Goal: Task Accomplishment & Management: Complete application form

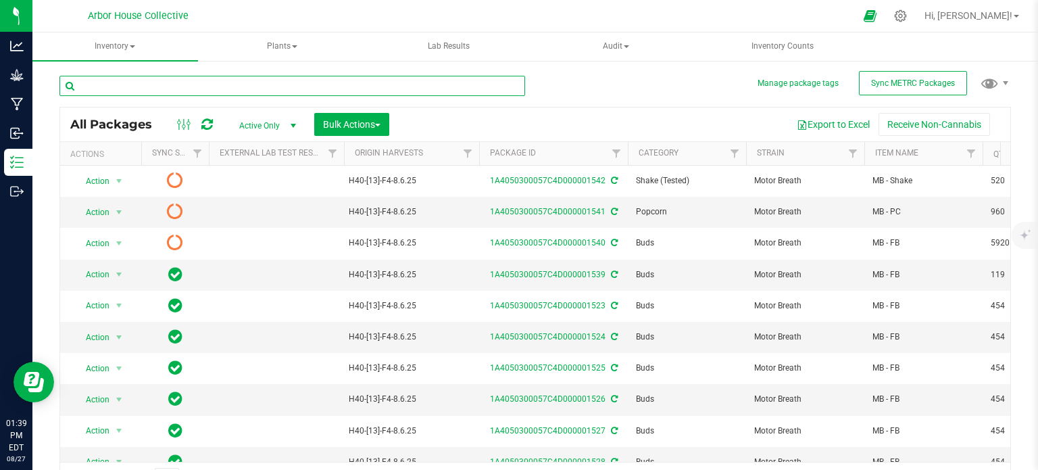
click at [124, 83] on input "text" at bounding box center [292, 86] width 466 height 20
type input "1540"
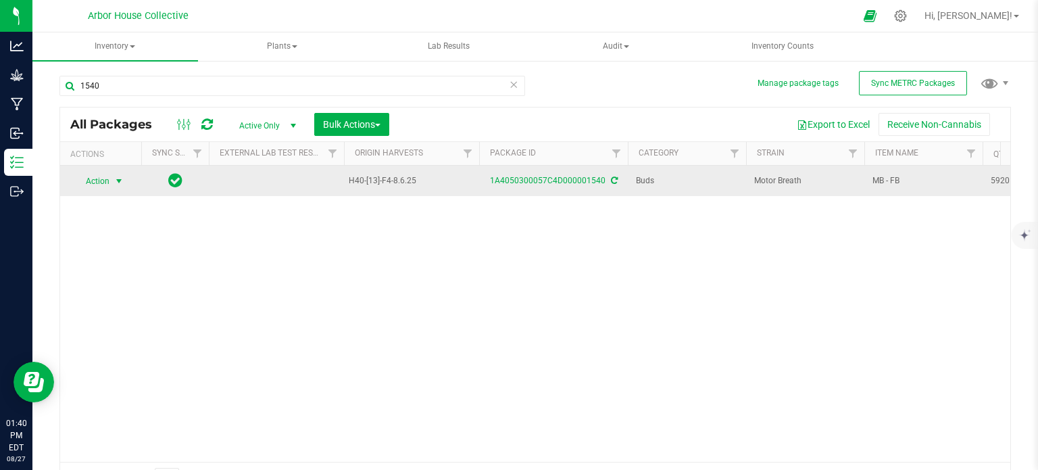
click at [121, 176] on span "select" at bounding box center [119, 181] width 11 height 11
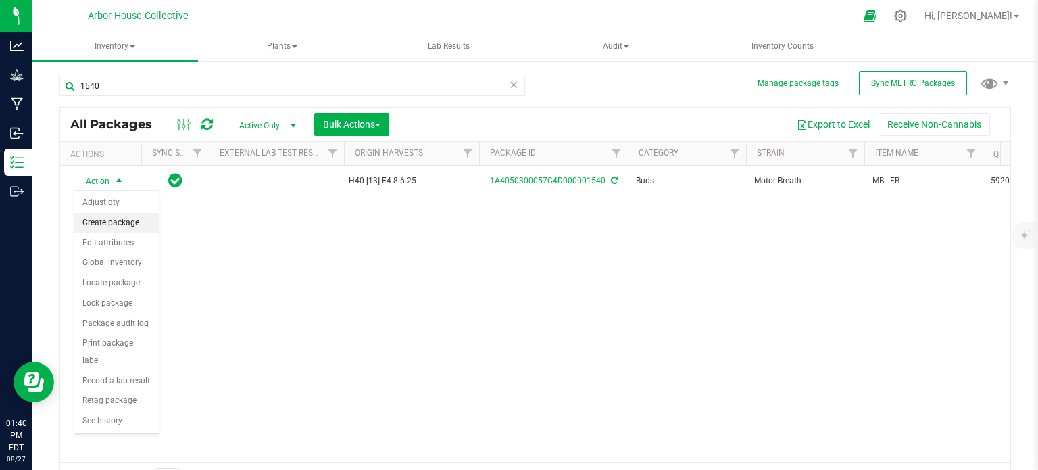
click at [132, 219] on li "Create package" at bounding box center [116, 223] width 84 height 20
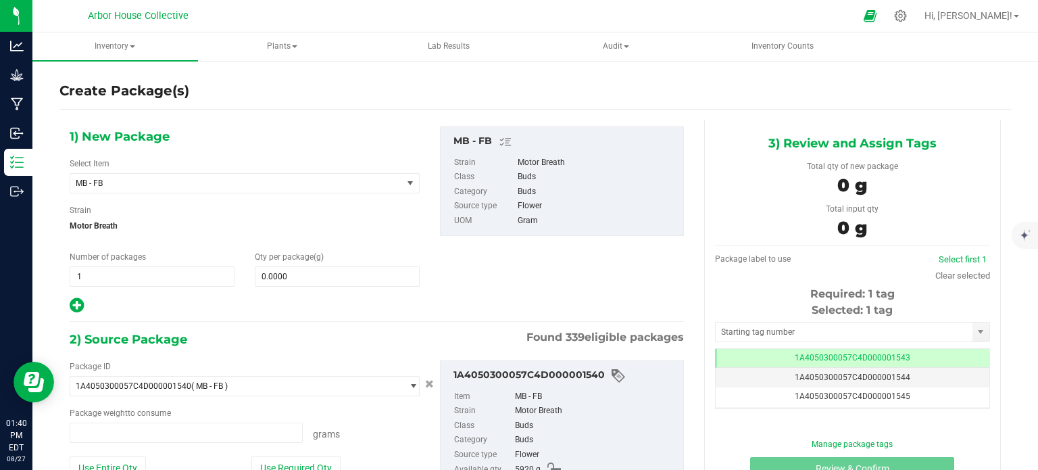
type input "0.0000 g"
type input "0"
click at [97, 275] on span "1 1" at bounding box center [152, 276] width 165 height 20
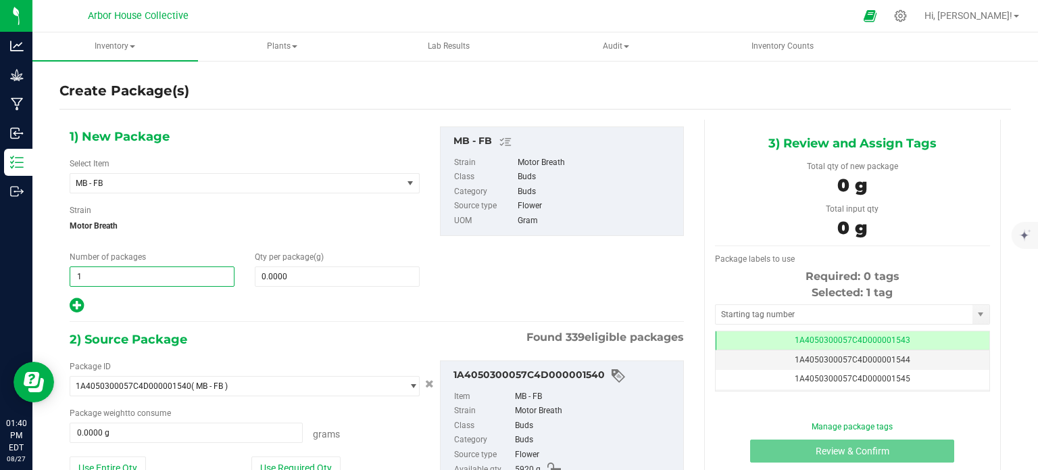
type input "12"
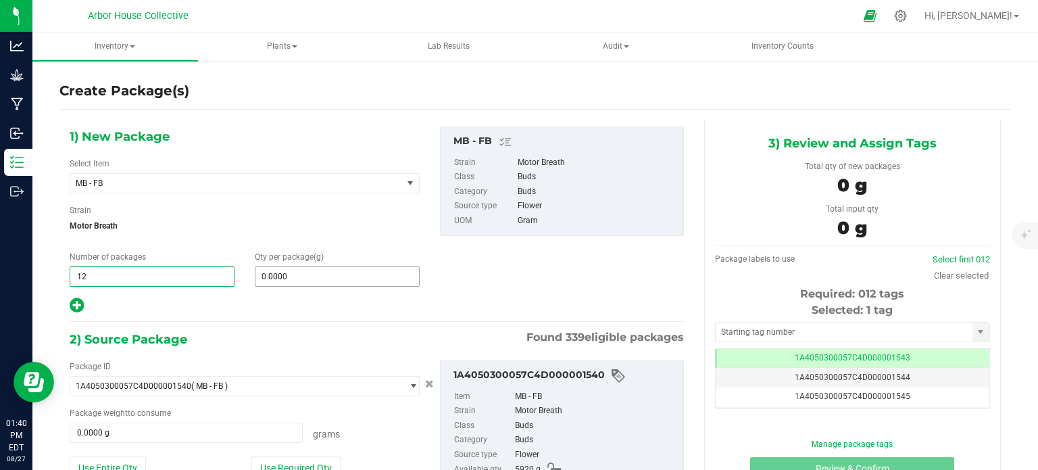
type input "12"
click at [281, 272] on span "0.0000 0" at bounding box center [337, 276] width 165 height 20
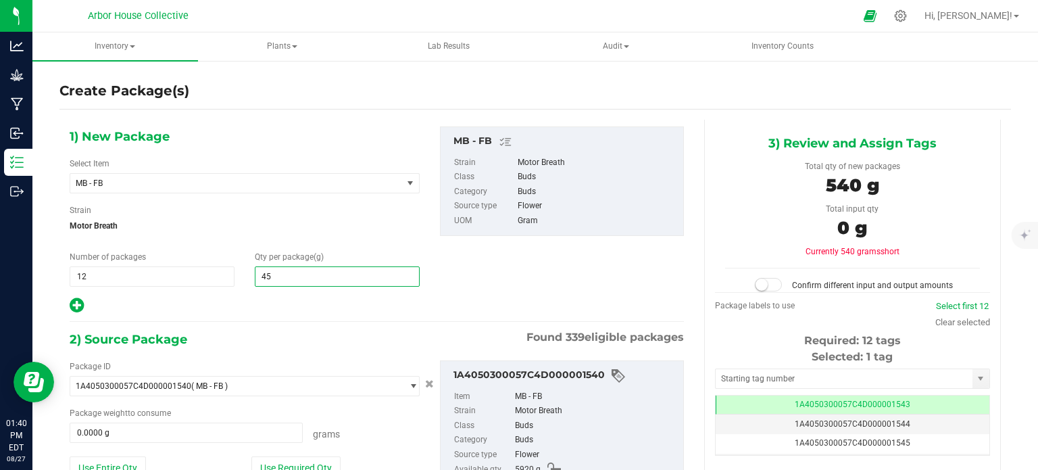
type input "454"
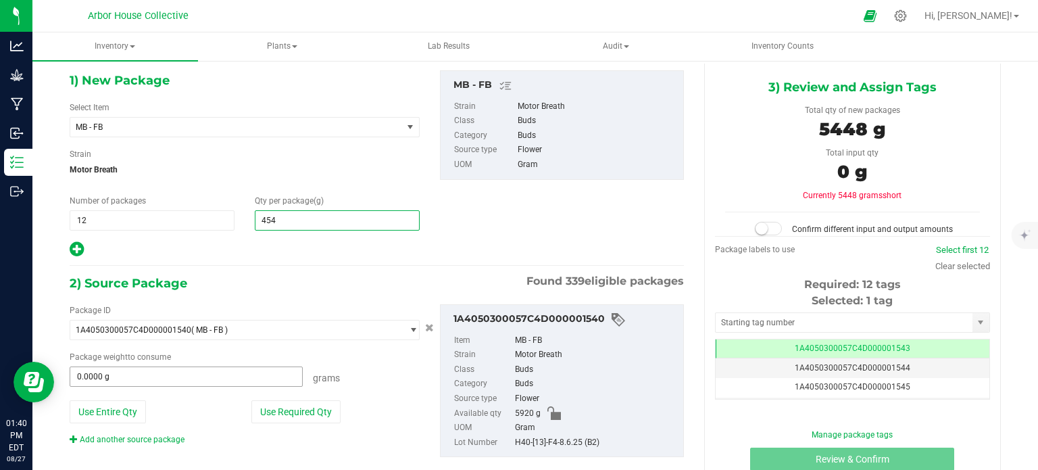
type input "454.0000"
click at [160, 379] on span at bounding box center [186, 376] width 233 height 20
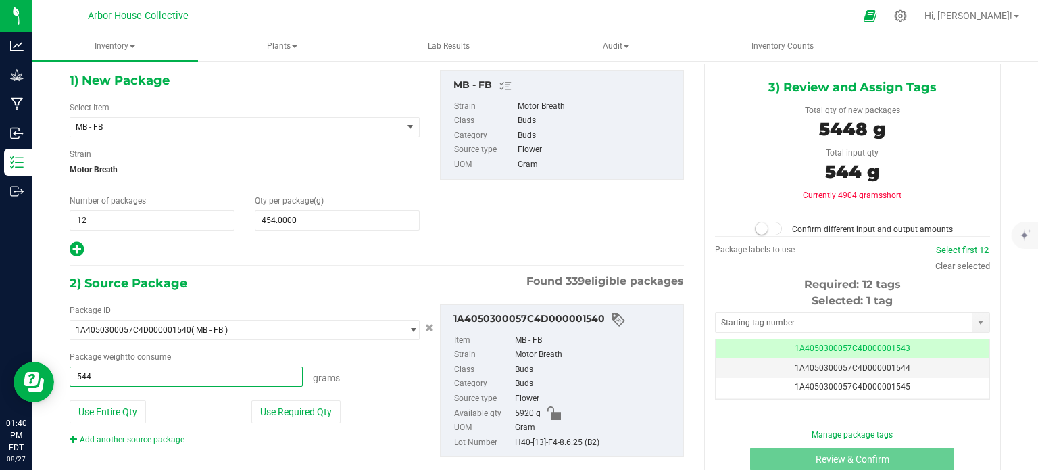
type input "5448"
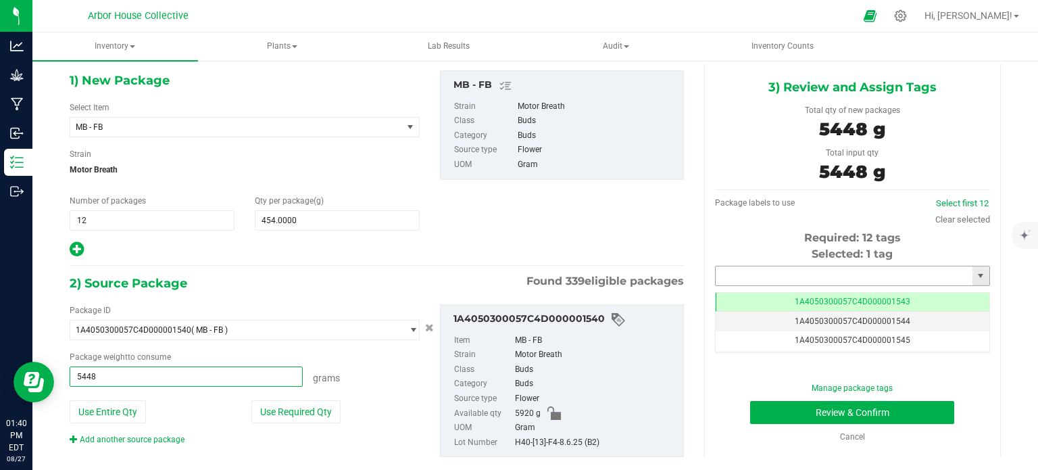
type input "5448.0000 g"
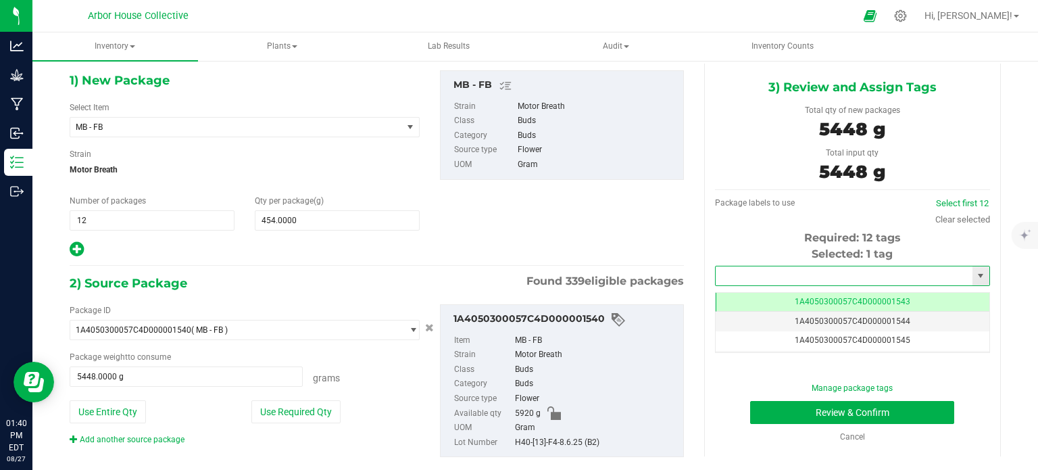
click at [860, 272] on input "text" at bounding box center [844, 275] width 257 height 19
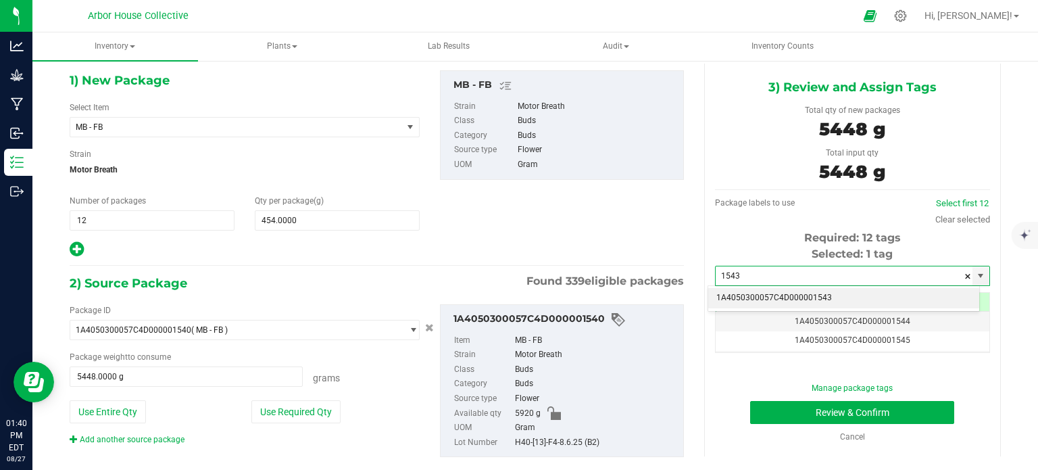
click at [832, 291] on li "1A4050300057C4D000001543" at bounding box center [843, 298] width 271 height 20
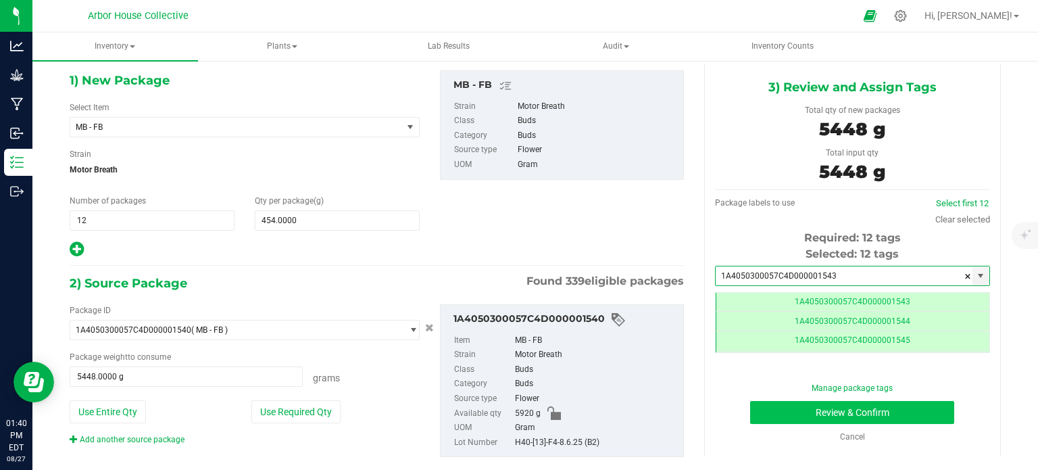
type input "1A4050300057C4D000001543"
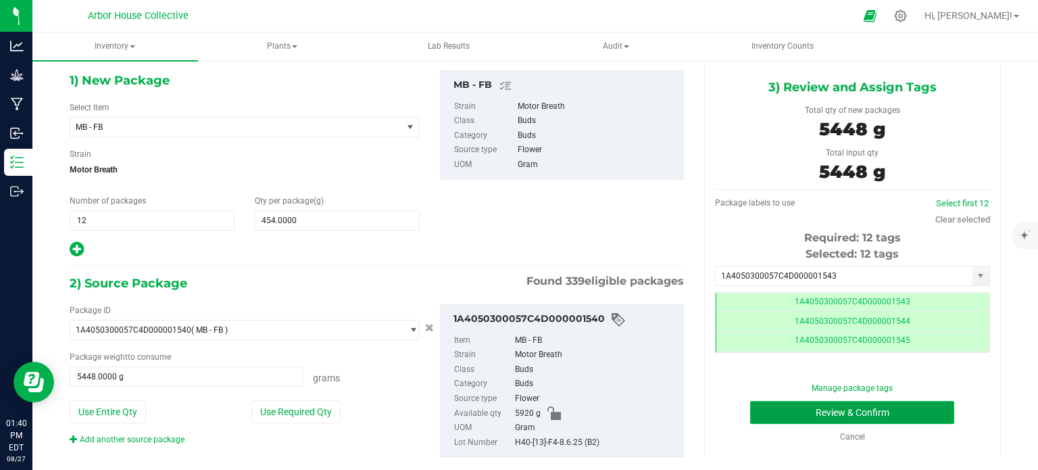
click at [757, 418] on button "Review & Confirm" at bounding box center [852, 412] width 204 height 23
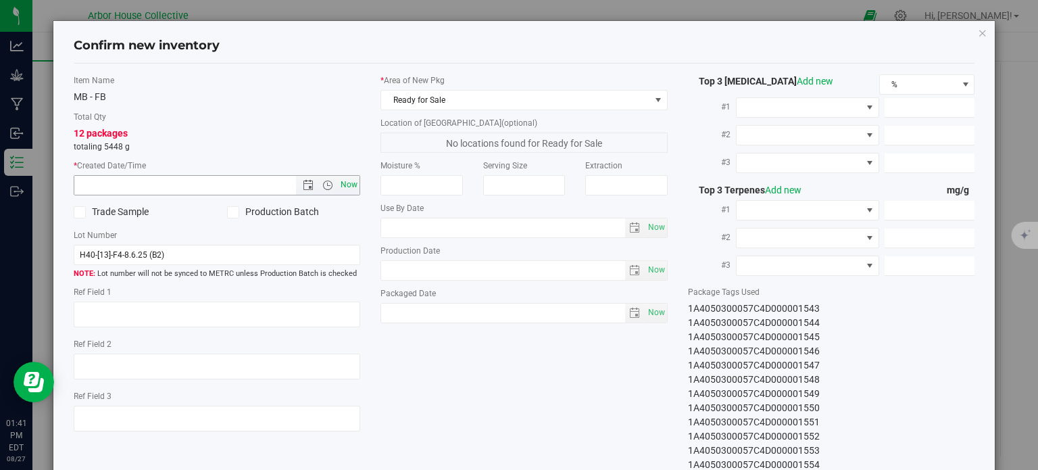
click at [350, 188] on span "Now" at bounding box center [349, 185] width 23 height 20
type input "[DATE] 1:41 PM"
click at [648, 316] on span "Now" at bounding box center [656, 313] width 23 height 20
type input "[DATE]"
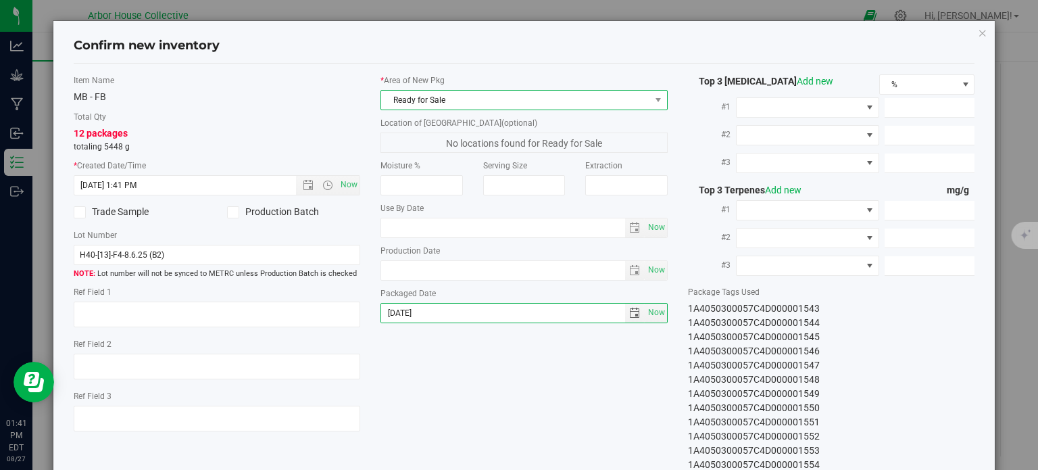
click at [539, 107] on span "Ready for Sale" at bounding box center [515, 100] width 269 height 19
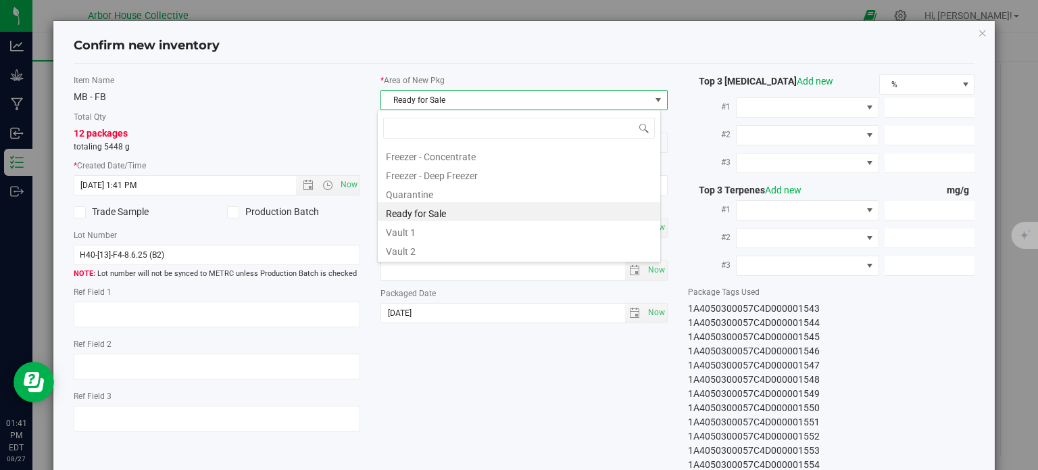
click at [484, 251] on li "Vault 2" at bounding box center [519, 249] width 282 height 19
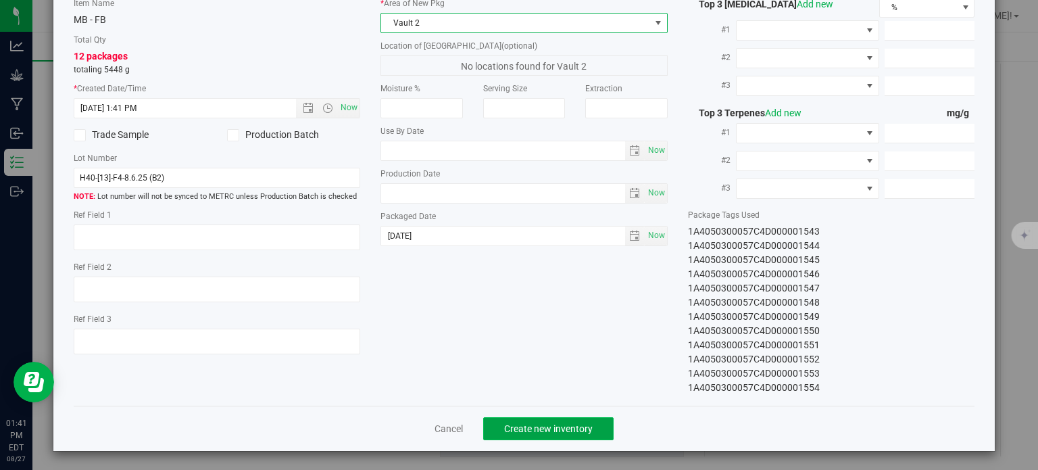
click at [539, 424] on span "Create new inventory" at bounding box center [548, 428] width 89 height 11
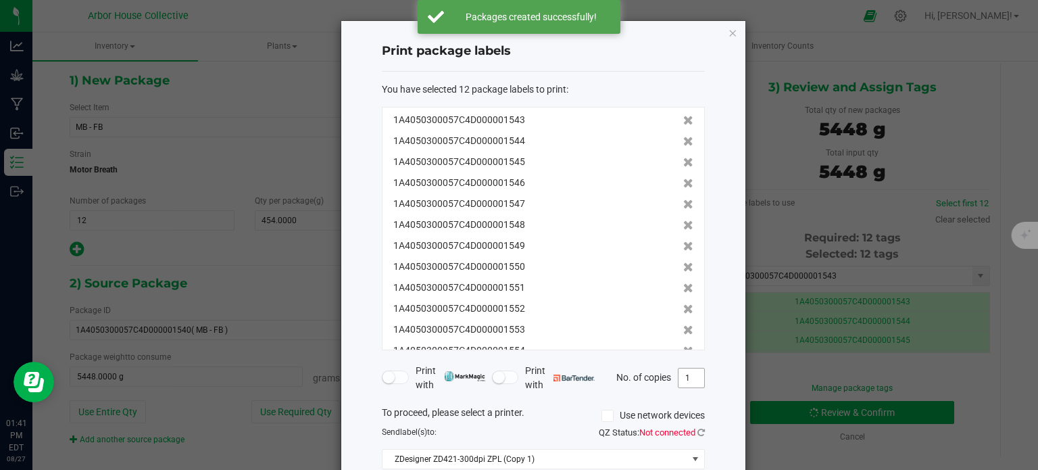
click at [695, 374] on input "1" at bounding box center [691, 377] width 26 height 19
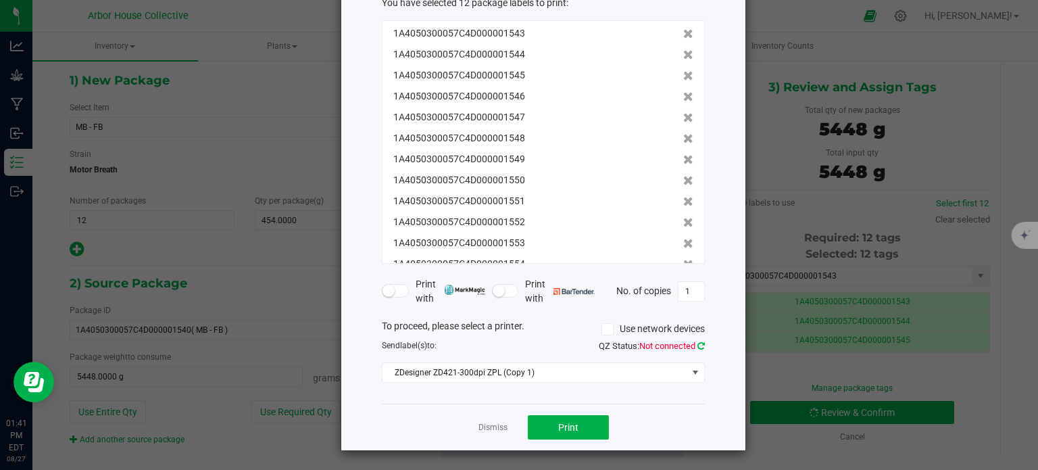
click at [701, 345] on icon at bounding box center [700, 345] width 7 height 9
click at [573, 422] on span "Print" at bounding box center [568, 427] width 20 height 11
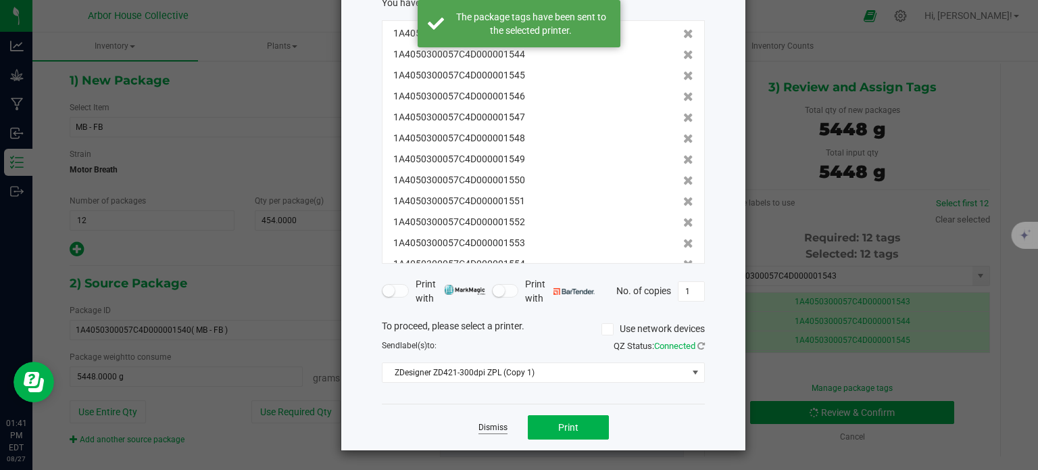
click at [490, 426] on link "Dismiss" at bounding box center [492, 427] width 29 height 11
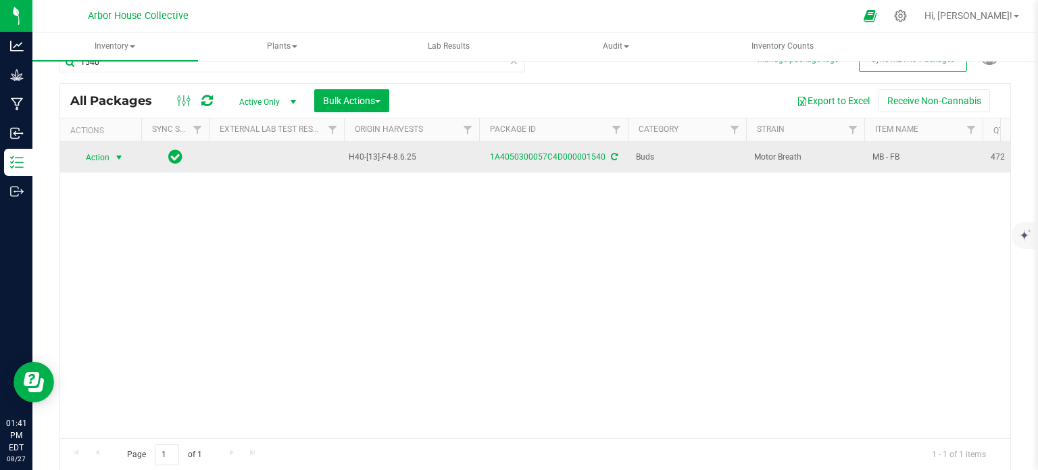
click at [124, 159] on span "select" at bounding box center [119, 157] width 11 height 11
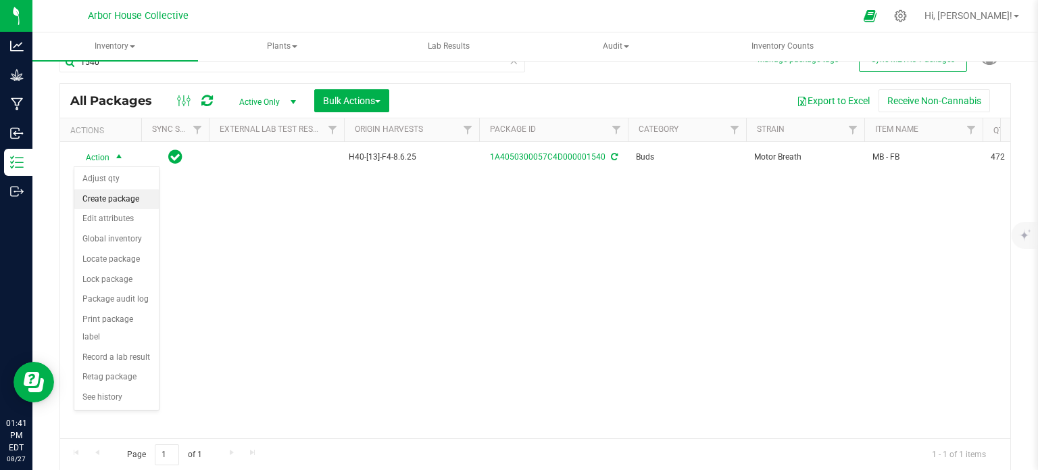
click at [111, 201] on li "Create package" at bounding box center [116, 199] width 84 height 20
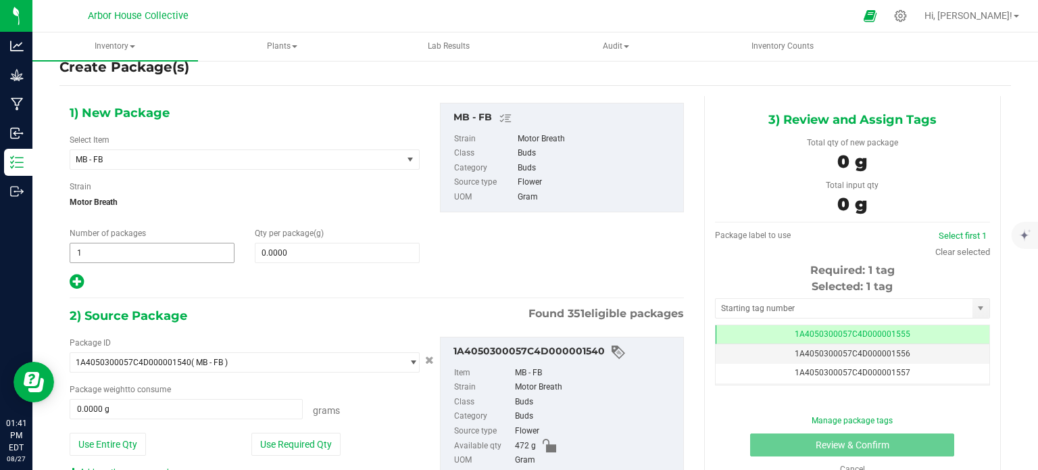
click at [110, 245] on span "1 1" at bounding box center [152, 253] width 165 height 20
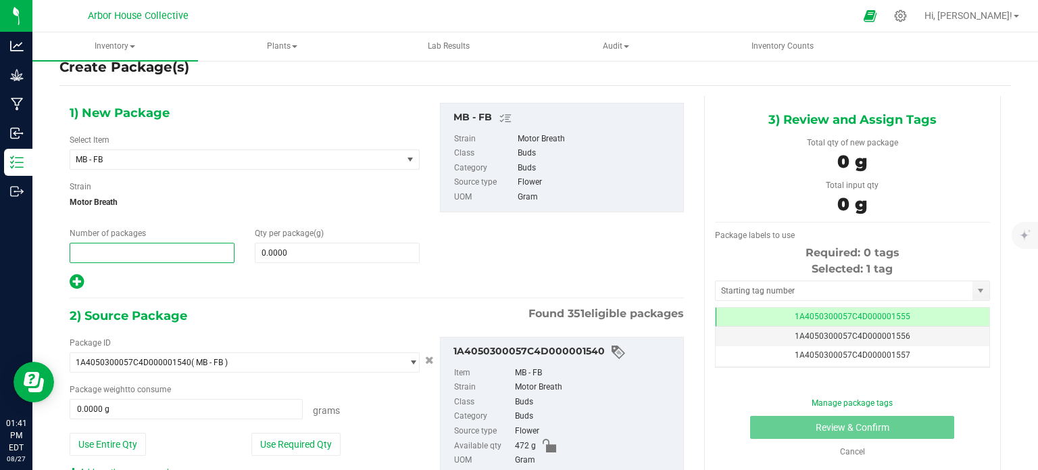
type input "1"
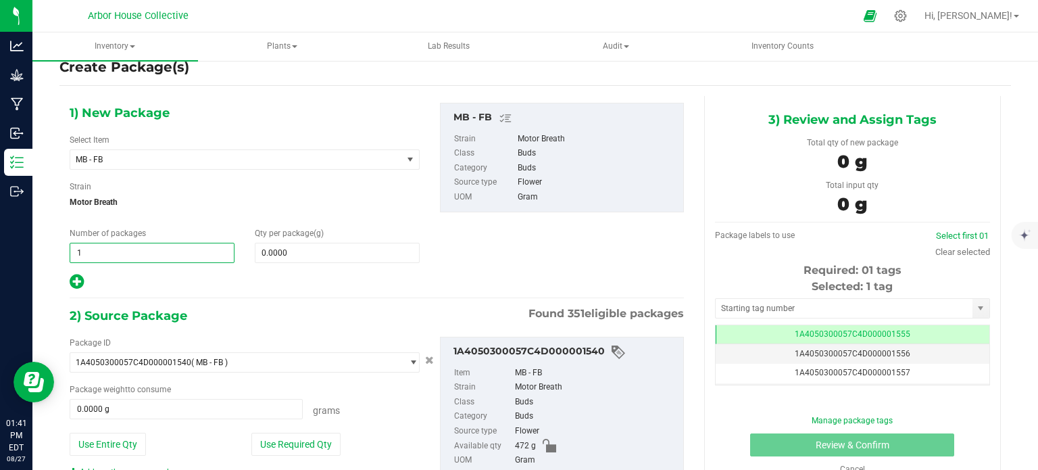
click at [282, 239] on div "Qty per package (g) 0.0000 0" at bounding box center [337, 245] width 185 height 36
click at [285, 252] on span "0.0000 0" at bounding box center [337, 253] width 165 height 20
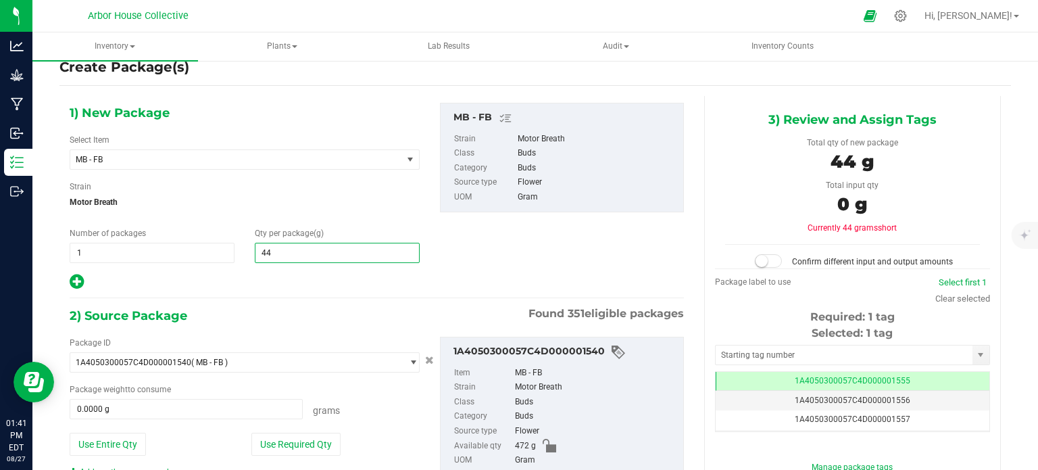
type input "440"
click at [92, 409] on input "0.0000 g" at bounding box center [186, 408] width 232 height 19
type input "440.0000"
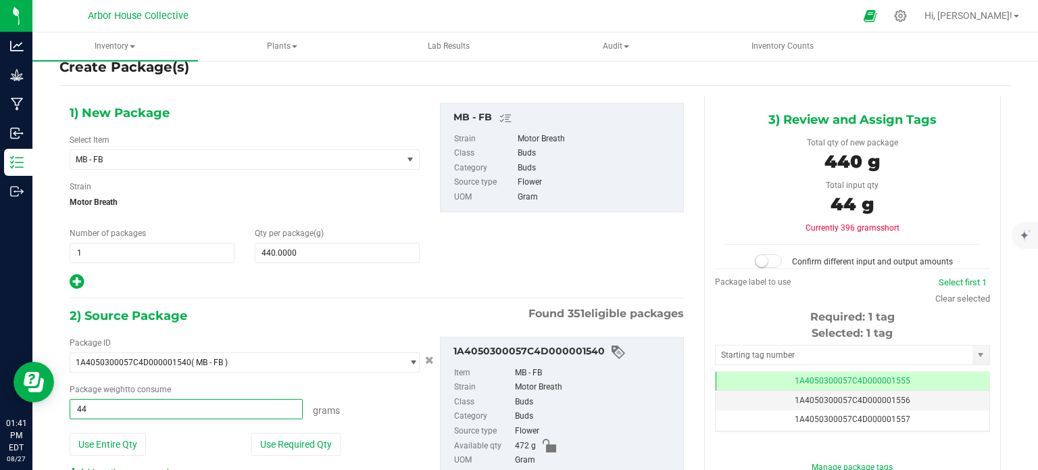
type input "440"
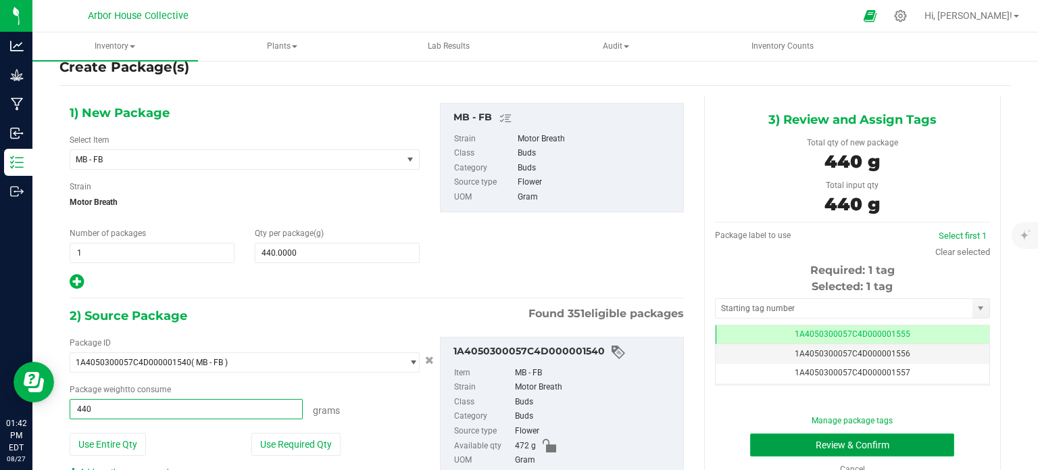
type input "440.0000 g"
click at [761, 443] on button "Review & Confirm" at bounding box center [852, 444] width 204 height 23
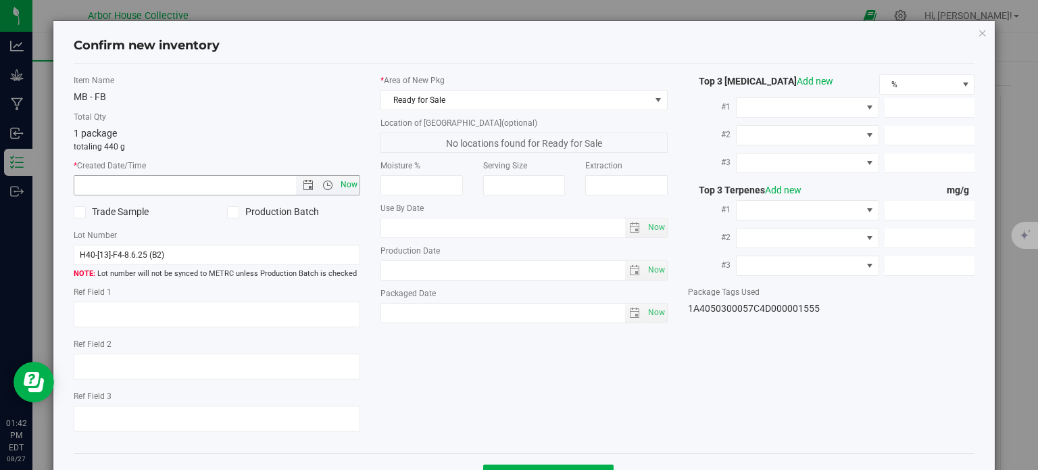
click at [341, 183] on span "Now" at bounding box center [349, 185] width 23 height 20
type input "[DATE] 1:42 PM"
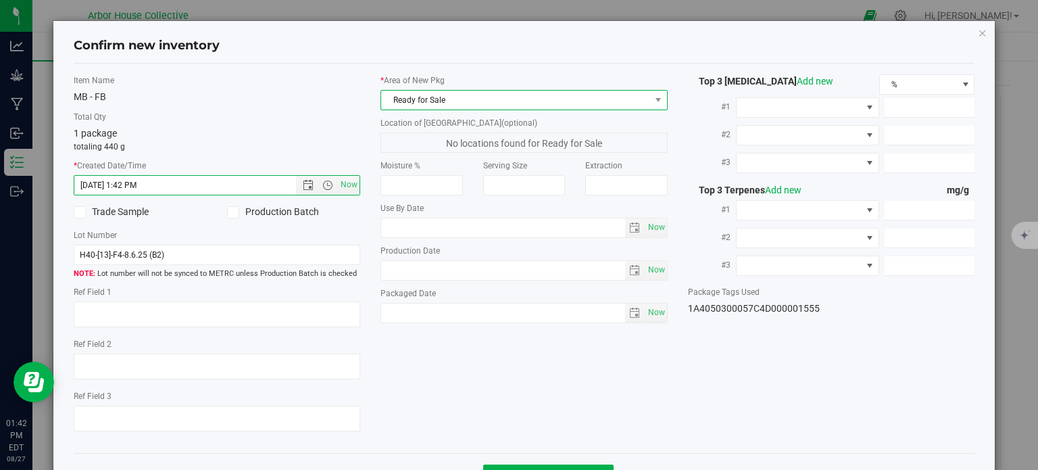
click at [636, 99] on span "Ready for Sale" at bounding box center [515, 100] width 269 height 19
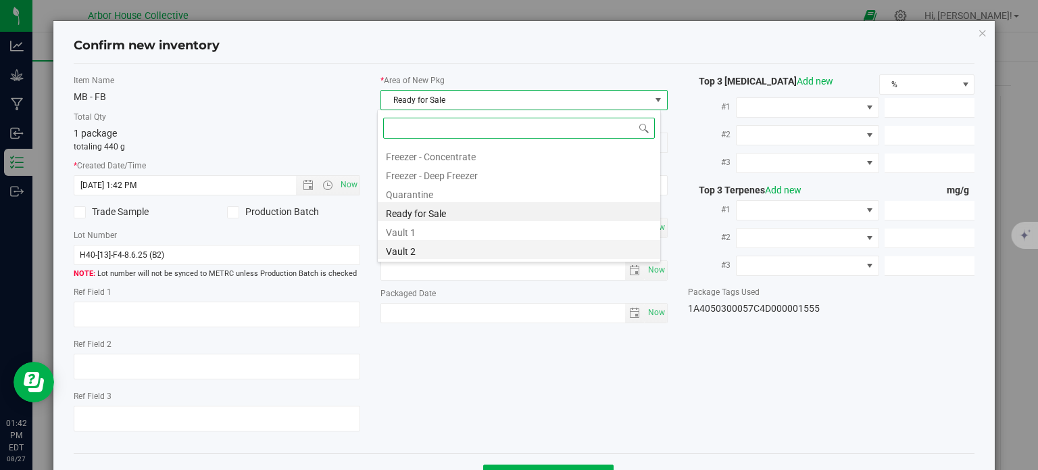
click at [412, 242] on li "Vault 2" at bounding box center [519, 249] width 282 height 19
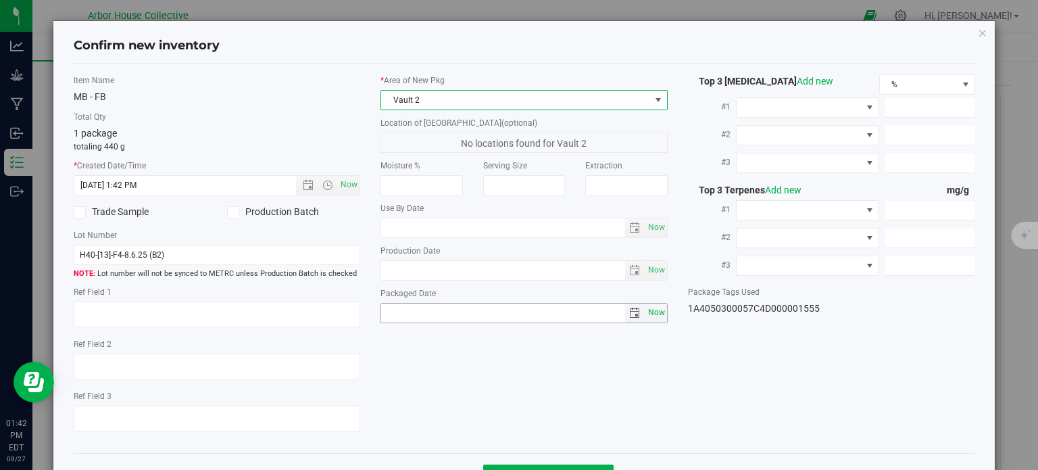
click at [649, 309] on span "Now" at bounding box center [656, 313] width 23 height 20
type input "[DATE]"
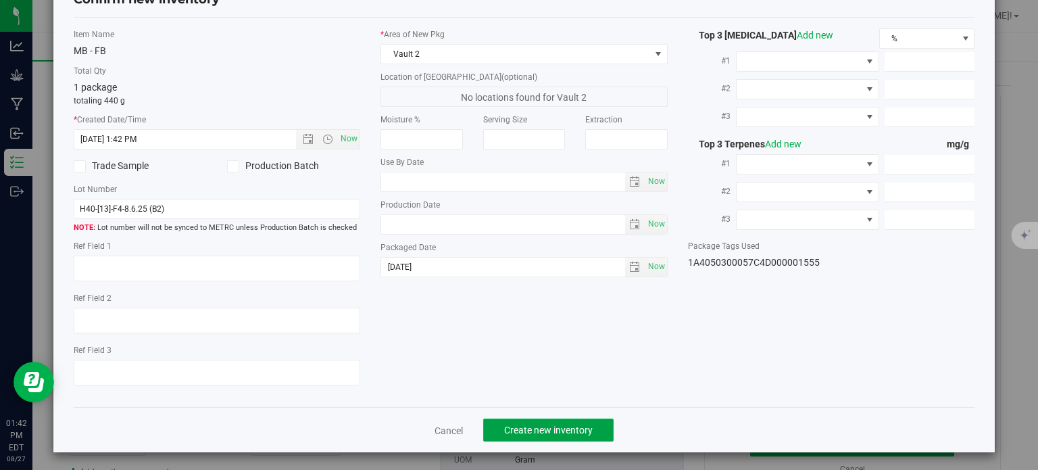
click at [543, 429] on span "Create new inventory" at bounding box center [548, 429] width 89 height 11
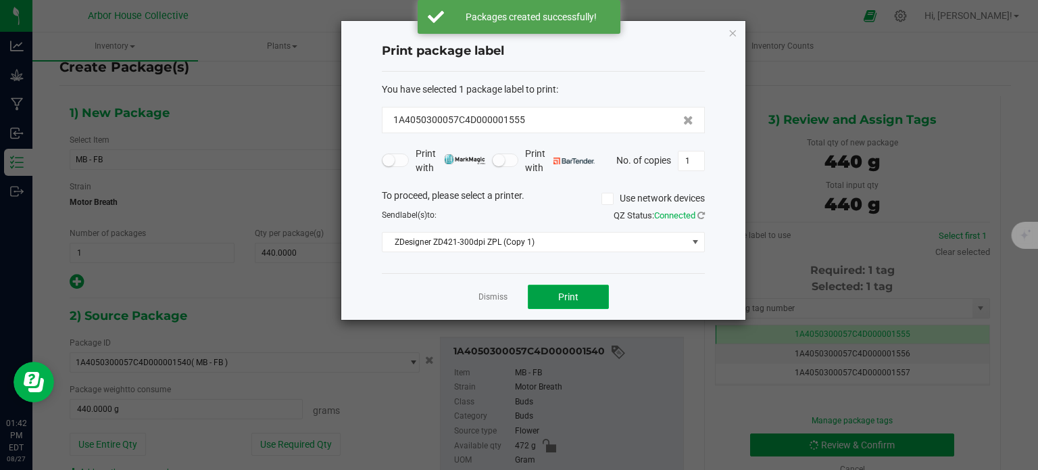
click at [558, 291] on span "Print" at bounding box center [568, 296] width 20 height 11
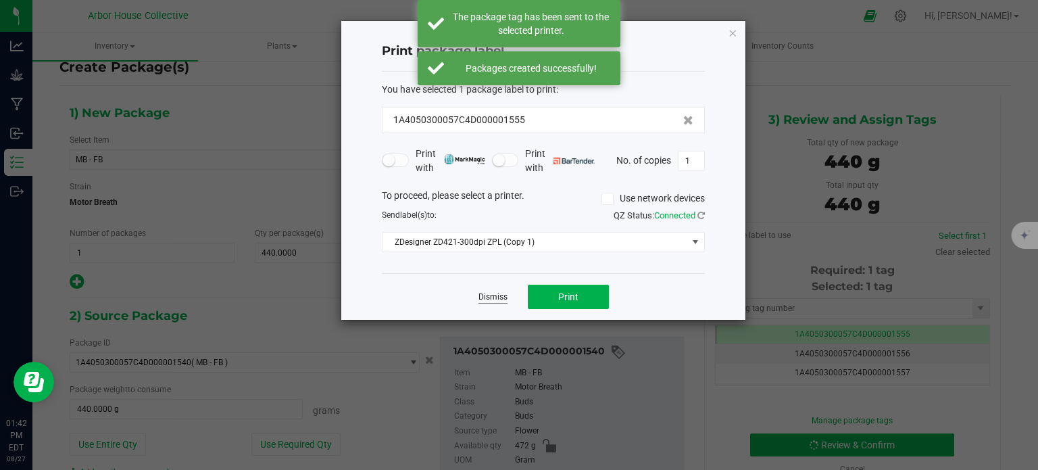
click at [503, 293] on link "Dismiss" at bounding box center [492, 296] width 29 height 11
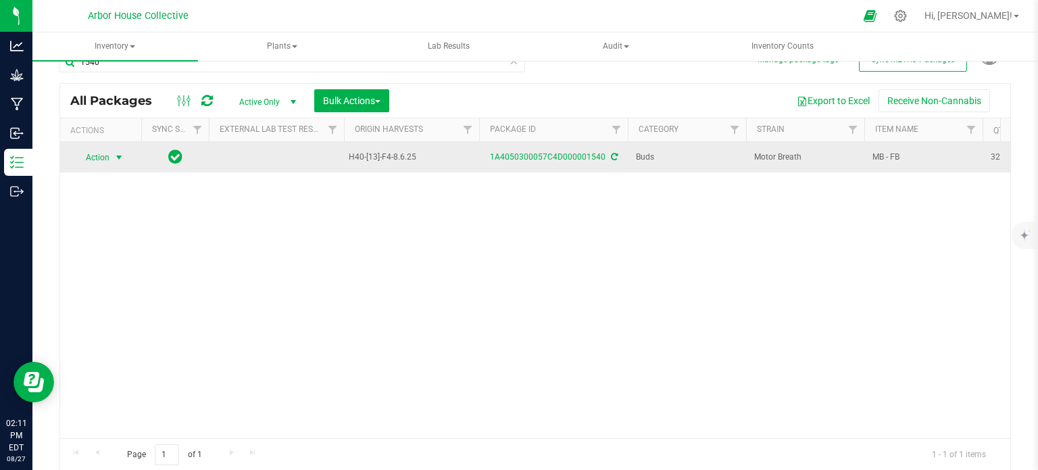
click at [122, 155] on span "select" at bounding box center [119, 157] width 11 height 11
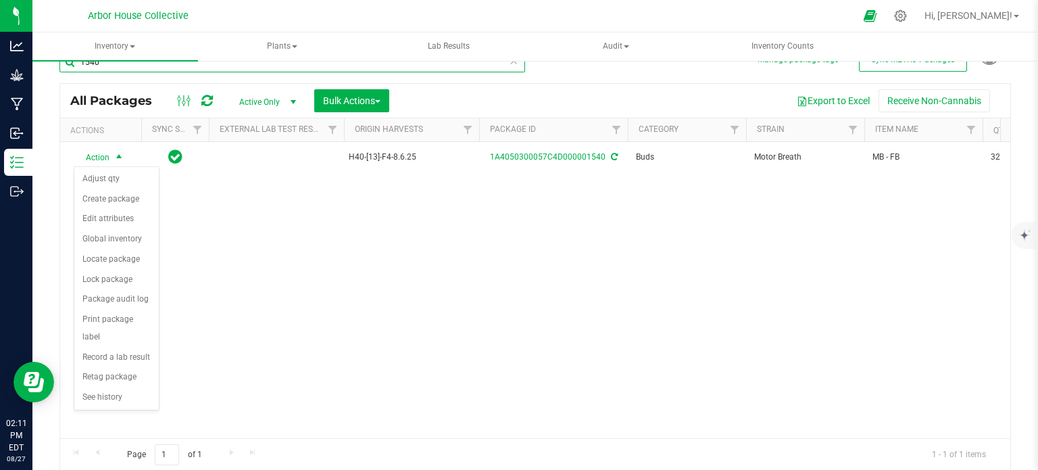
click at [181, 70] on input "1540" at bounding box center [292, 62] width 466 height 20
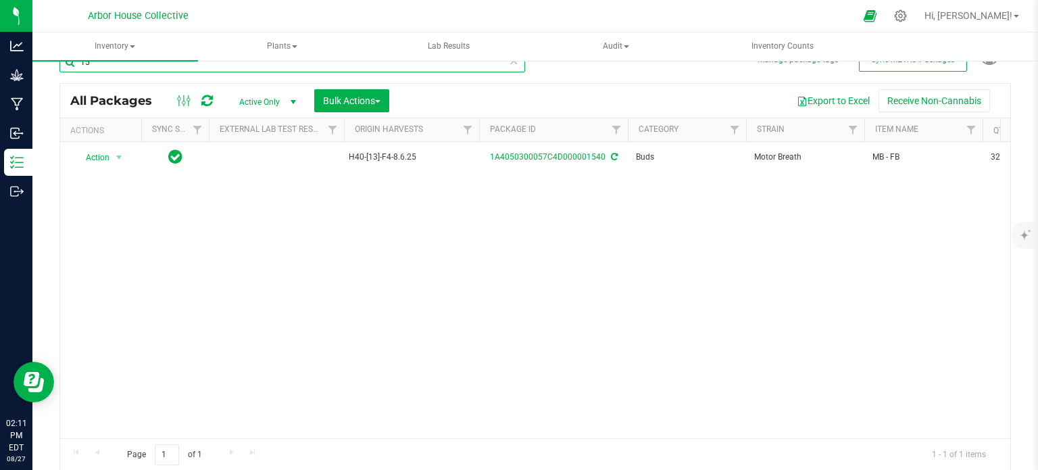
type input "1"
type input "1541"
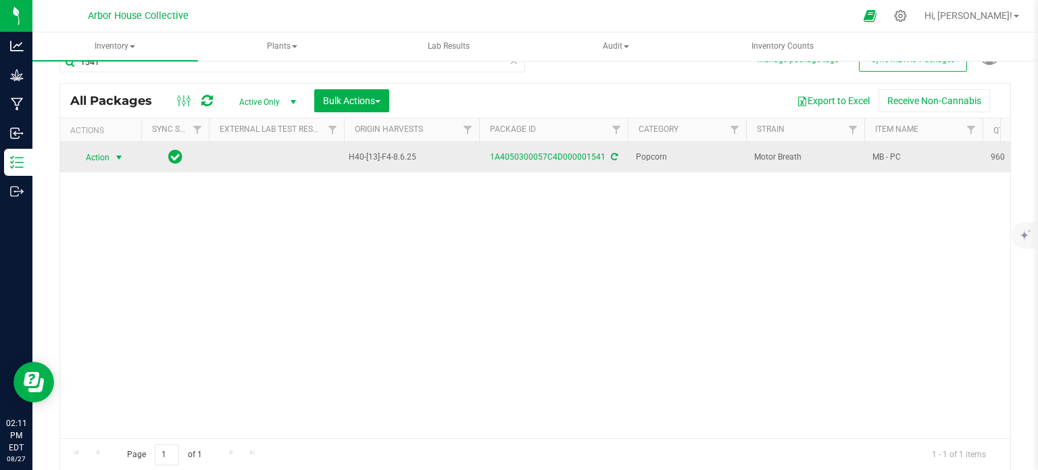
click at [119, 155] on span "select" at bounding box center [119, 157] width 11 height 11
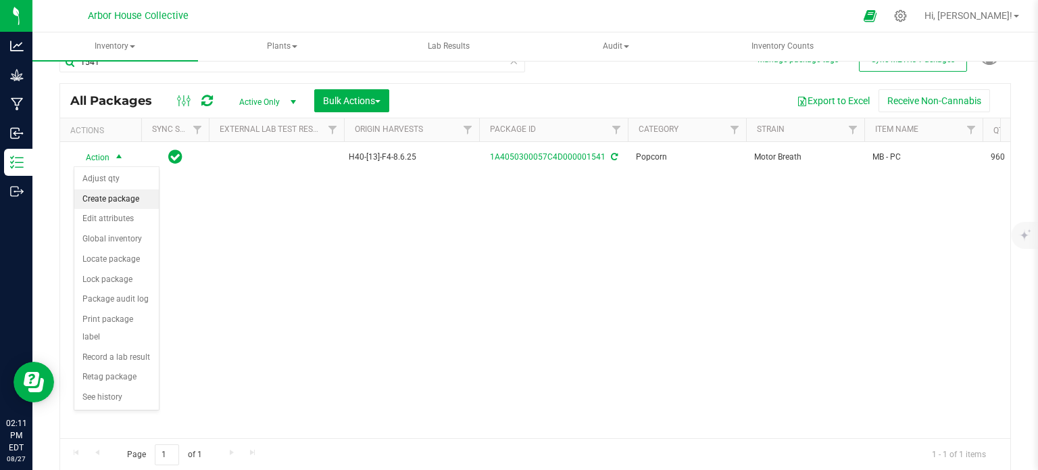
click at [107, 193] on li "Create package" at bounding box center [116, 199] width 84 height 20
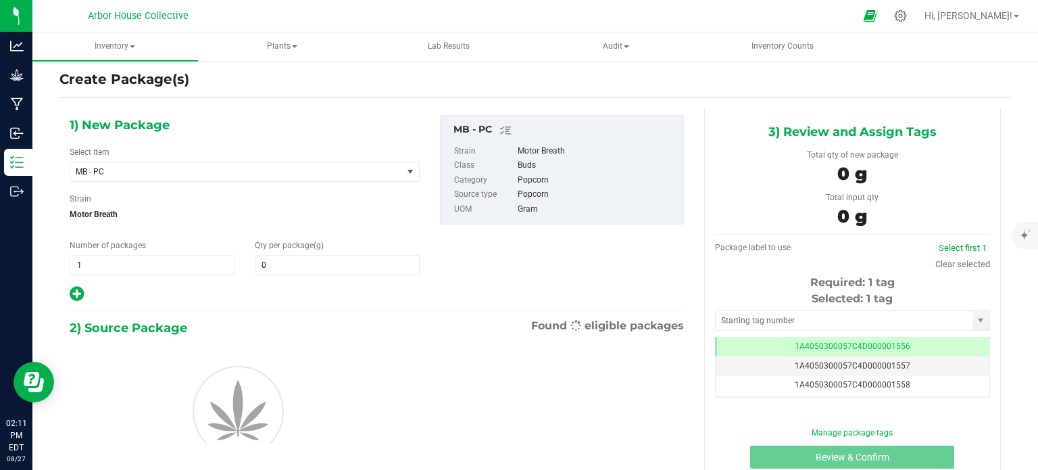
type input "0.0000"
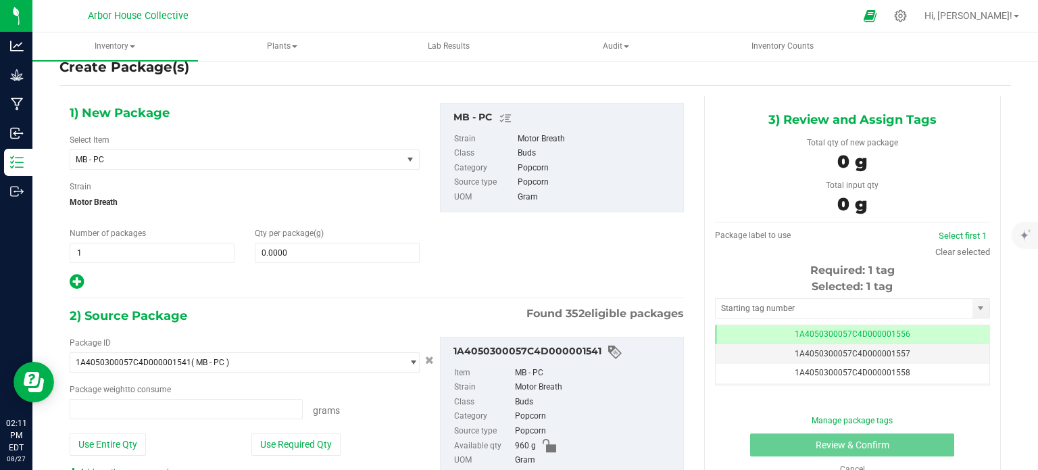
type input "0.0000 g"
click at [130, 249] on span "1 1" at bounding box center [152, 253] width 165 height 20
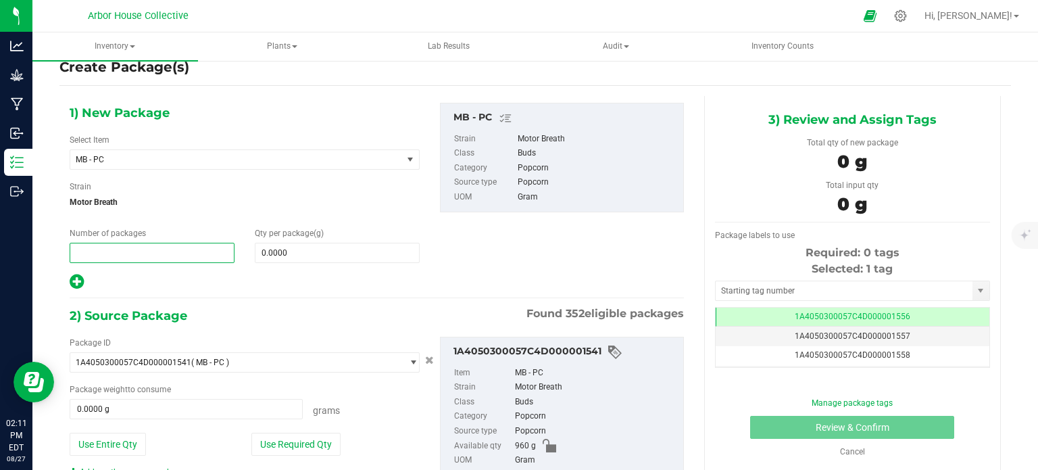
type input "2"
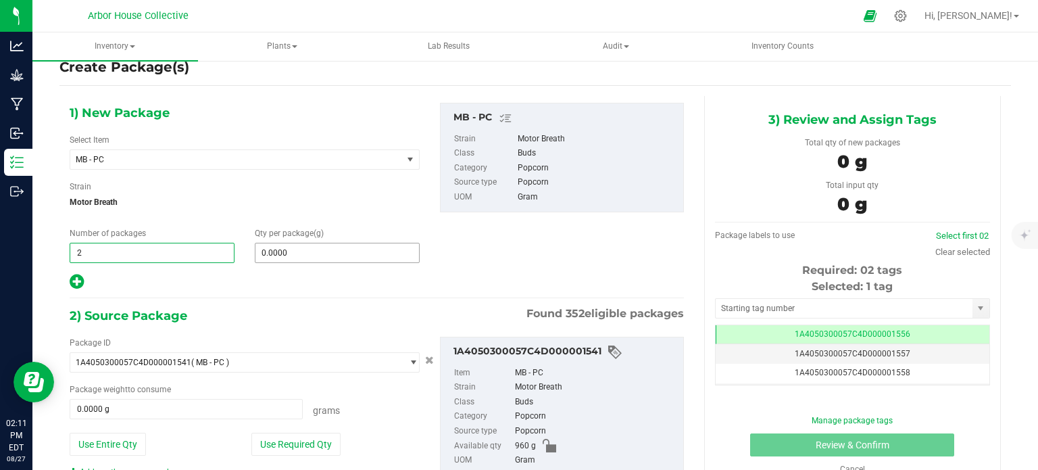
click at [292, 250] on input "0.0000" at bounding box center [337, 252] width 164 height 19
type input "2"
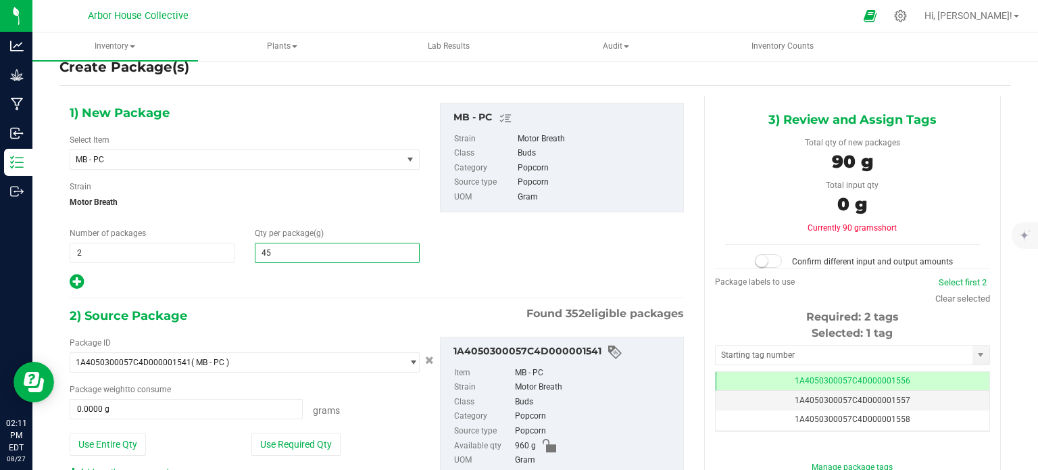
type input "454"
type input "454.0000"
click at [168, 407] on span "0.0000 g 0" at bounding box center [186, 409] width 233 height 20
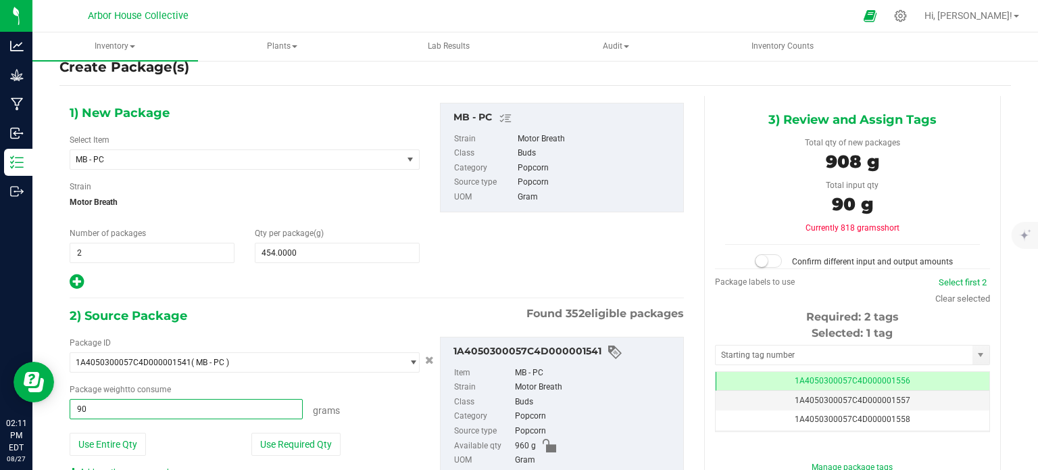
type input "908"
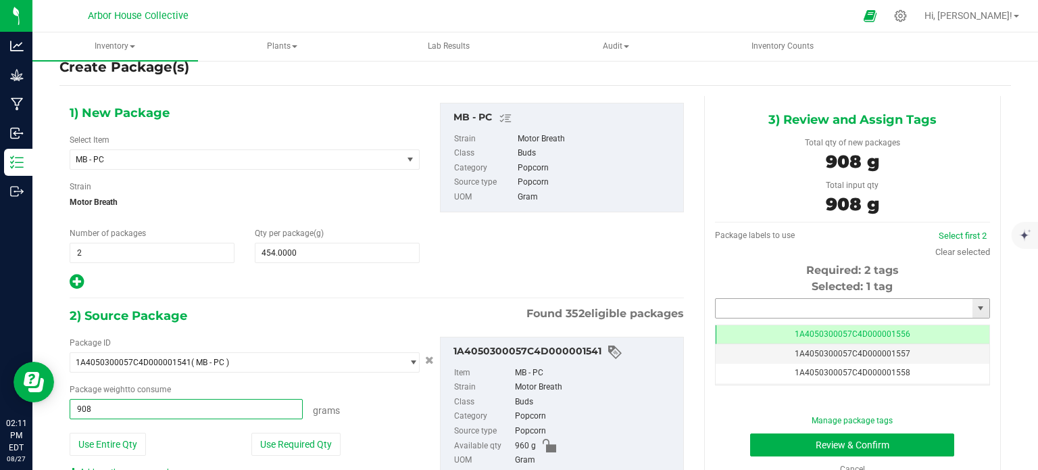
type input "908.0000 g"
click at [766, 305] on input "text" at bounding box center [844, 308] width 257 height 19
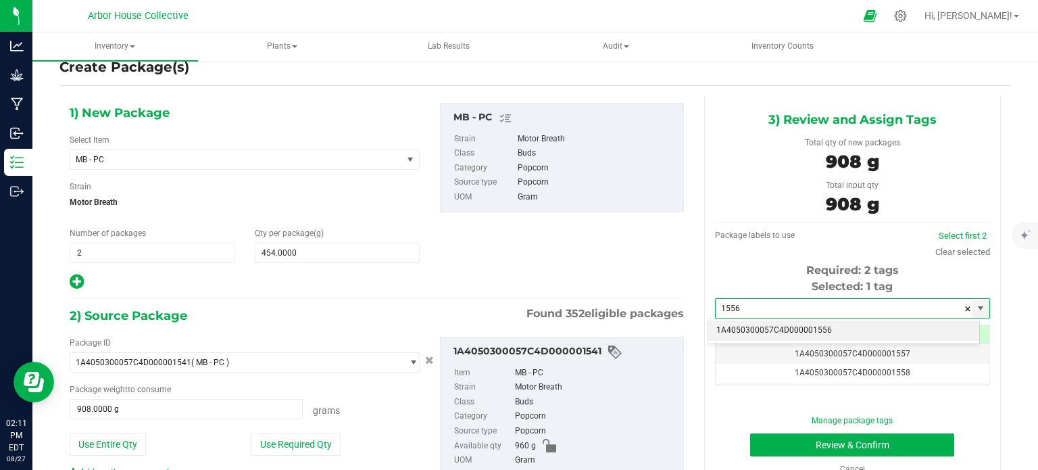
click at [766, 326] on li "1A4050300057C4D000001556" at bounding box center [843, 330] width 271 height 20
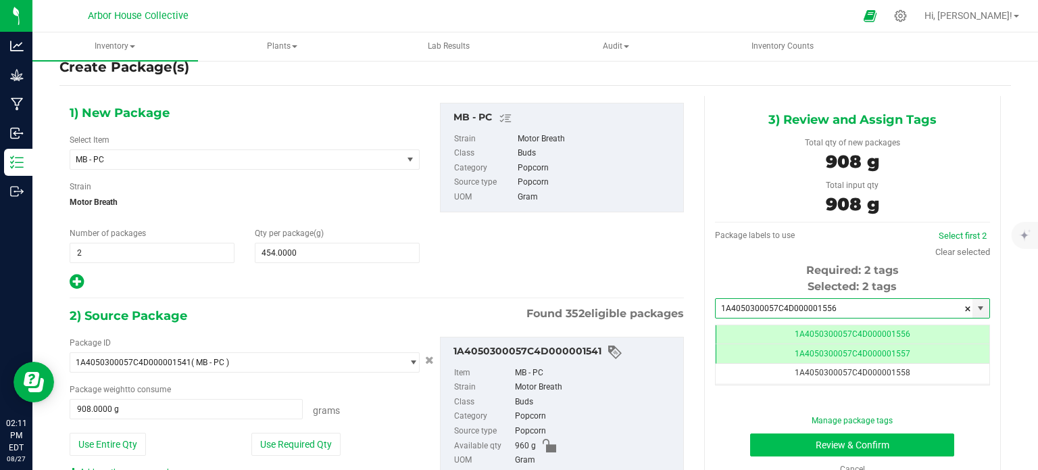
type input "1A4050300057C4D000001556"
click at [773, 443] on button "Review & Confirm" at bounding box center [852, 444] width 204 height 23
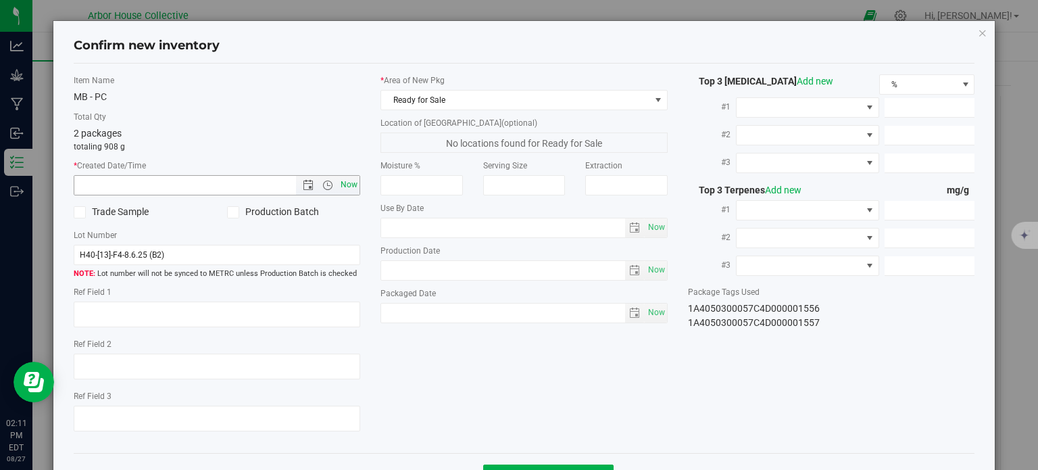
click at [350, 182] on span "Now" at bounding box center [349, 185] width 23 height 20
type input "[DATE] 2:11 PM"
click at [645, 309] on span "Now" at bounding box center [656, 313] width 23 height 20
type input "[DATE]"
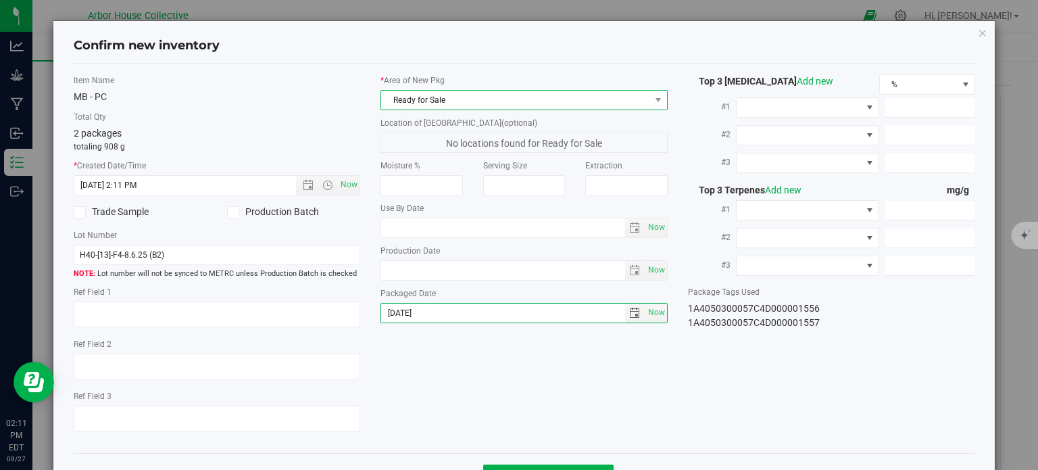
click at [547, 90] on span "Ready for Sale" at bounding box center [523, 100] width 287 height 20
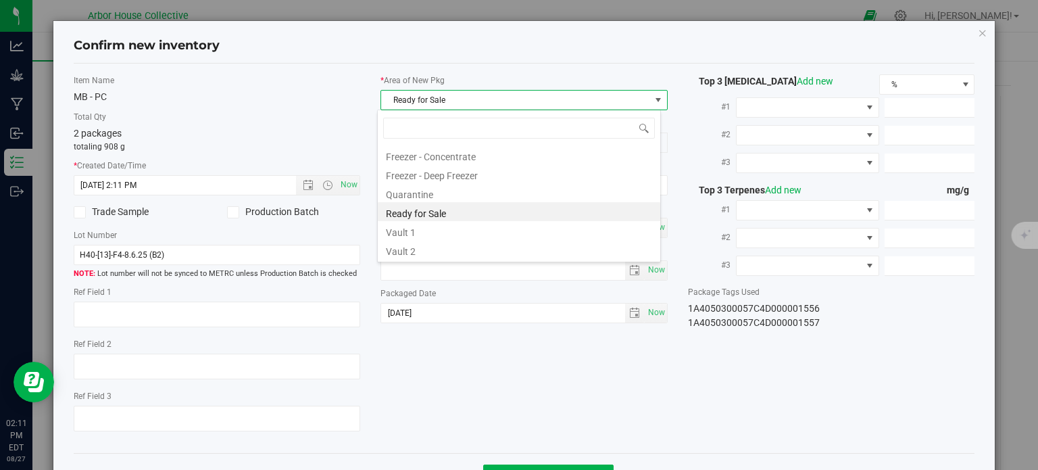
click at [548, 101] on span "Ready for Sale" at bounding box center [515, 100] width 269 height 19
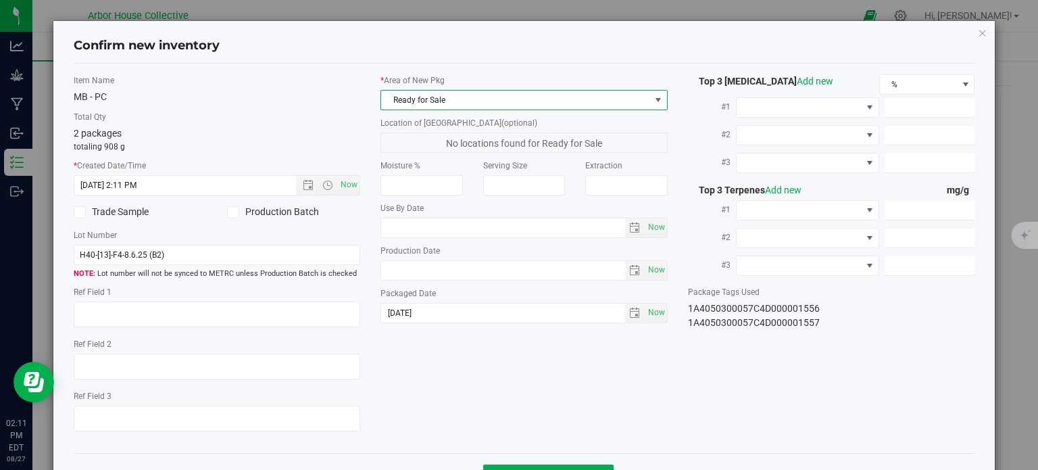
click at [548, 101] on span "Ready for Sale" at bounding box center [515, 100] width 269 height 19
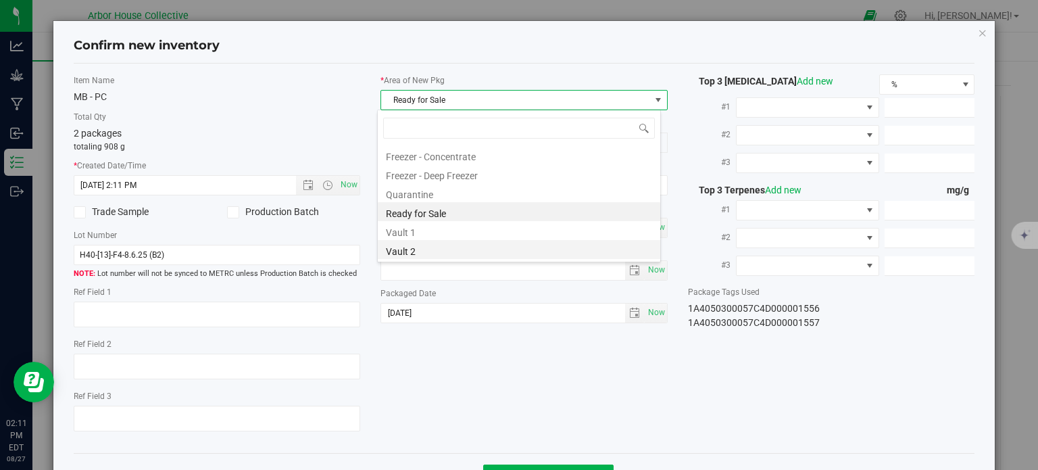
click at [469, 251] on li "Vault 2" at bounding box center [519, 249] width 282 height 19
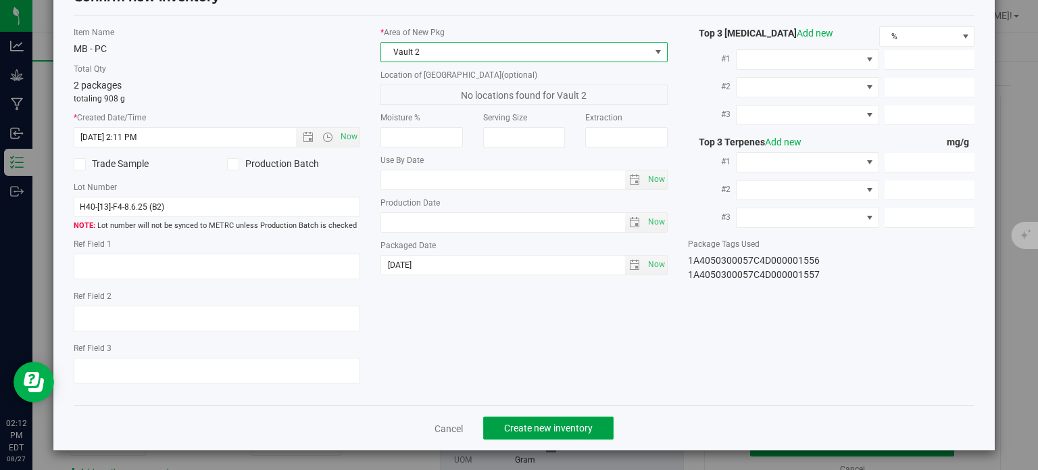
click at [536, 425] on span "Create new inventory" at bounding box center [548, 427] width 89 height 11
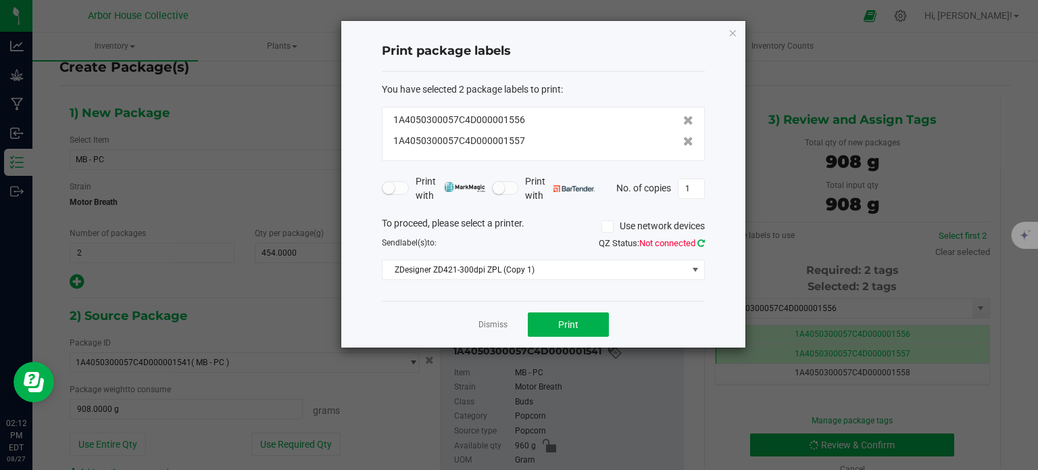
click at [698, 245] on icon at bounding box center [700, 243] width 7 height 9
click at [582, 316] on button "Print" at bounding box center [568, 324] width 81 height 24
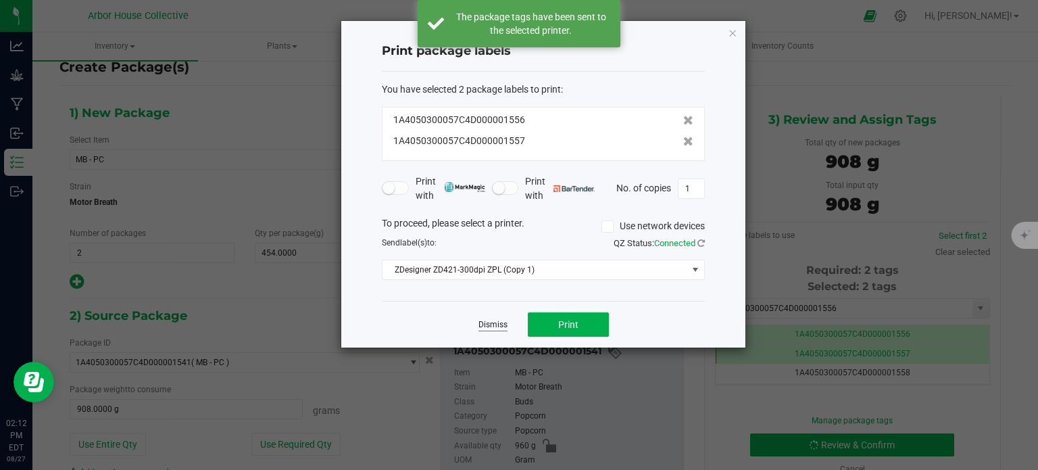
click at [497, 321] on link "Dismiss" at bounding box center [492, 324] width 29 height 11
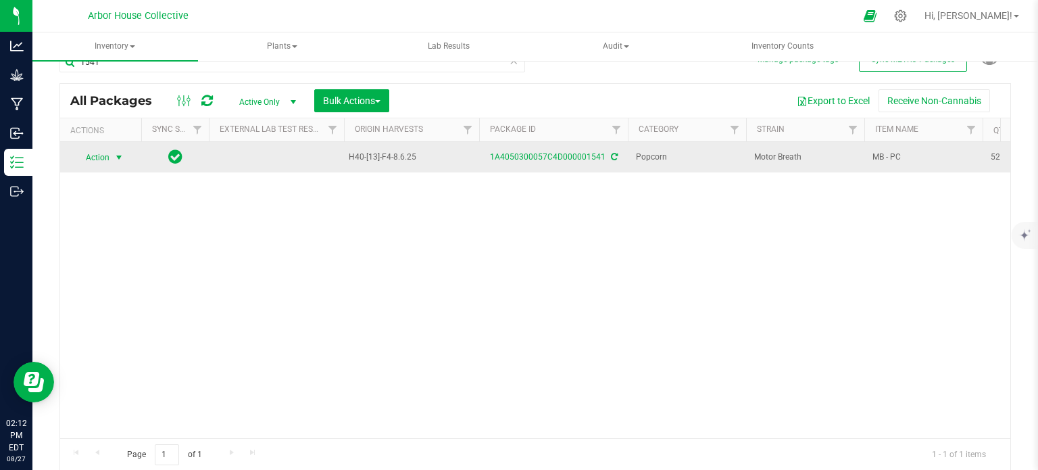
click at [119, 152] on span "select" at bounding box center [119, 157] width 11 height 11
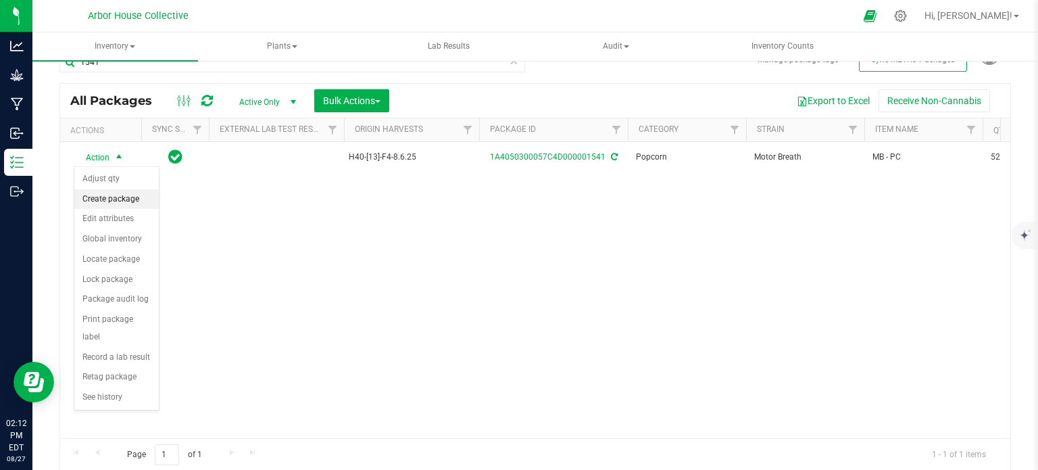
click at [120, 196] on li "Create package" at bounding box center [116, 199] width 84 height 20
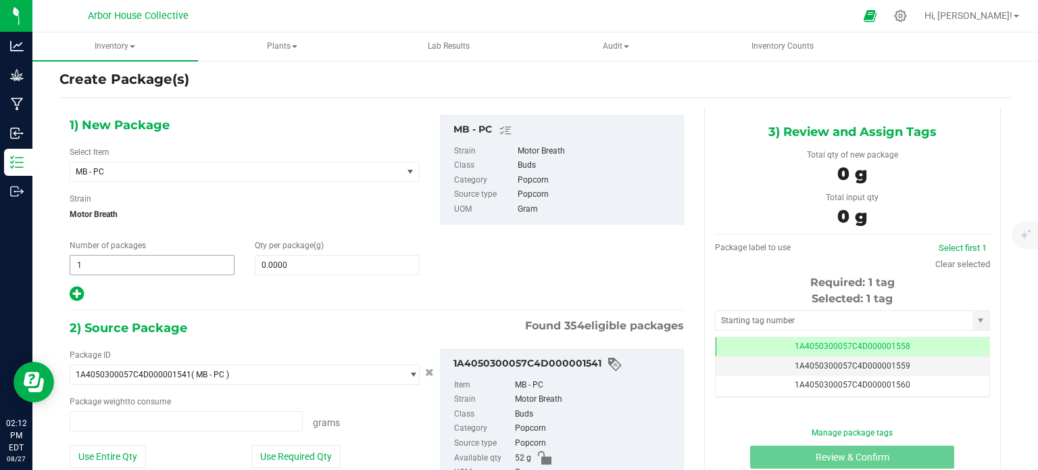
type input "0.0000 g"
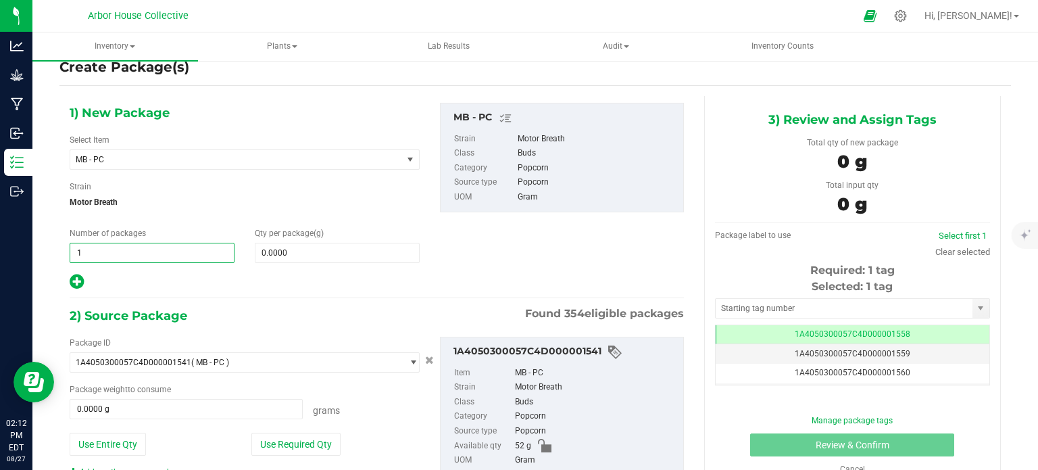
click at [102, 248] on span "1 1" at bounding box center [152, 253] width 165 height 20
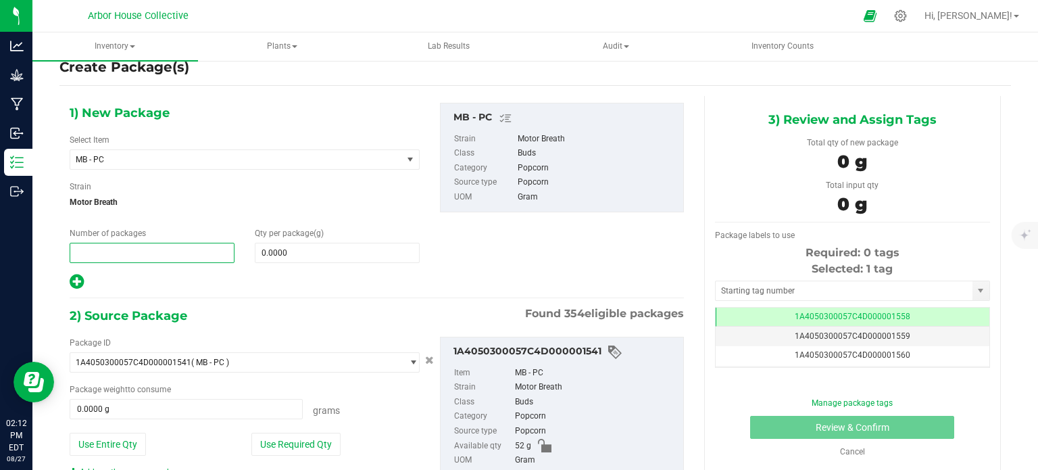
type input "1"
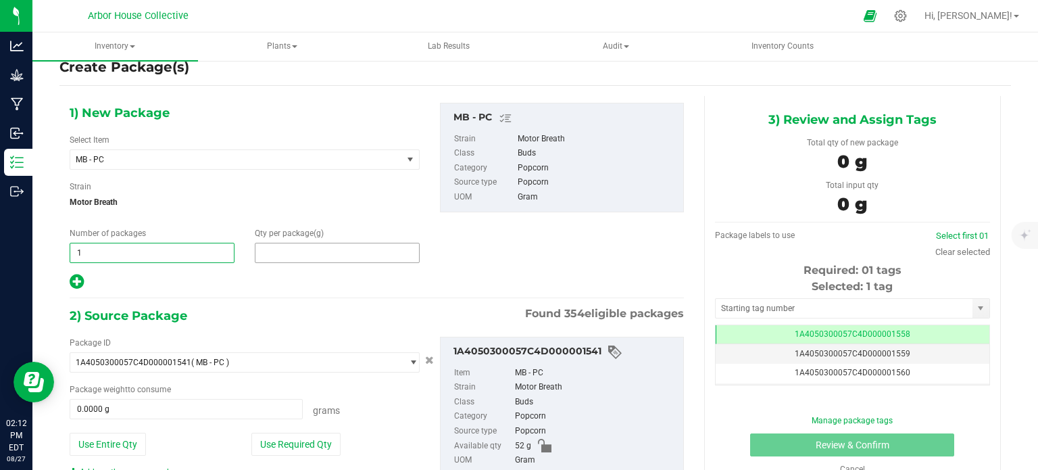
click at [284, 248] on span at bounding box center [337, 253] width 165 height 20
type input "49"
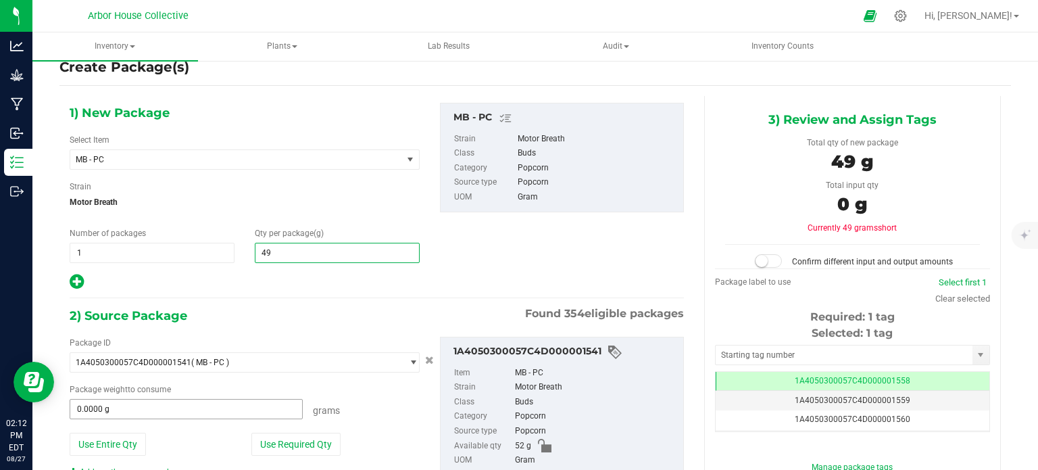
type input "49.0000"
click at [122, 407] on span "0.0000 g 0" at bounding box center [186, 409] width 233 height 20
type input "49"
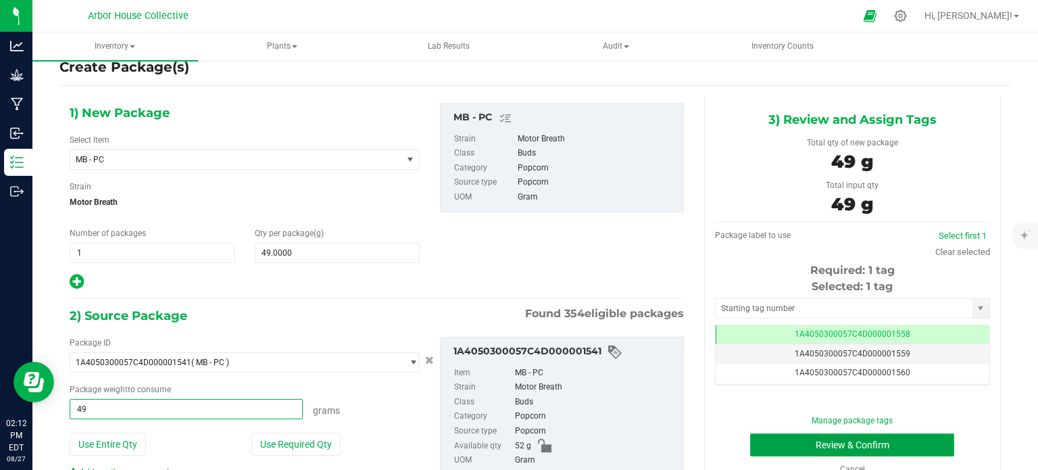
click at [794, 438] on button "Review & Confirm" at bounding box center [852, 444] width 204 height 23
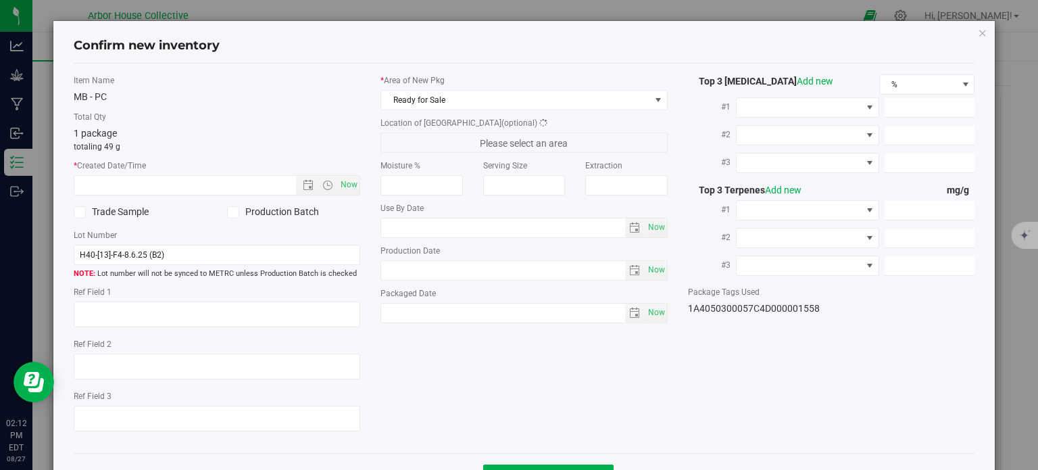
type input "49.0000 g"
click at [343, 186] on span "Now" at bounding box center [349, 185] width 23 height 20
type input "[DATE] 2:12 PM"
click at [645, 313] on span "Now" at bounding box center [656, 313] width 23 height 20
type input "[DATE]"
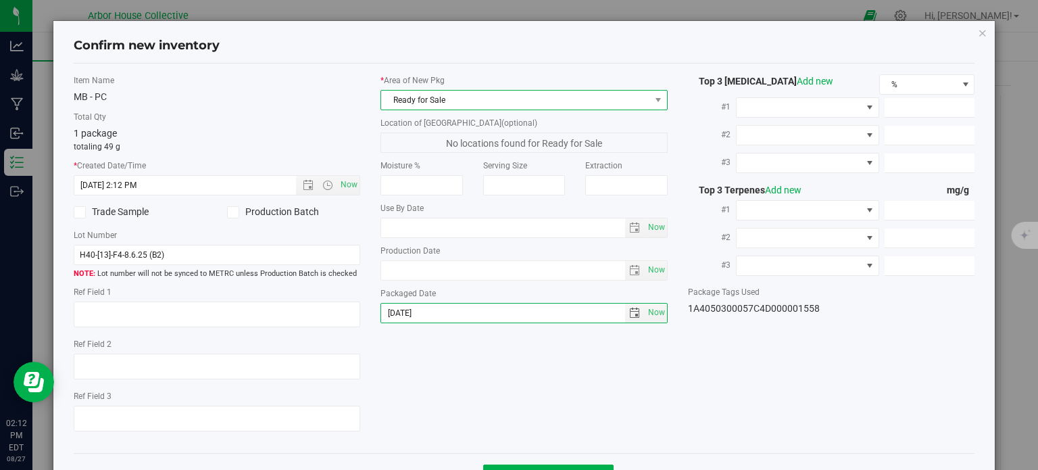
click at [542, 101] on span "Ready for Sale" at bounding box center [515, 100] width 269 height 19
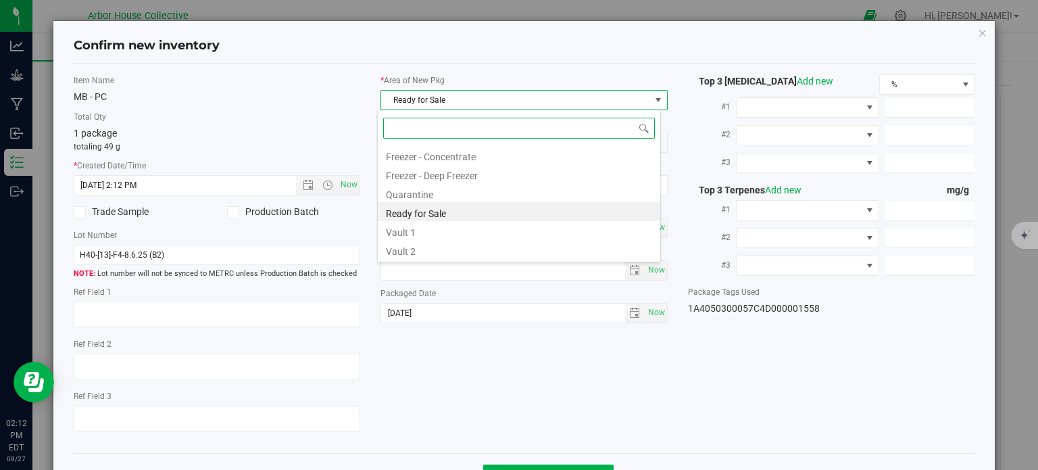
click at [468, 251] on li "Vault 2" at bounding box center [519, 249] width 282 height 19
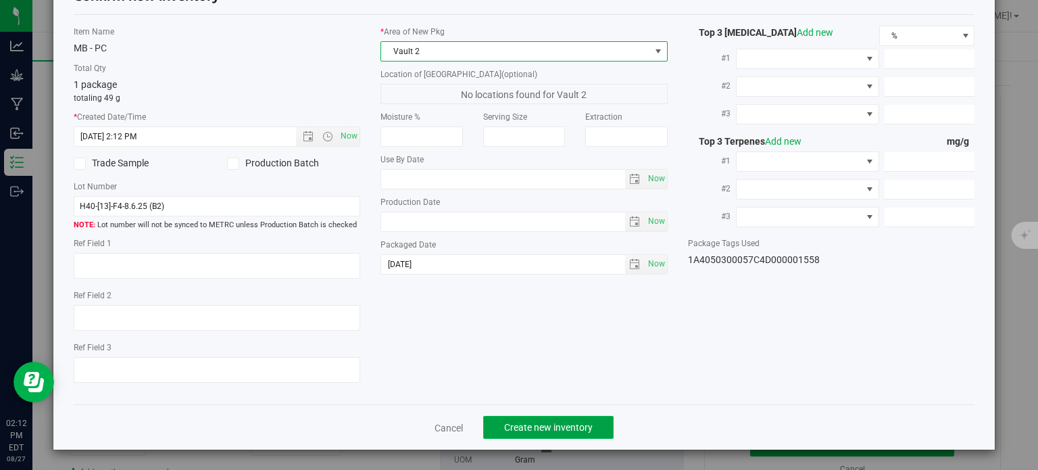
click at [529, 424] on span "Create new inventory" at bounding box center [548, 427] width 89 height 11
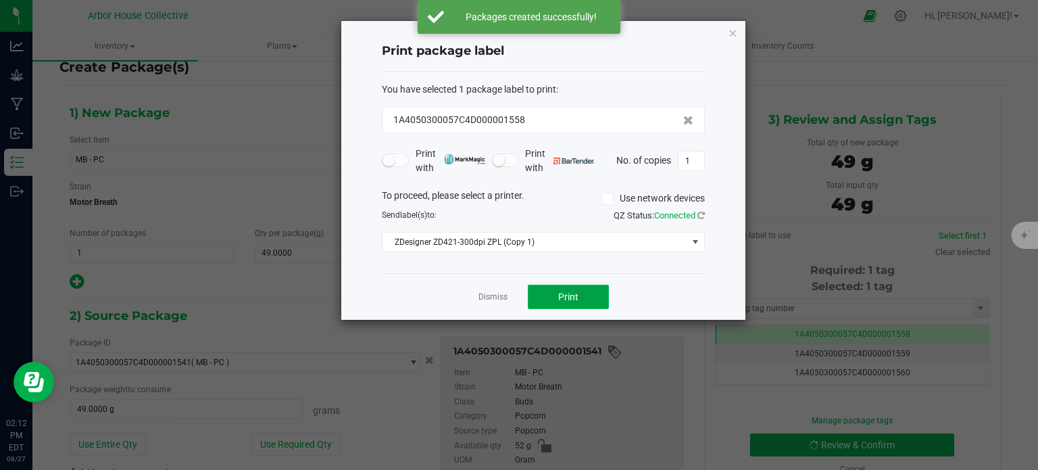
click at [564, 300] on span "Print" at bounding box center [568, 296] width 20 height 11
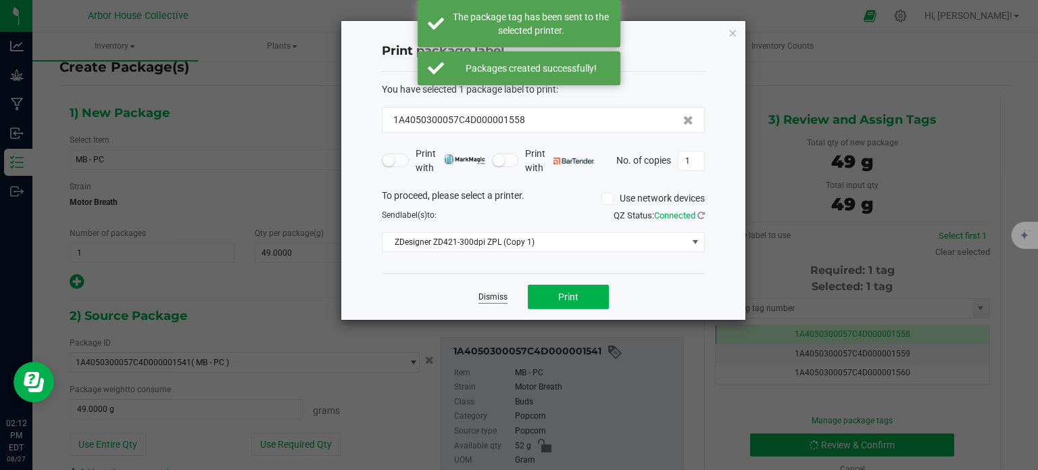
click at [487, 293] on link "Dismiss" at bounding box center [492, 296] width 29 height 11
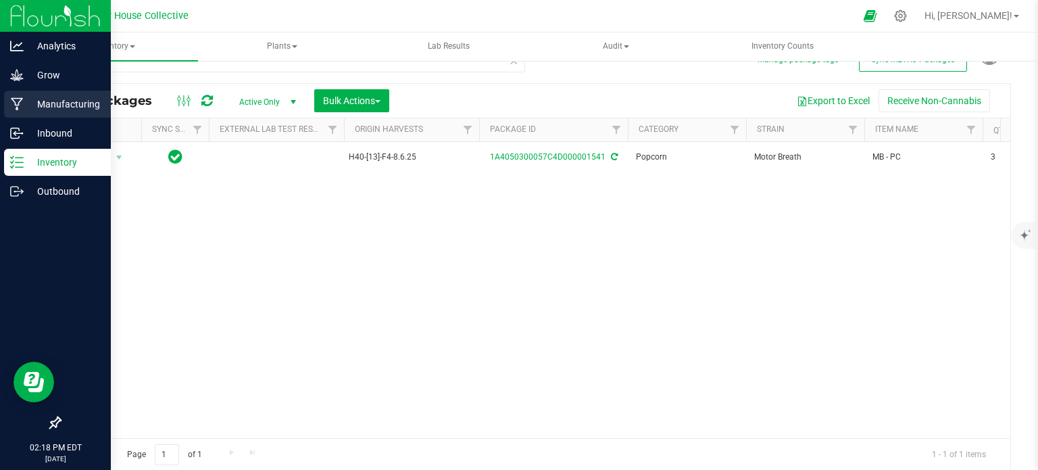
click at [68, 98] on p "Manufacturing" at bounding box center [64, 104] width 81 height 16
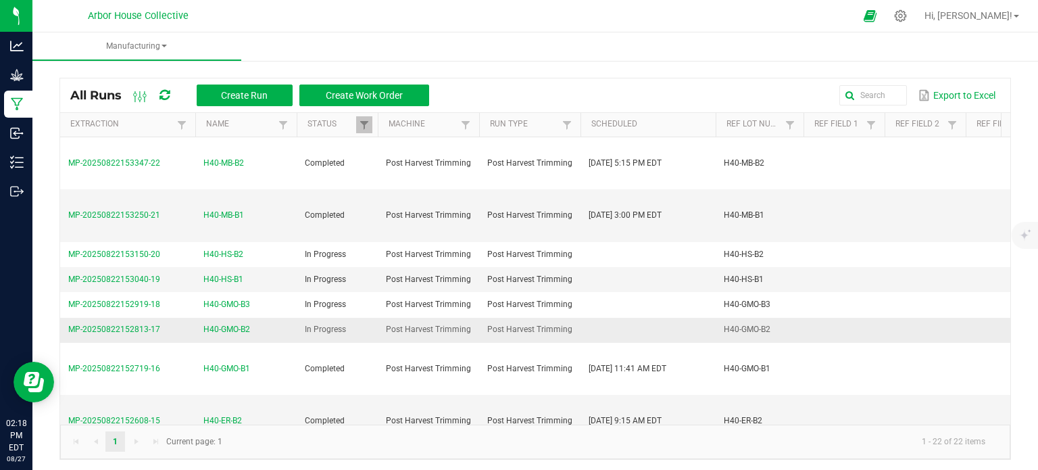
click at [233, 326] on span "H40-GMO-B2" at bounding box center [226, 329] width 47 height 13
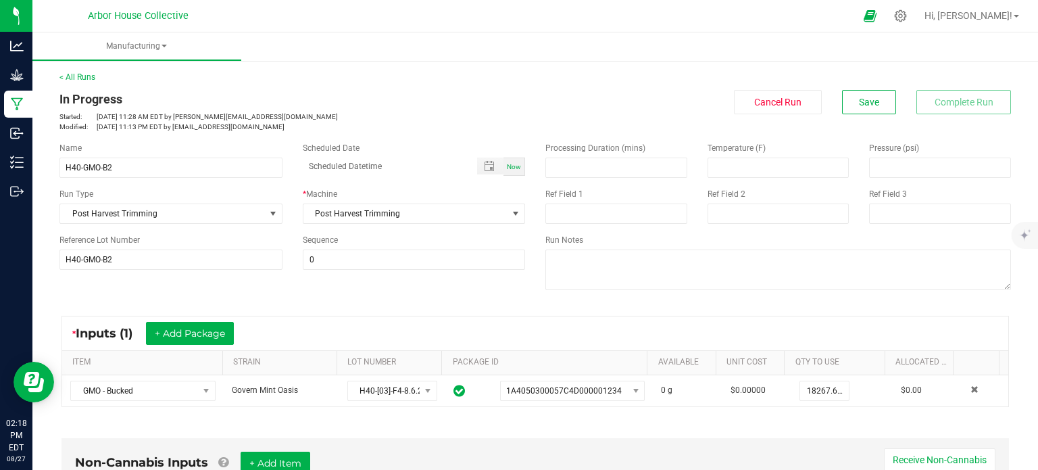
click at [350, 318] on div "* Inputs (1) + Add Package" at bounding box center [535, 333] width 946 height 34
click at [484, 166] on span "Toggle popup" at bounding box center [489, 166] width 11 height 11
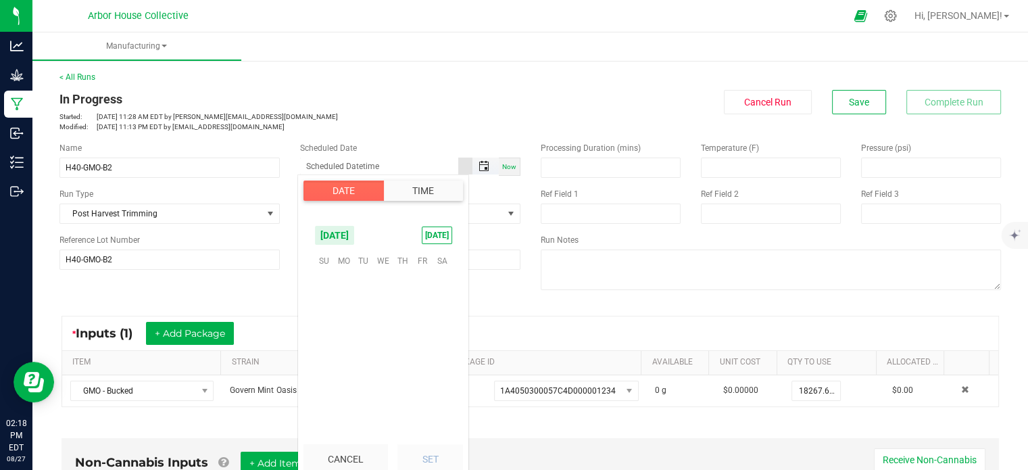
scroll to position [219042, 0]
click at [362, 368] on span "26" at bounding box center [363, 365] width 20 height 21
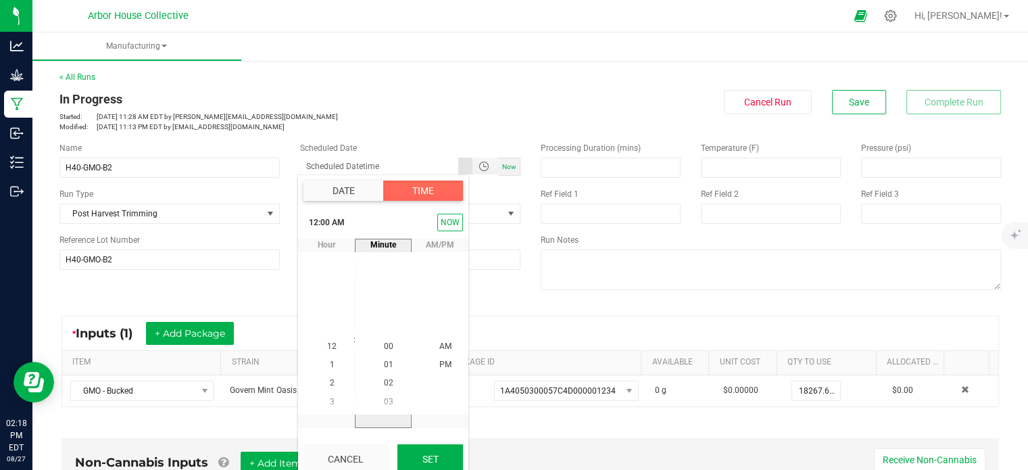
click at [428, 457] on button "Set" at bounding box center [430, 459] width 66 height 30
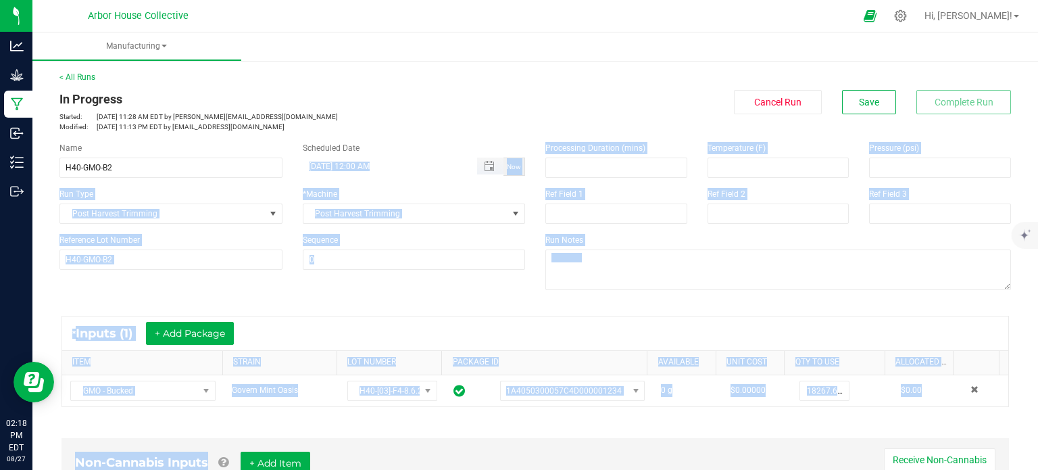
drag, startPoint x: 428, startPoint y: 457, endPoint x: 388, endPoint y: 170, distance: 289.3
click at [388, 170] on manufacturing-process-run "< All Runs In Progress Started: [DATE] 11:28 AM EDT by [EMAIL_ADDRESS][DOMAIN_N…" at bounding box center [534, 440] width 951 height 739
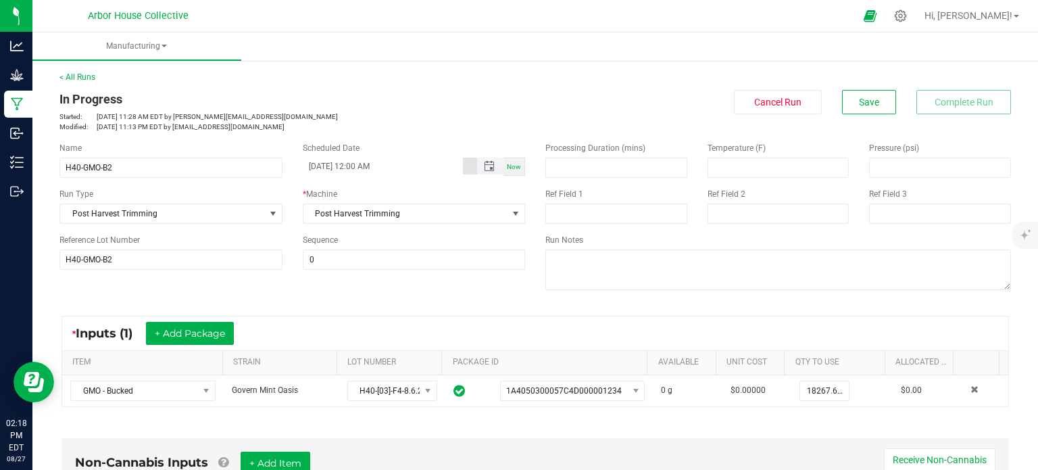
click at [388, 170] on input "[DATE] 12:00 AM" at bounding box center [383, 165] width 161 height 17
click at [484, 164] on span "Toggle popup" at bounding box center [489, 166] width 11 height 11
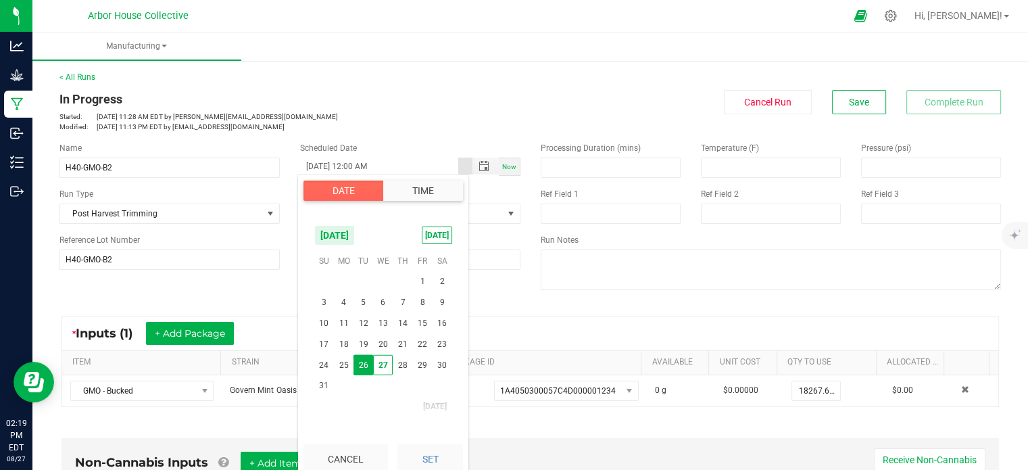
click at [410, 189] on button "Time" at bounding box center [423, 190] width 80 height 20
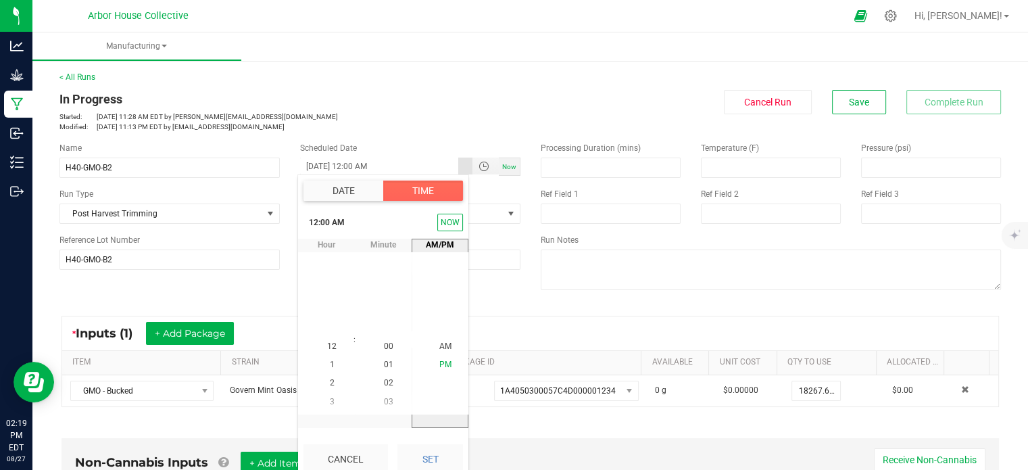
click at [441, 361] on span "PM" at bounding box center [445, 364] width 12 height 9
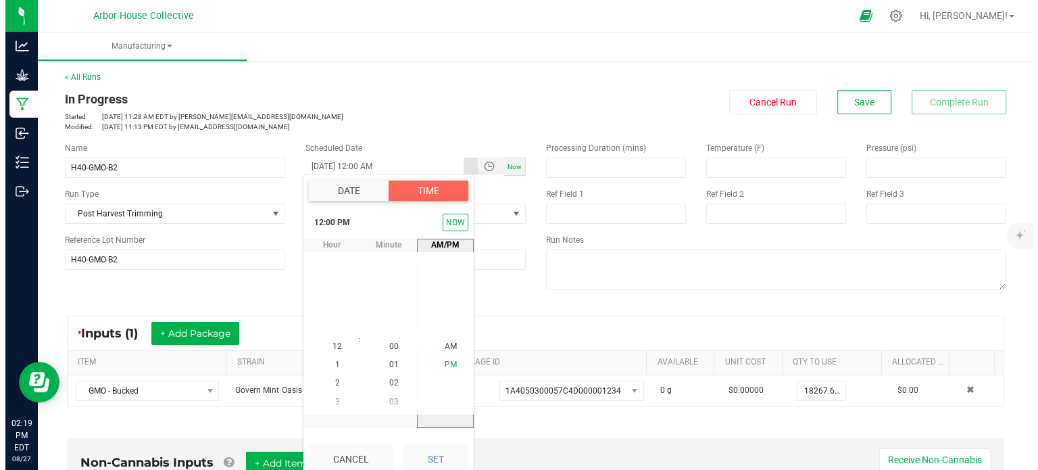
scroll to position [18, 0]
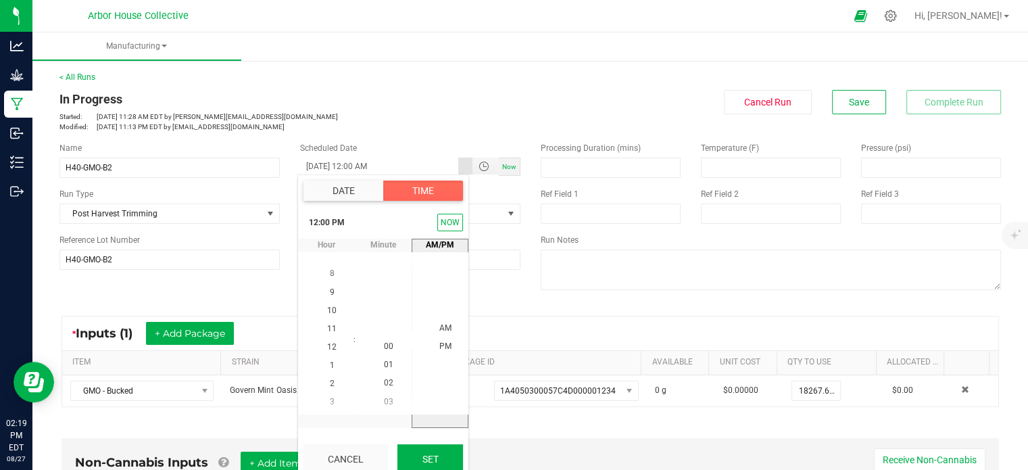
click at [436, 451] on button "Set" at bounding box center [430, 459] width 66 height 30
type input "[DATE] 12:00 PM"
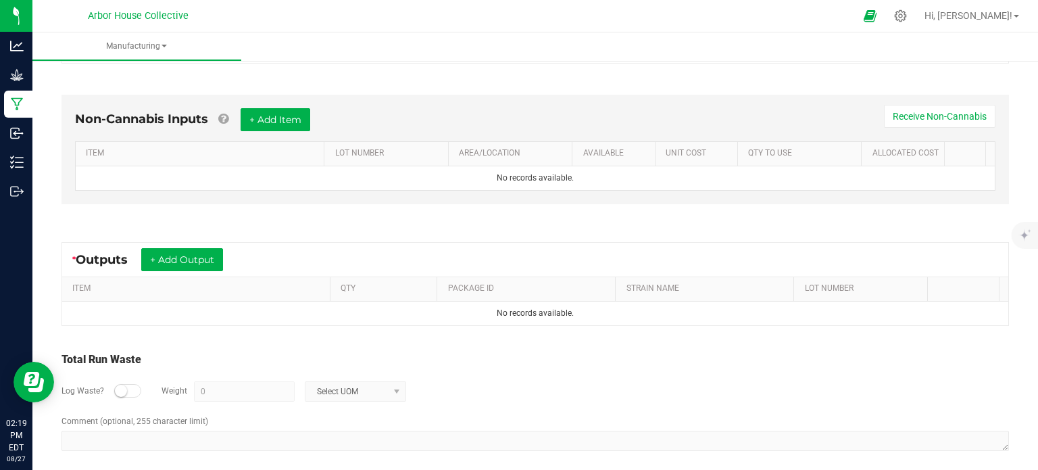
scroll to position [350, 0]
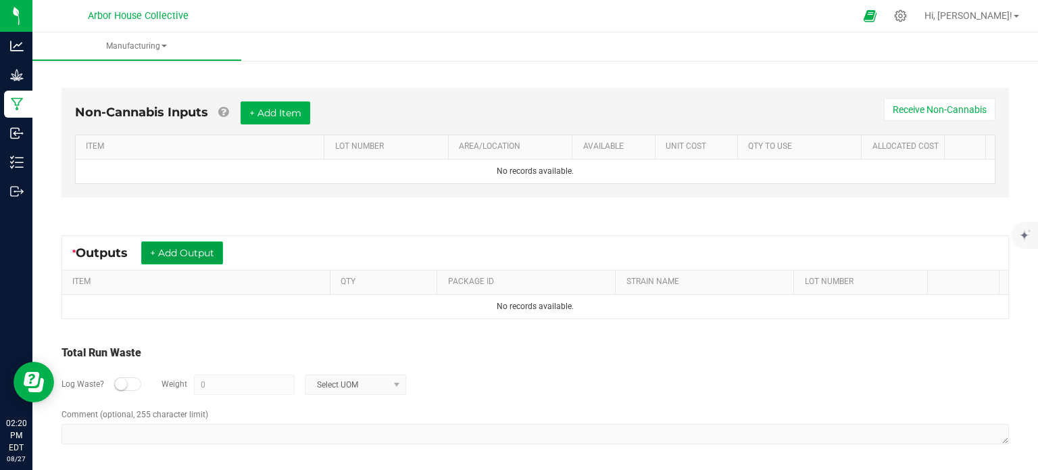
click at [188, 253] on button "+ Add Output" at bounding box center [182, 252] width 82 height 23
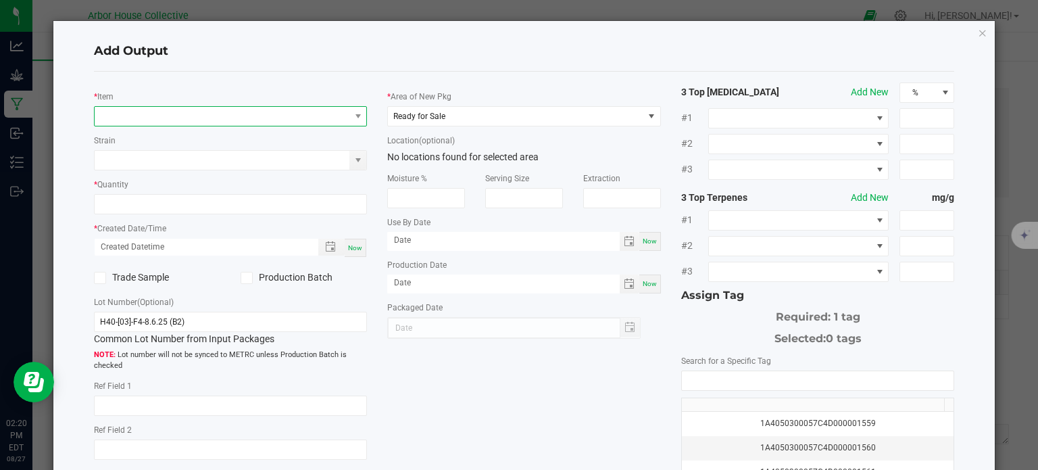
click at [169, 118] on span "NO DATA FOUND" at bounding box center [222, 116] width 255 height 19
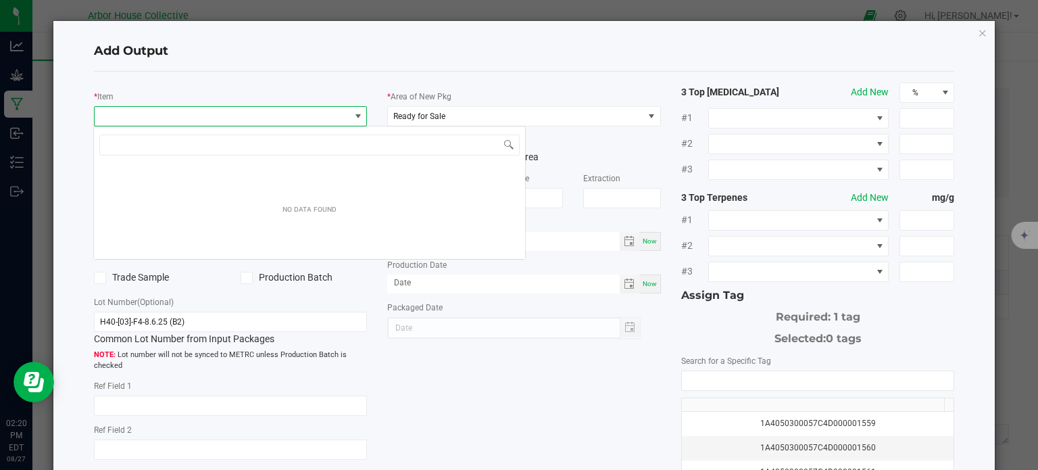
scroll to position [20, 270]
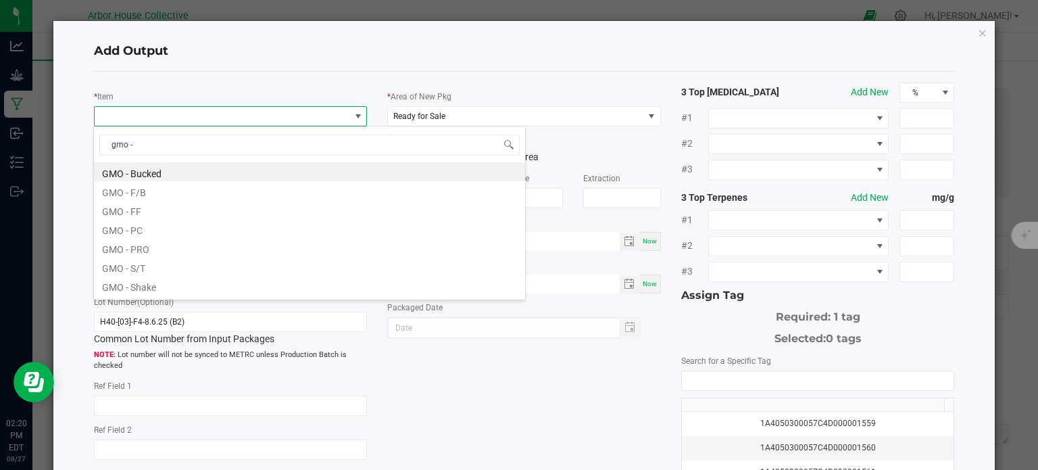
type input "gmo - f"
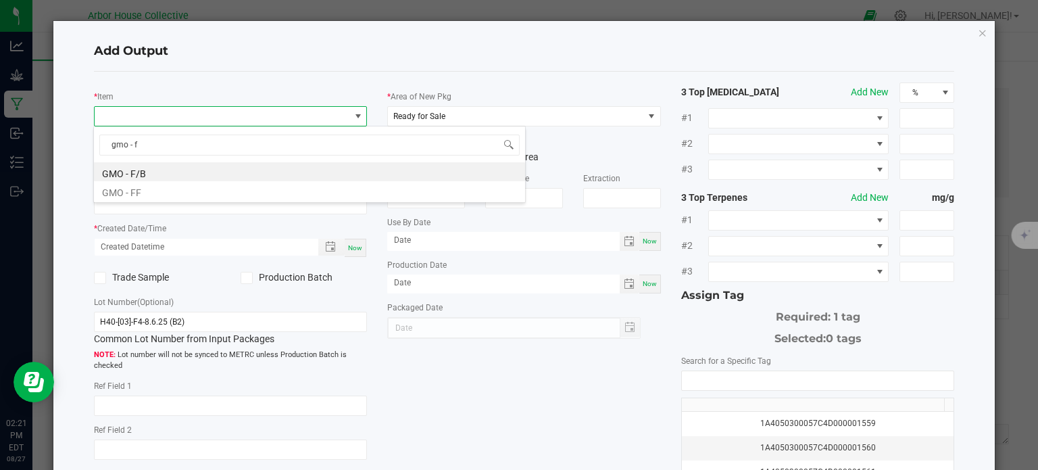
click at [170, 170] on li "GMO - F/B" at bounding box center [309, 171] width 431 height 19
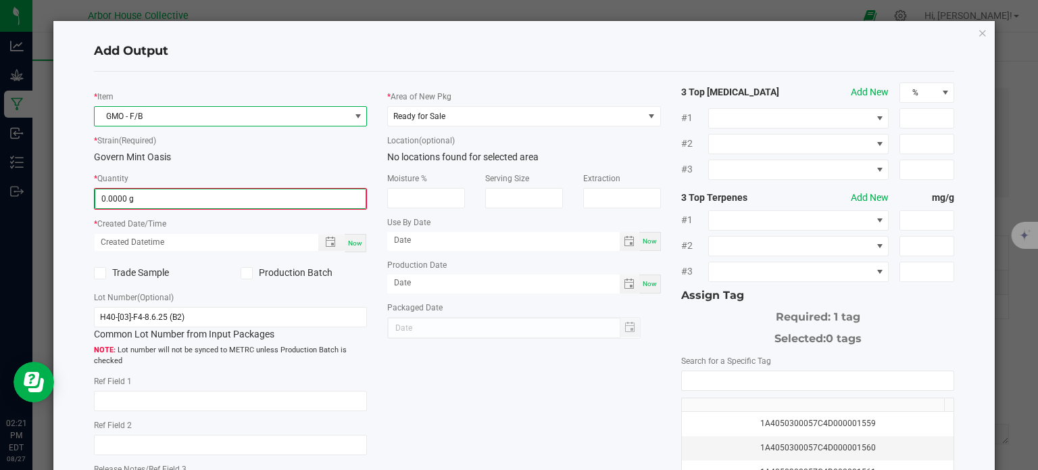
click at [170, 201] on input "0.0000 g" at bounding box center [230, 198] width 271 height 19
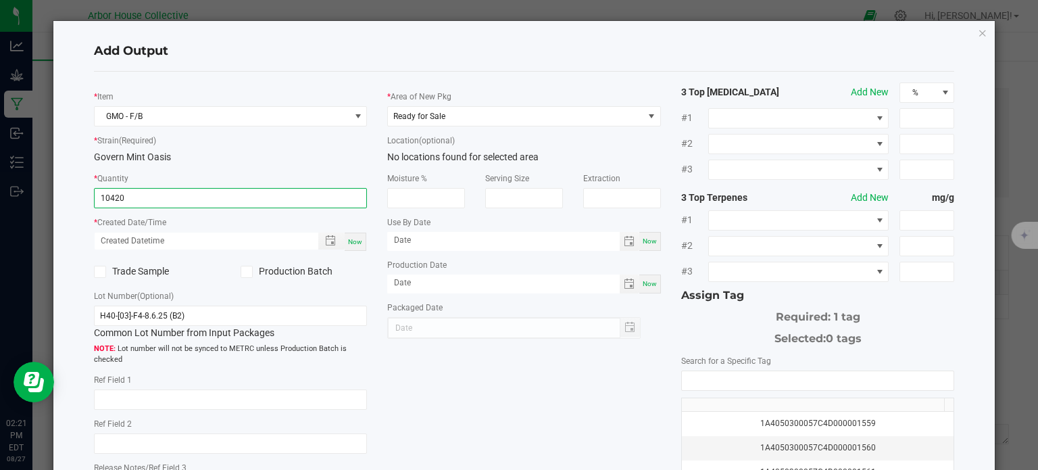
type input "10420.0000 g"
click at [362, 243] on div "Now" at bounding box center [231, 242] width 274 height 20
click at [357, 243] on span "Now" at bounding box center [355, 241] width 14 height 7
type input "[DATE] 2:21 PM"
type input "[DATE]"
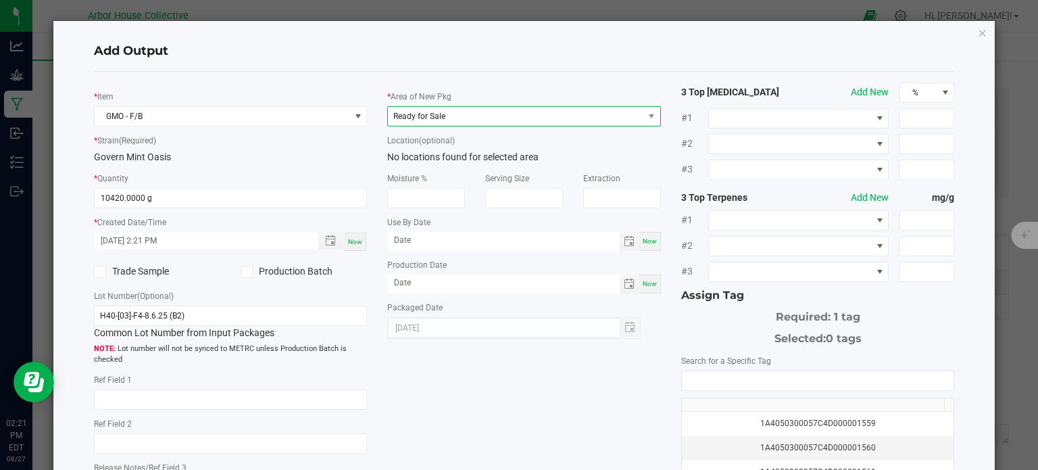
click at [507, 114] on span "Ready for Sale" at bounding box center [515, 116] width 255 height 19
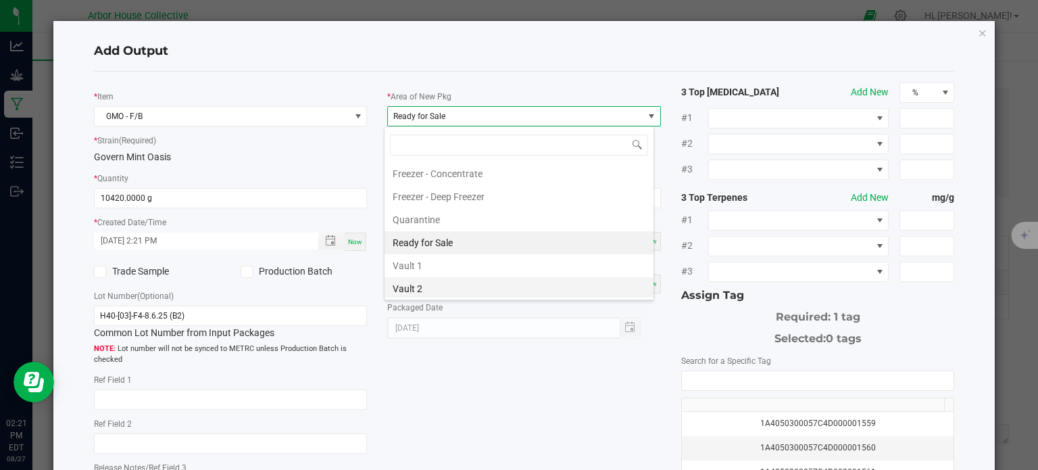
click at [449, 287] on li "Vault 2" at bounding box center [518, 288] width 269 height 23
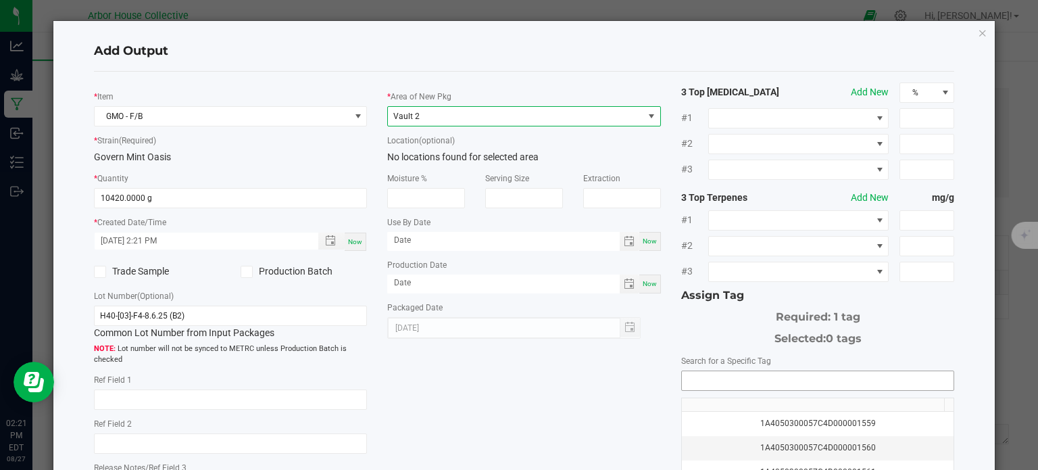
click at [692, 381] on input "NO DATA FOUND" at bounding box center [818, 380] width 272 height 19
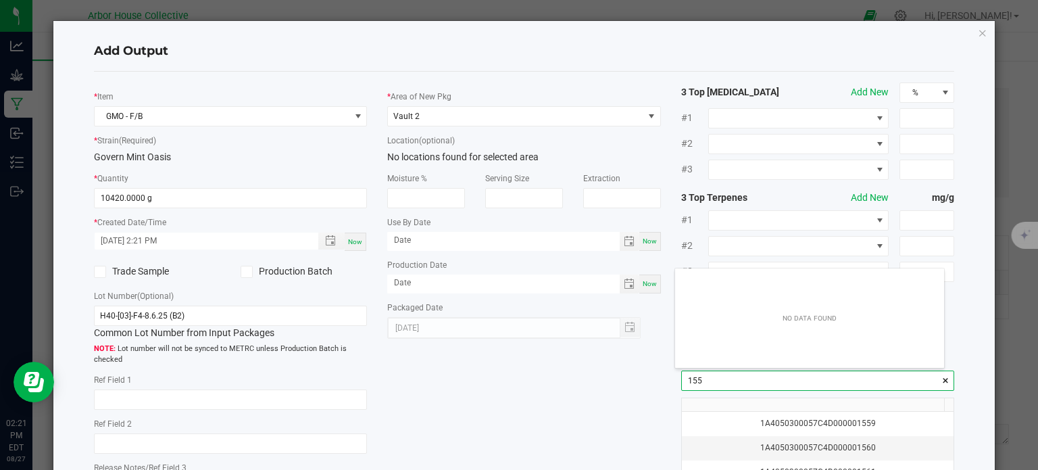
scroll to position [19, 270]
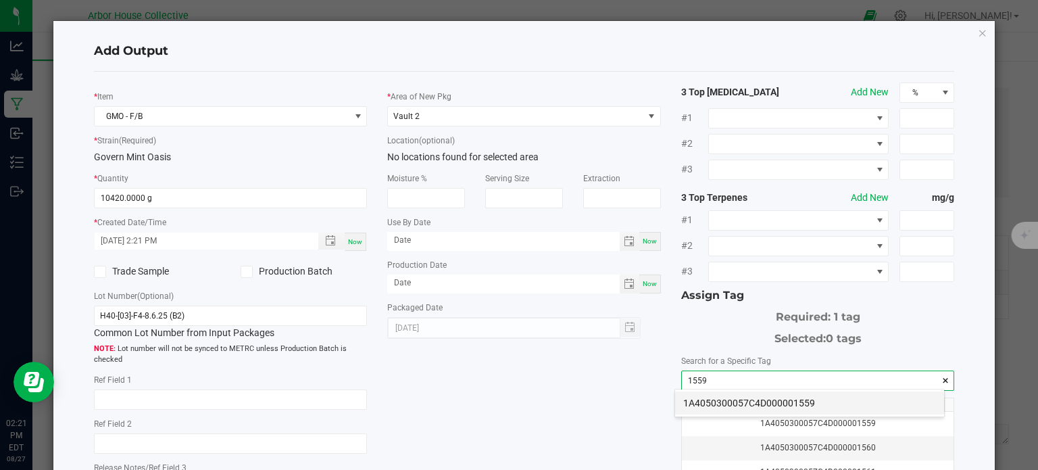
click at [711, 399] on li "1A4050300057C4D000001559" at bounding box center [809, 402] width 269 height 23
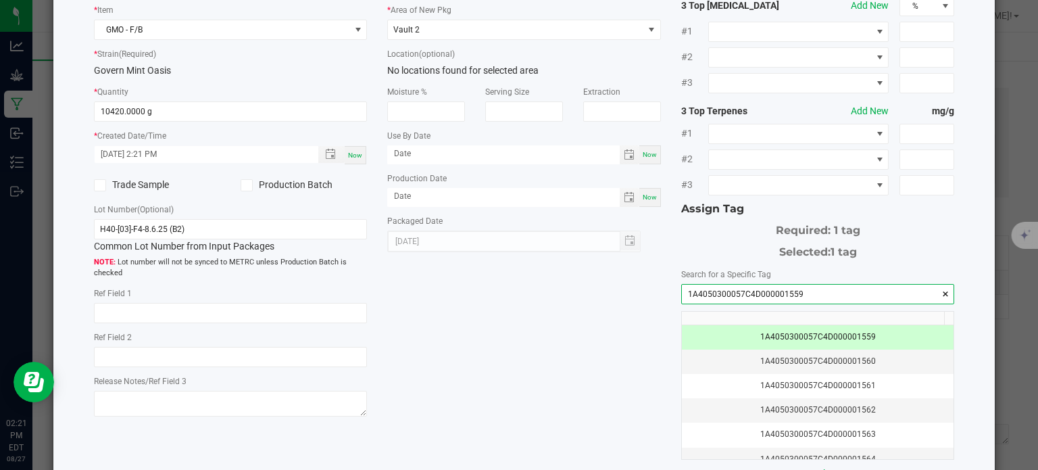
scroll to position [173, 0]
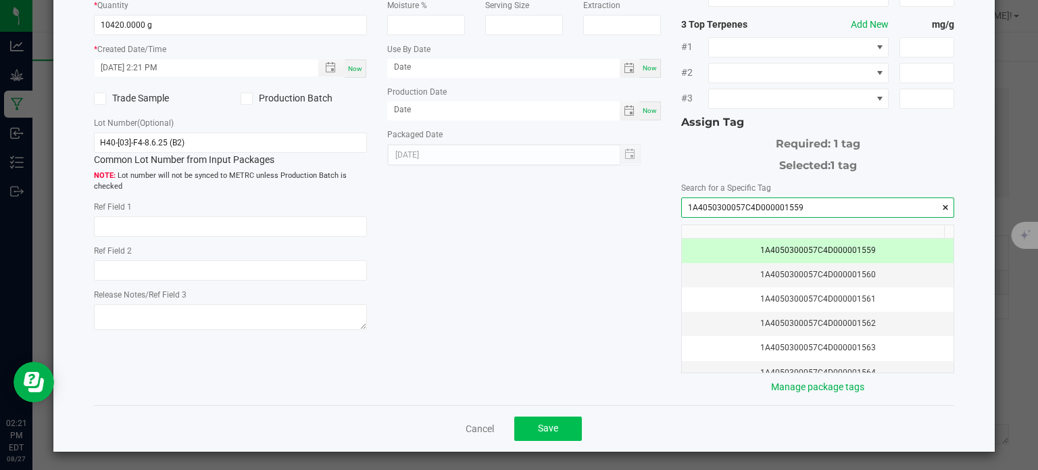
type input "1A4050300057C4D000001559"
click at [567, 420] on button "Save" at bounding box center [548, 428] width 68 height 24
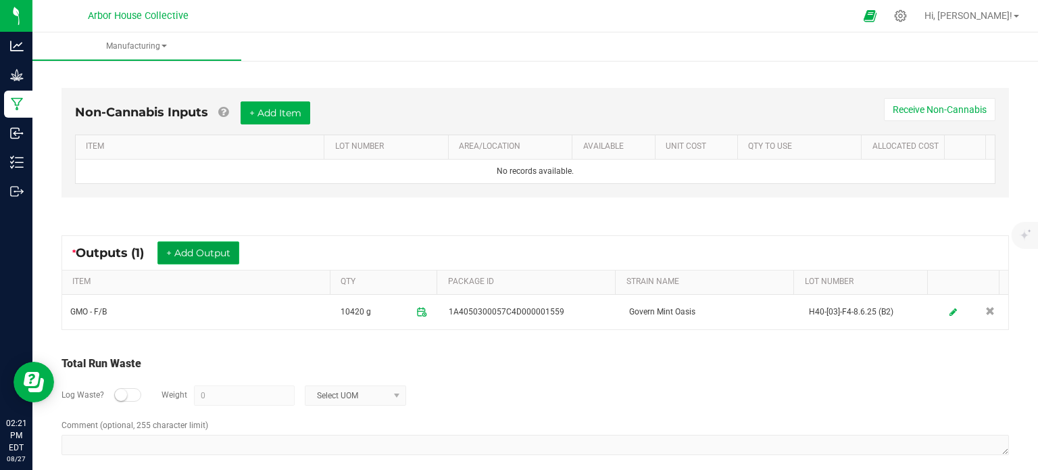
click at [230, 255] on button "+ Add Output" at bounding box center [198, 252] width 82 height 23
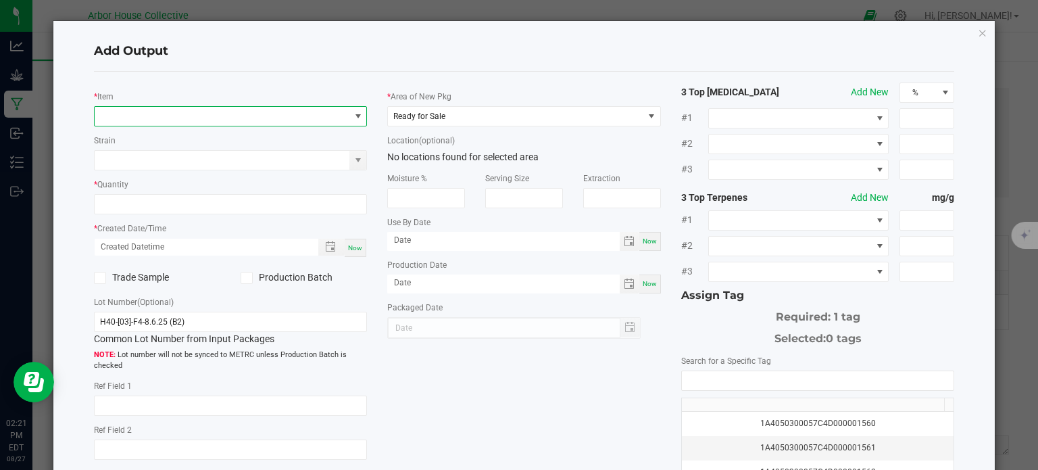
click at [187, 115] on span "NO DATA FOUND" at bounding box center [222, 116] width 255 height 19
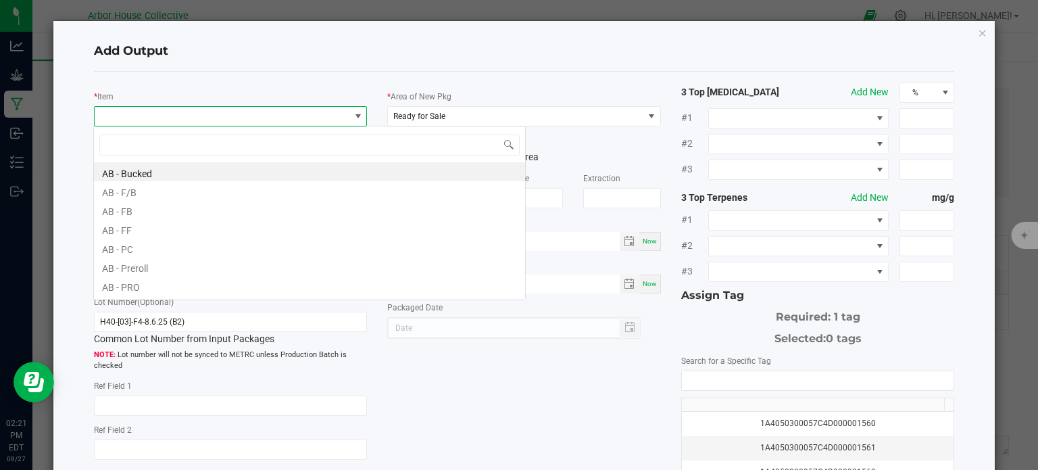
scroll to position [20, 270]
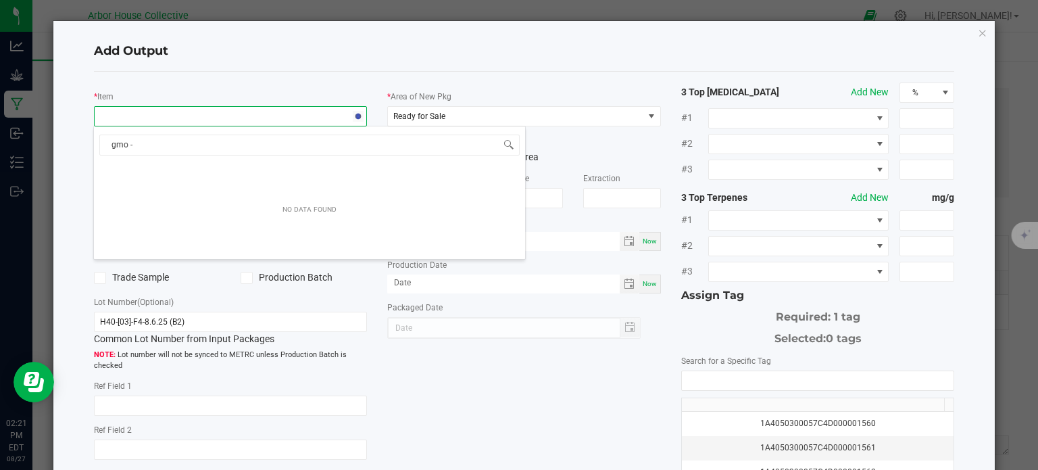
type input "gmo - p"
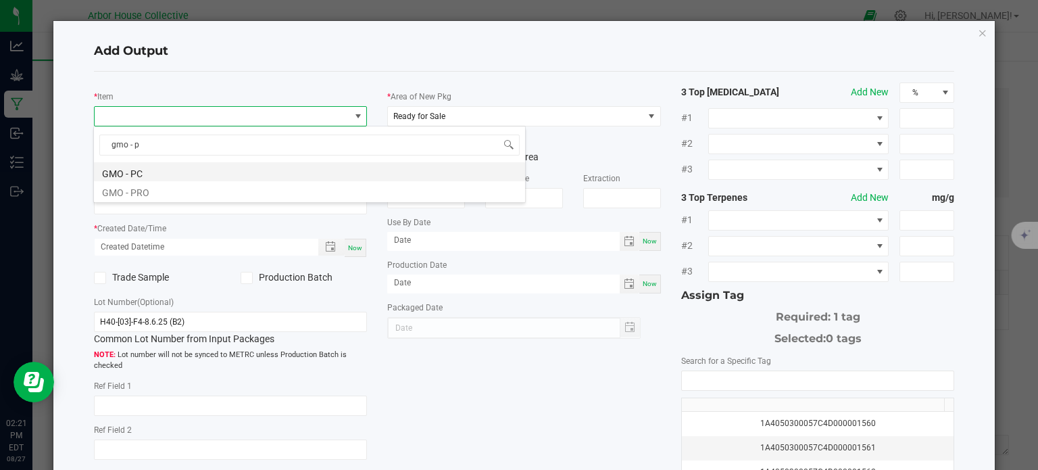
click at [162, 173] on li "GMO - PC" at bounding box center [309, 171] width 431 height 19
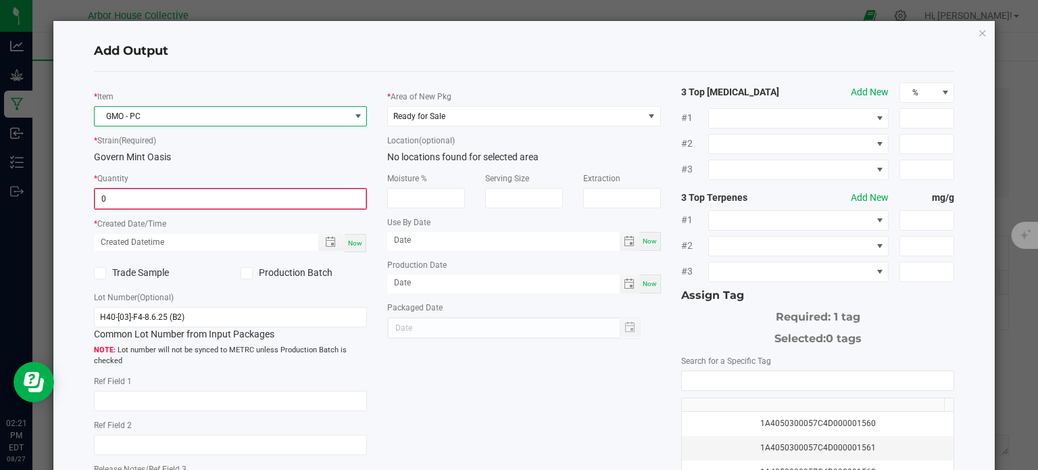
click at [156, 203] on input "0" at bounding box center [230, 198] width 271 height 19
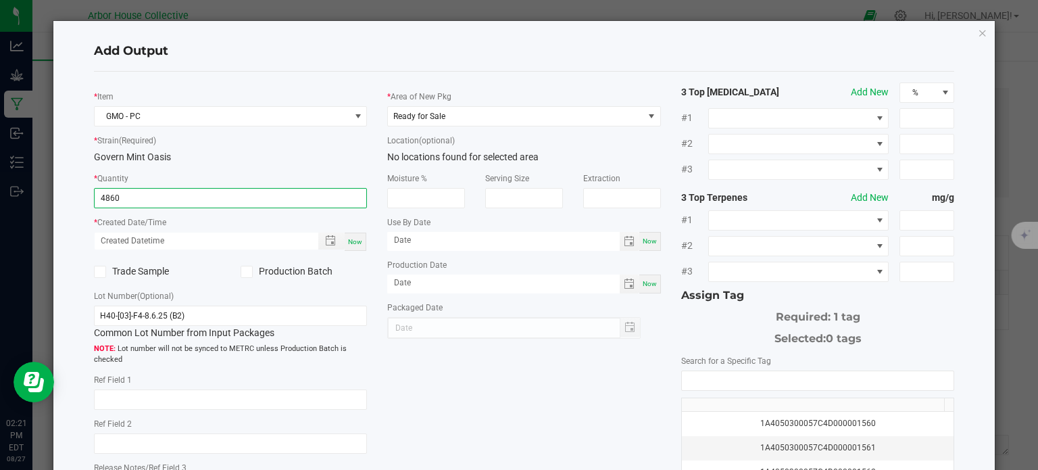
type input "4860.0000 g"
click at [355, 235] on div "Now" at bounding box center [356, 241] width 22 height 18
type input "[DATE] 2:21 PM"
type input "[DATE]"
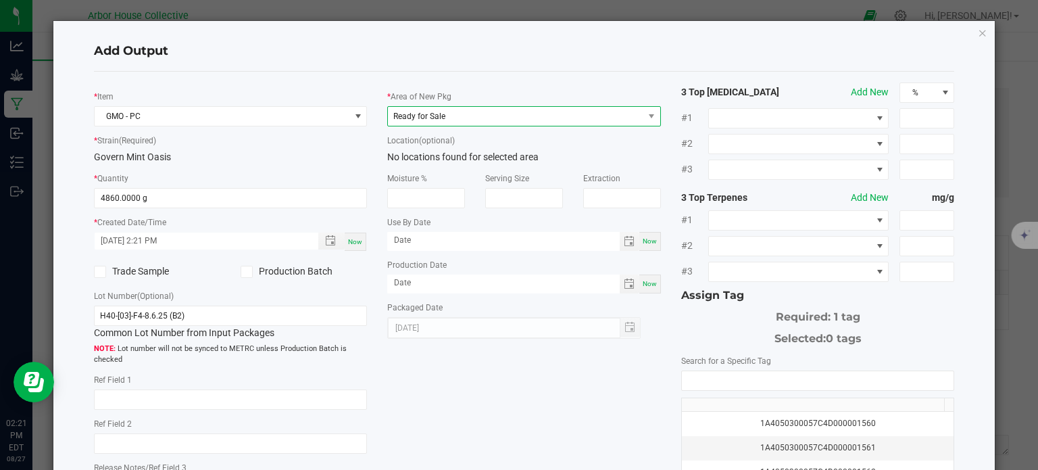
click at [516, 116] on span "Ready for Sale" at bounding box center [515, 116] width 255 height 19
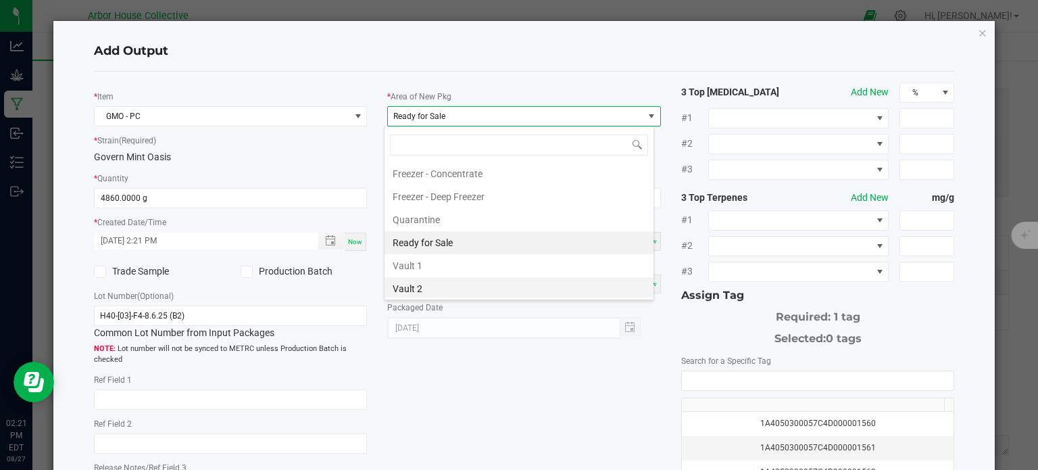
click at [418, 282] on li "Vault 2" at bounding box center [518, 288] width 269 height 23
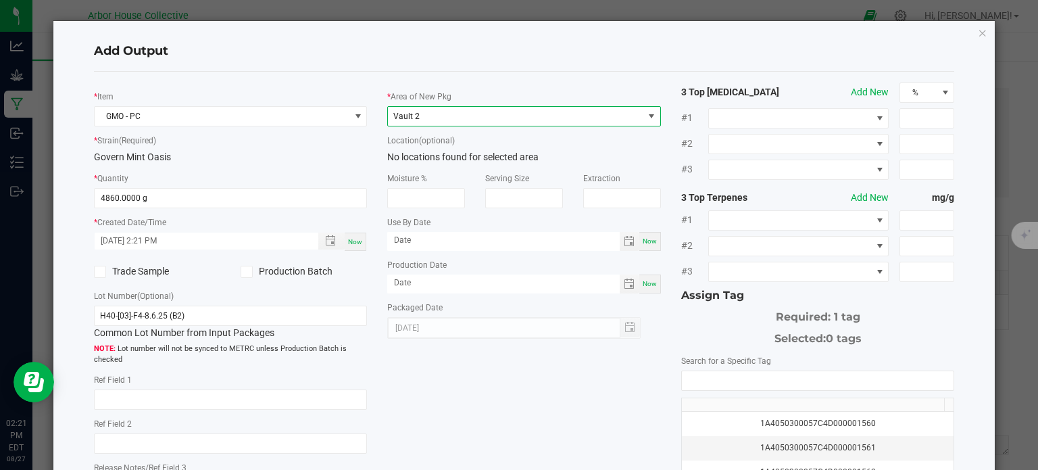
scroll to position [70, 0]
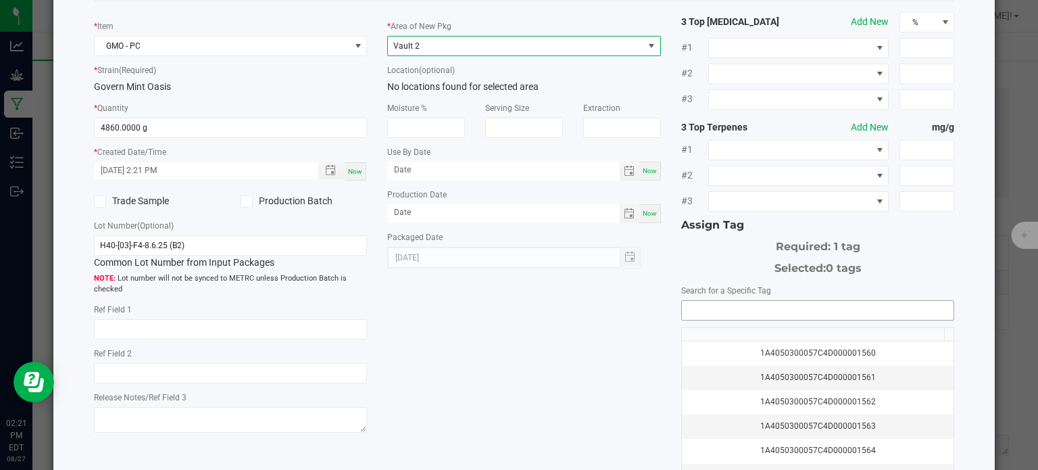
click at [702, 307] on input "NO DATA FOUND" at bounding box center [818, 310] width 272 height 19
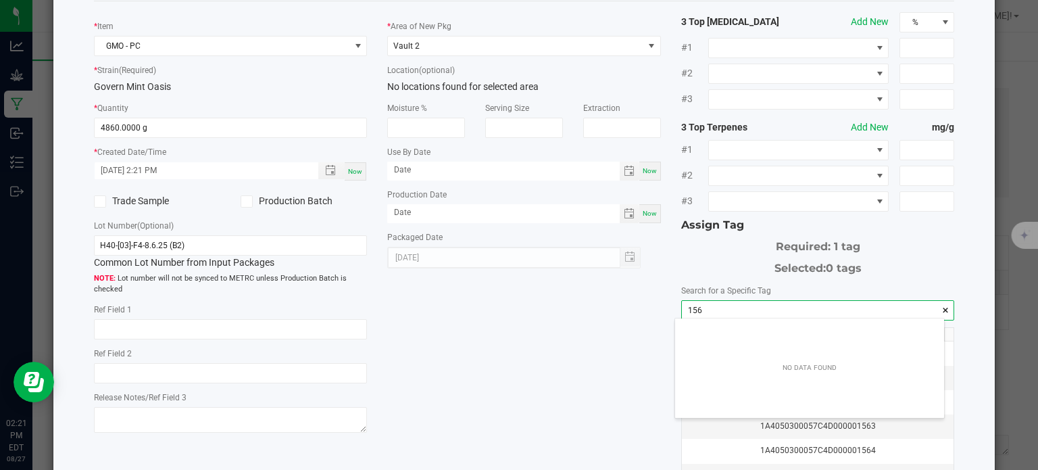
scroll to position [19, 270]
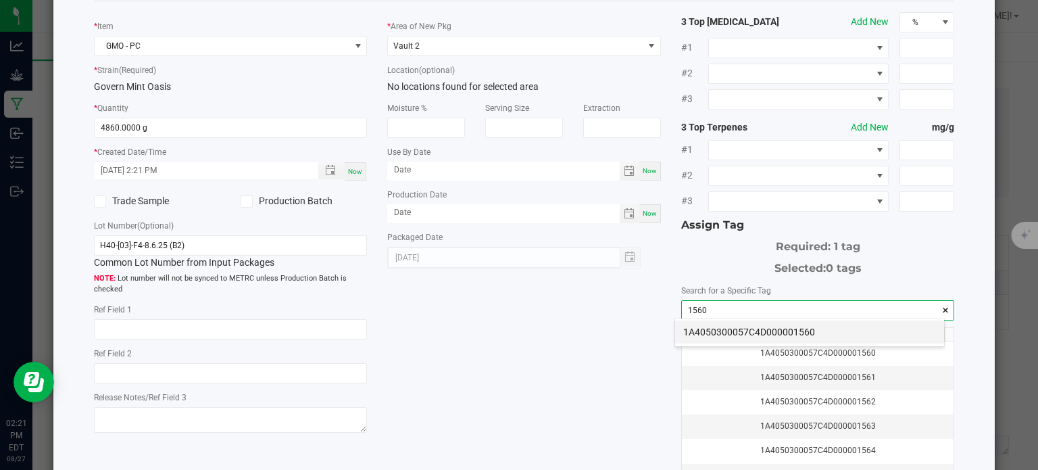
click at [712, 332] on li "1A4050300057C4D000001560" at bounding box center [809, 331] width 269 height 23
type input "1A4050300057C4D000001560"
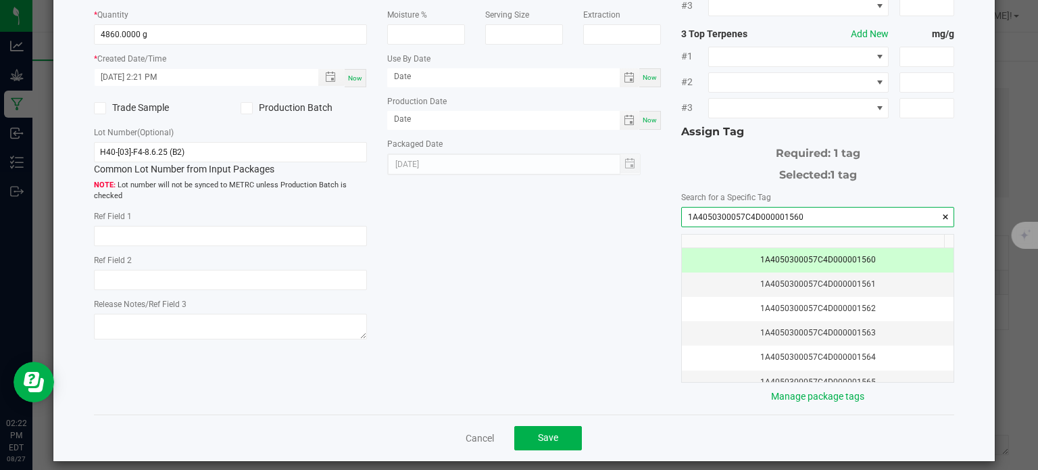
scroll to position [173, 0]
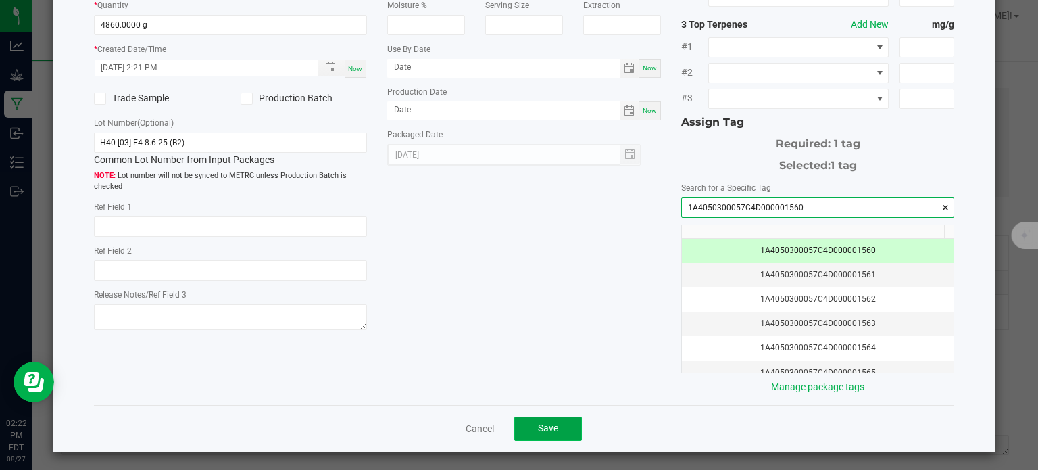
click at [547, 432] on button "Save" at bounding box center [548, 428] width 68 height 24
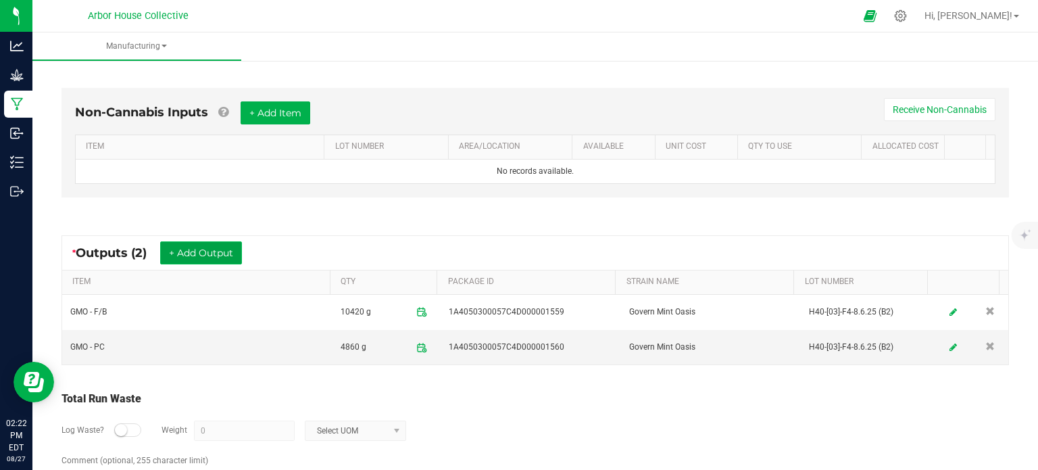
click at [224, 243] on button "+ Add Output" at bounding box center [201, 252] width 82 height 23
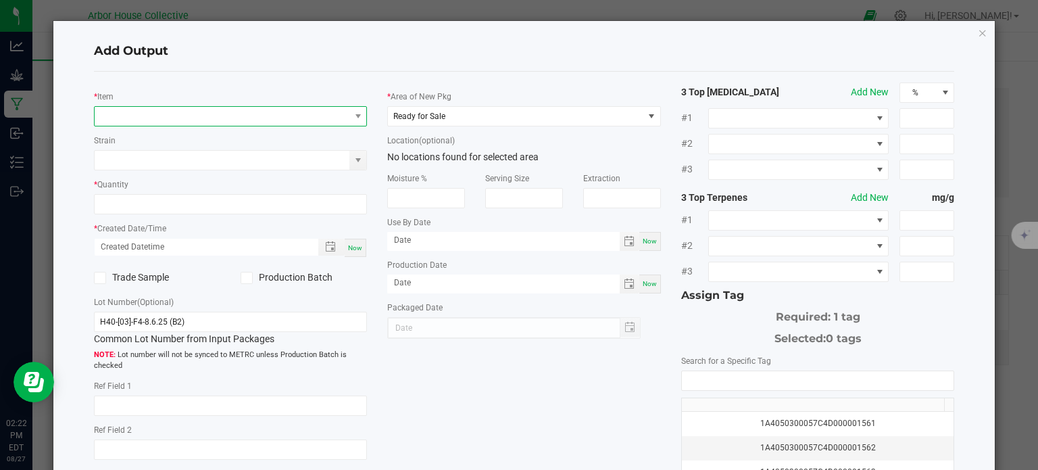
click at [207, 118] on span "NO DATA FOUND" at bounding box center [222, 116] width 255 height 19
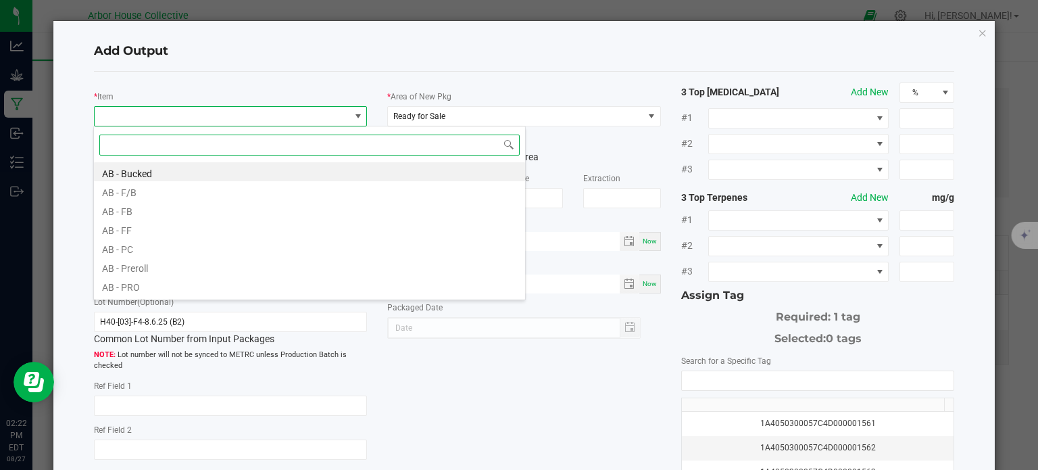
scroll to position [20, 270]
type input "gmo - s"
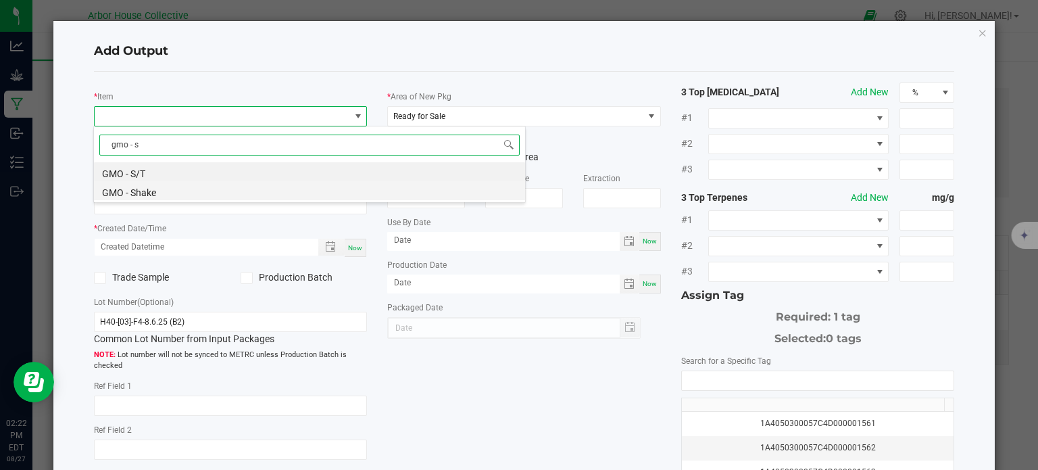
click at [168, 193] on li "GMO - Shake" at bounding box center [309, 190] width 431 height 19
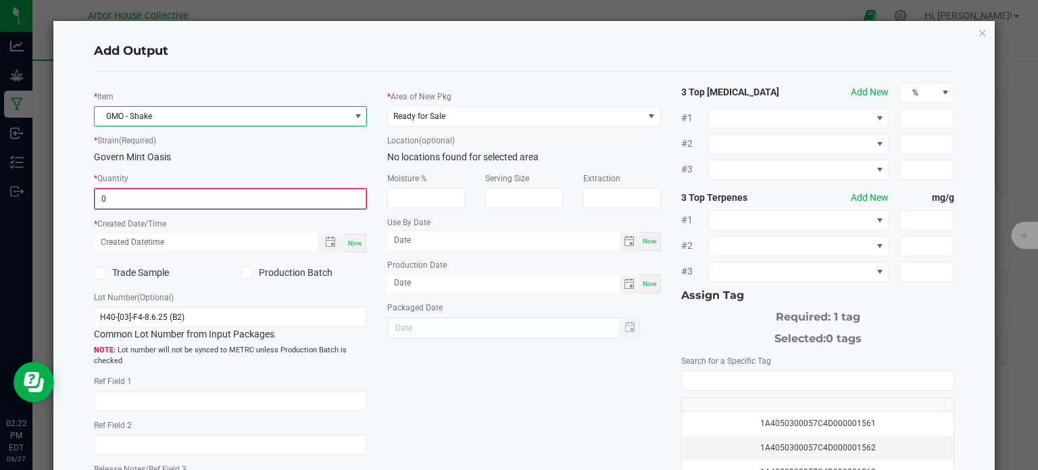
click at [173, 195] on input "0" at bounding box center [230, 198] width 271 height 19
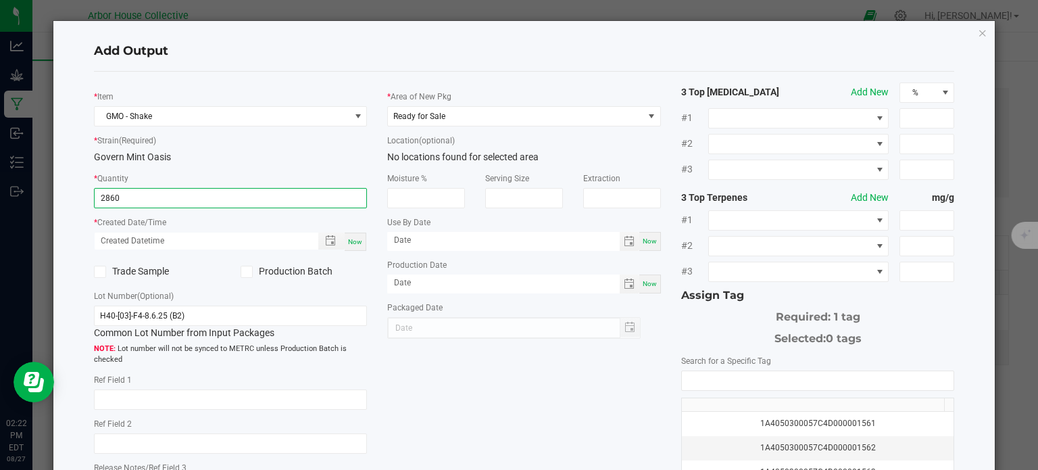
type input "2860.0000 g"
click at [348, 243] on span "Now" at bounding box center [355, 241] width 14 height 7
type input "[DATE] 2:22 PM"
type input "[DATE]"
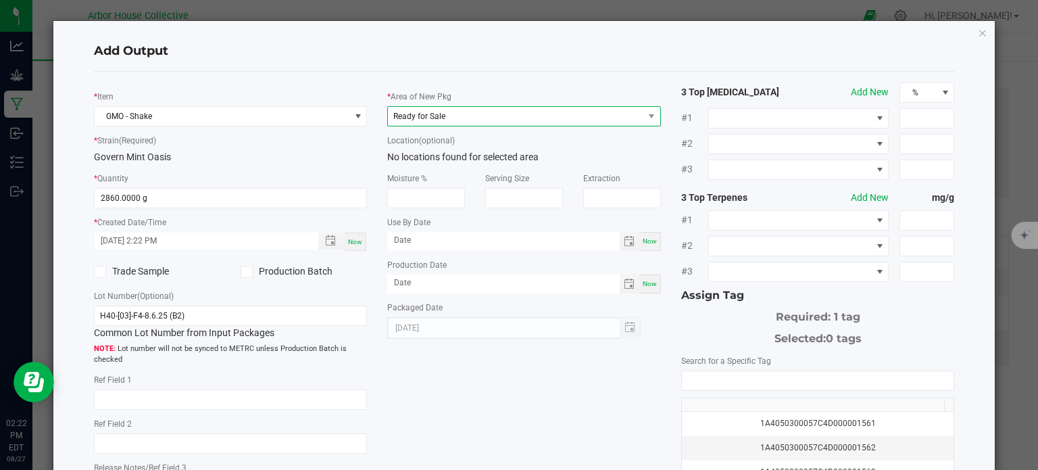
click at [524, 114] on span "Ready for Sale" at bounding box center [515, 116] width 255 height 19
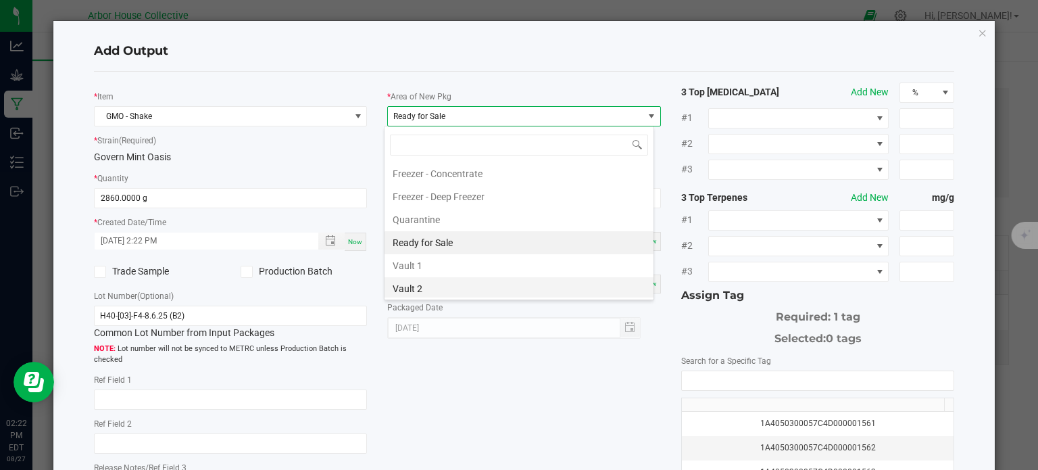
click at [430, 280] on li "Vault 2" at bounding box center [518, 288] width 269 height 23
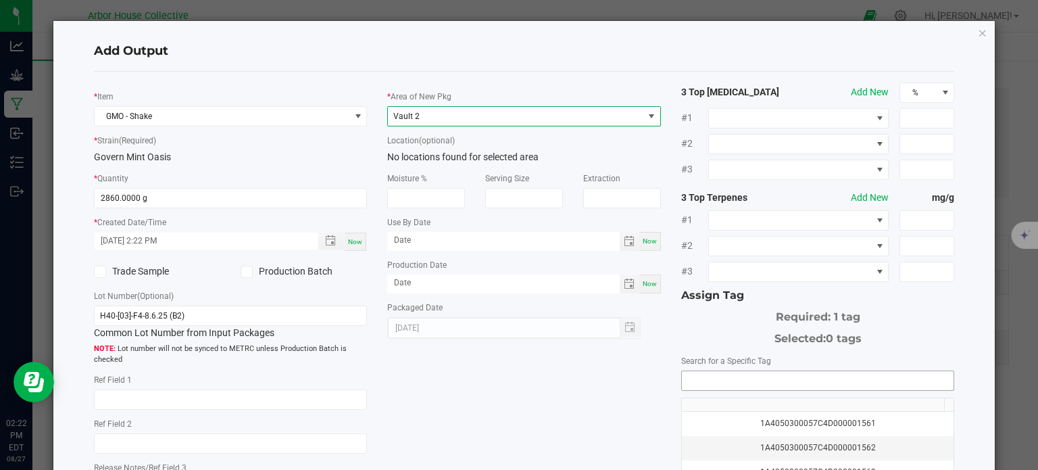
click at [720, 380] on input "NO DATA FOUND" at bounding box center [818, 380] width 272 height 19
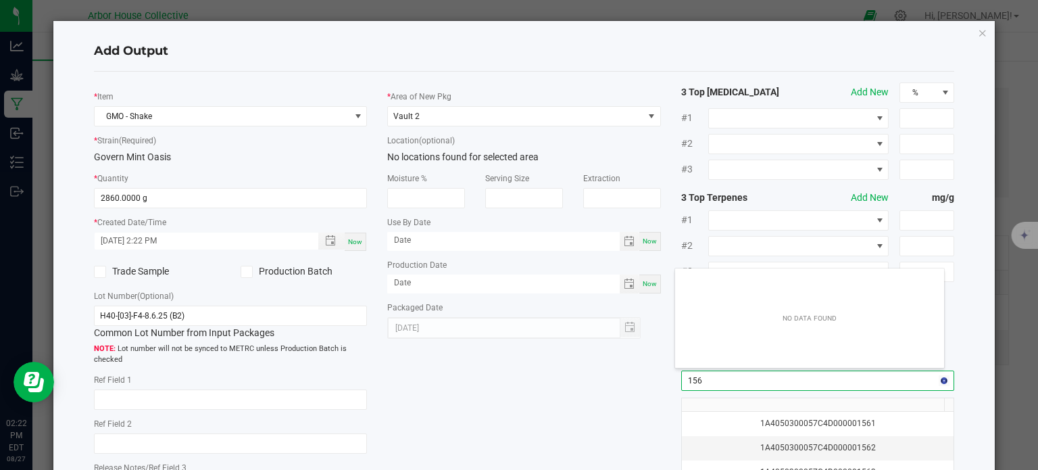
scroll to position [19, 270]
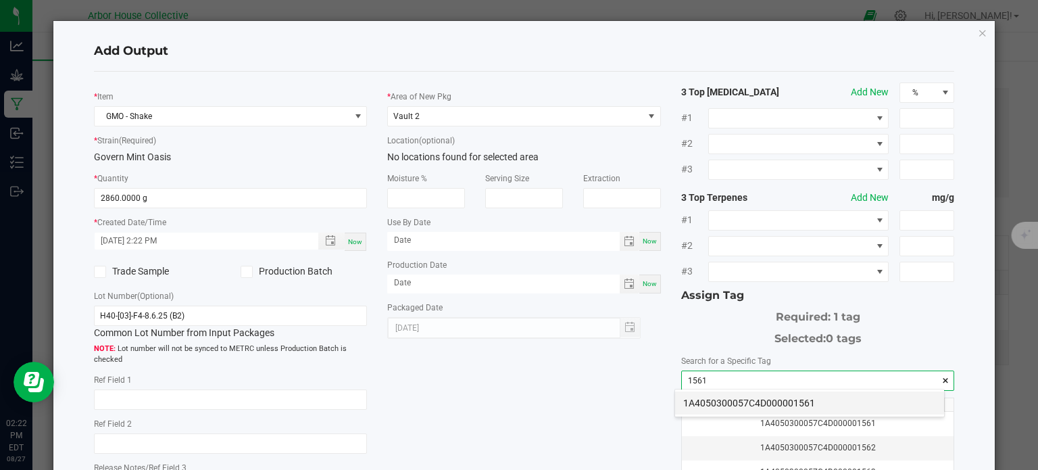
click at [727, 404] on li "1A4050300057C4D000001561" at bounding box center [809, 402] width 269 height 23
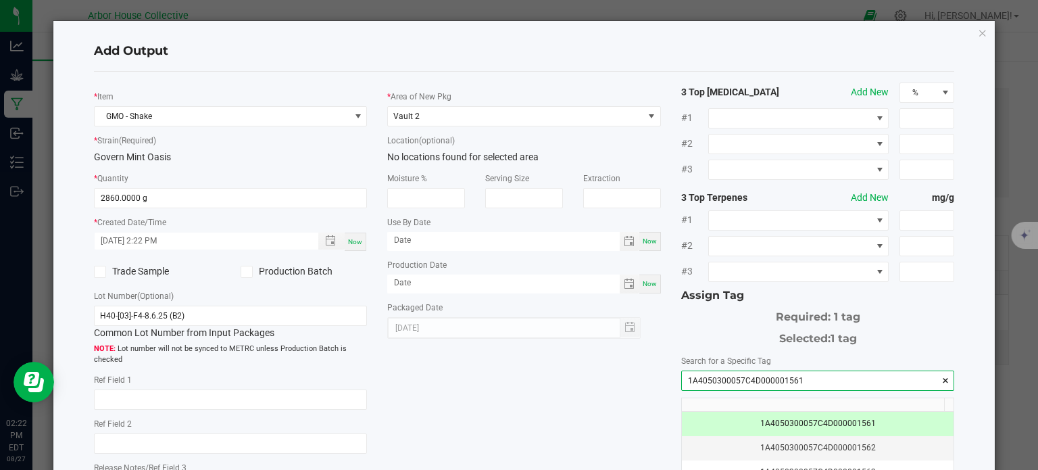
type input "1A4050300057C4D000001561"
click at [572, 378] on div "* Item GMO - Shake * Strain (Required) Govern Mint Oasis * Quantity 2860.0000 g…" at bounding box center [524, 324] width 881 height 484
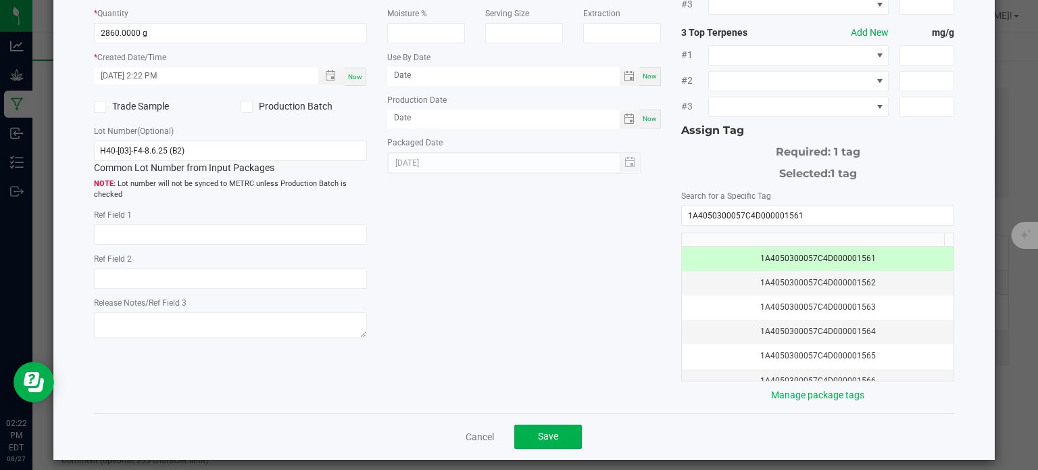
scroll to position [170, 0]
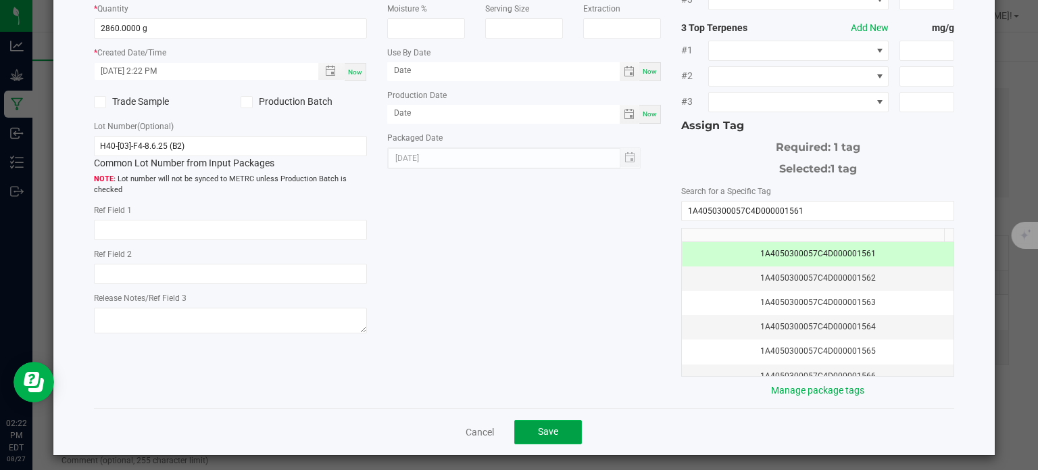
click at [553, 429] on span "Save" at bounding box center [548, 431] width 20 height 11
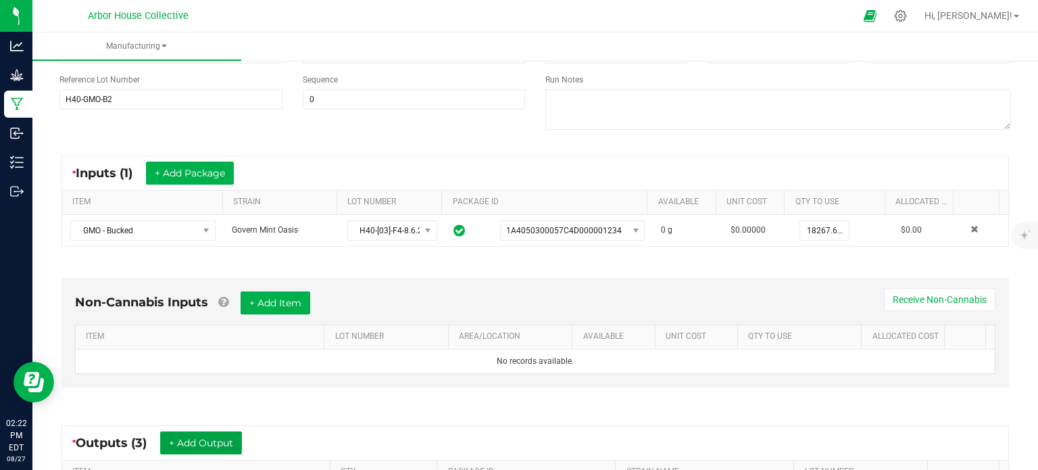
scroll to position [161, 0]
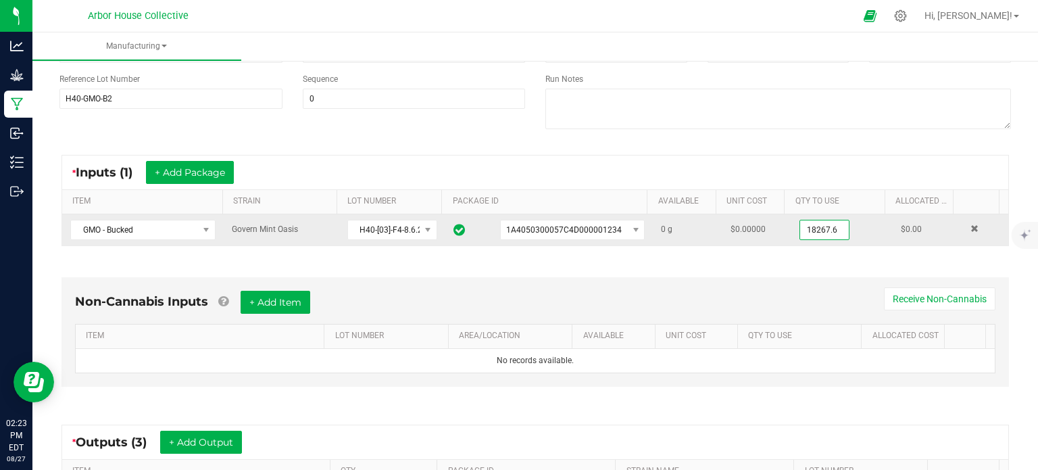
click at [800, 232] on input "18267.6" at bounding box center [824, 229] width 49 height 19
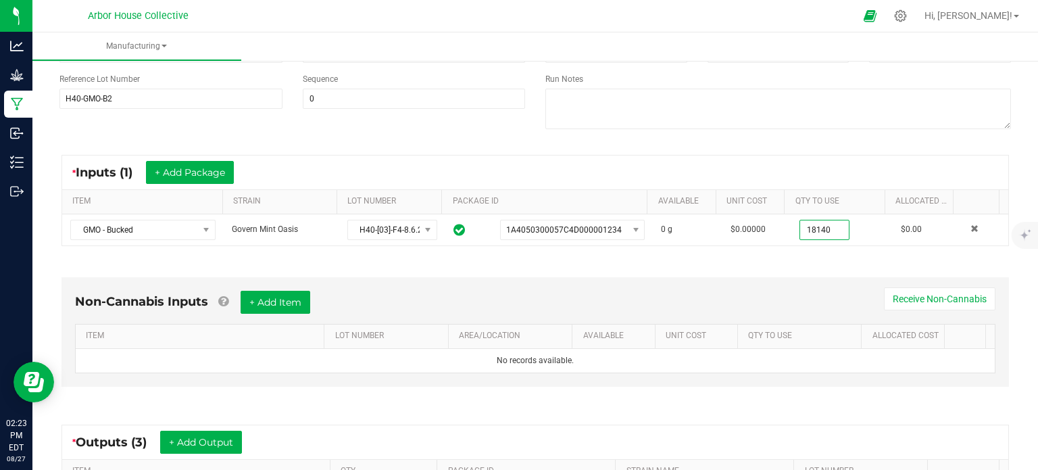
type input "18140.0000 g"
click at [792, 258] on div "Non-Cannabis Inputs + Add Item Receive Non-Cannabis ITEM LOT NUMBER AREA/LOCATI…" at bounding box center [535, 335] width 972 height 154
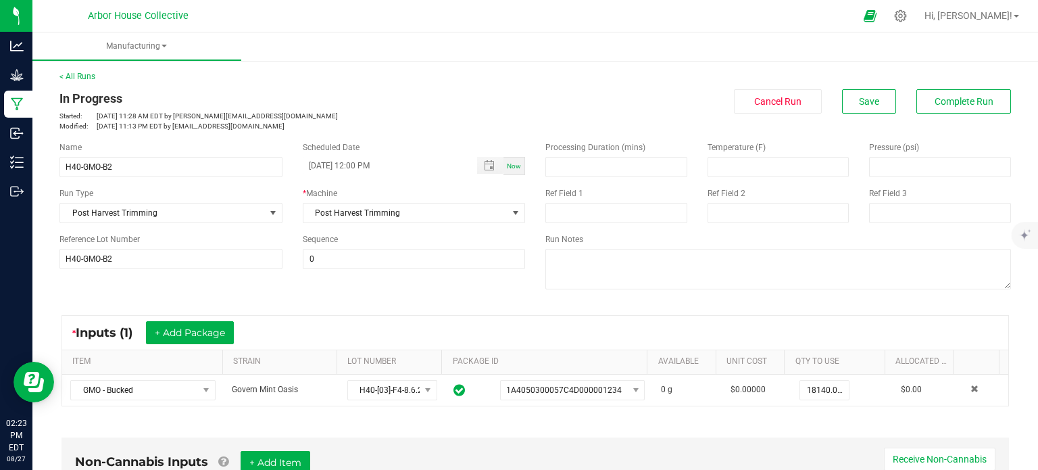
scroll to position [0, 0]
click at [866, 99] on span "Save" at bounding box center [869, 102] width 20 height 11
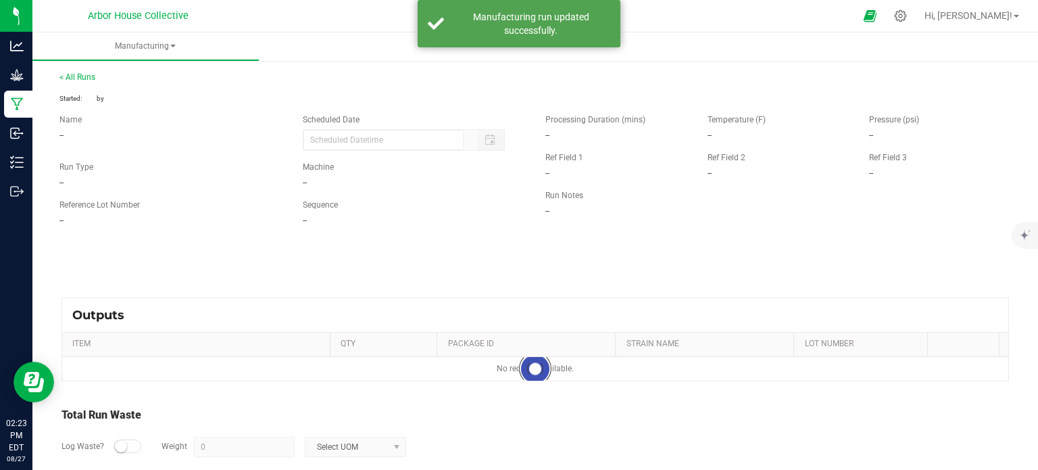
type input "[DATE] 12:00 PM"
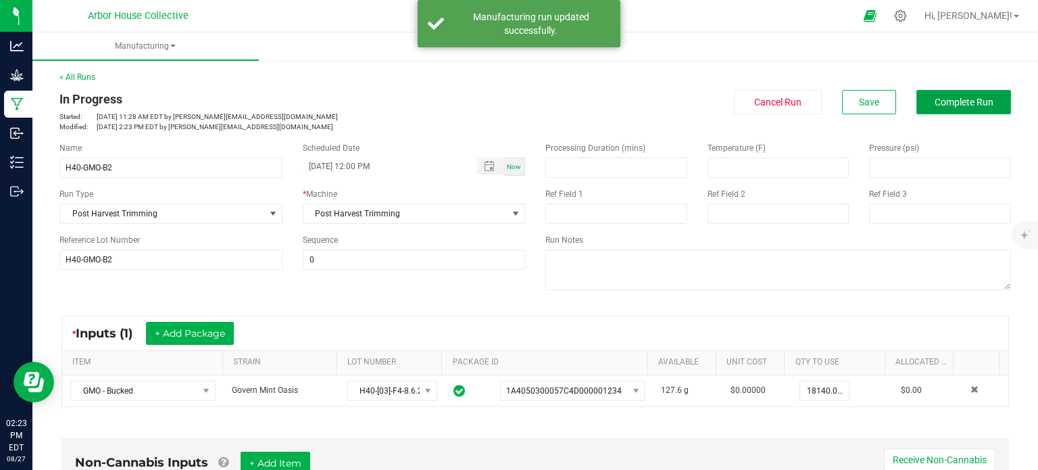
click at [938, 104] on span "Complete Run" at bounding box center [964, 102] width 59 height 11
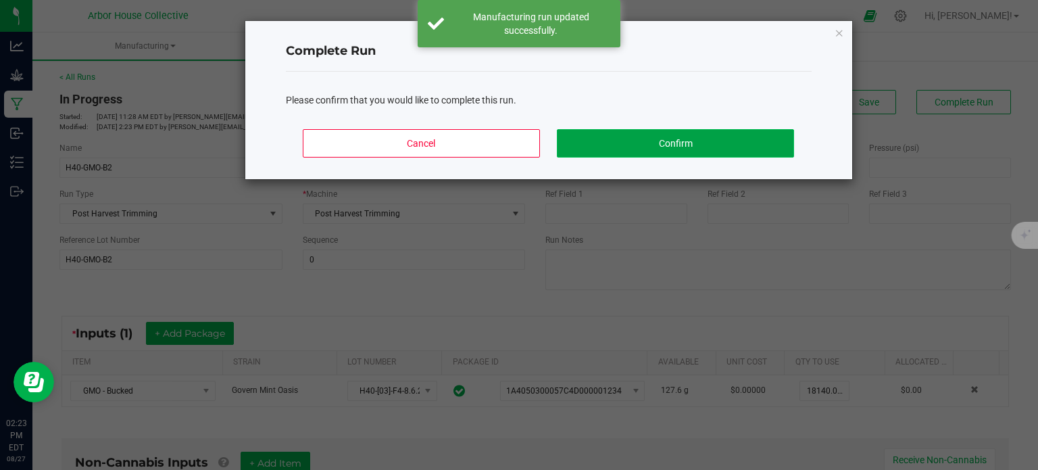
click at [722, 134] on button "Confirm" at bounding box center [675, 143] width 237 height 28
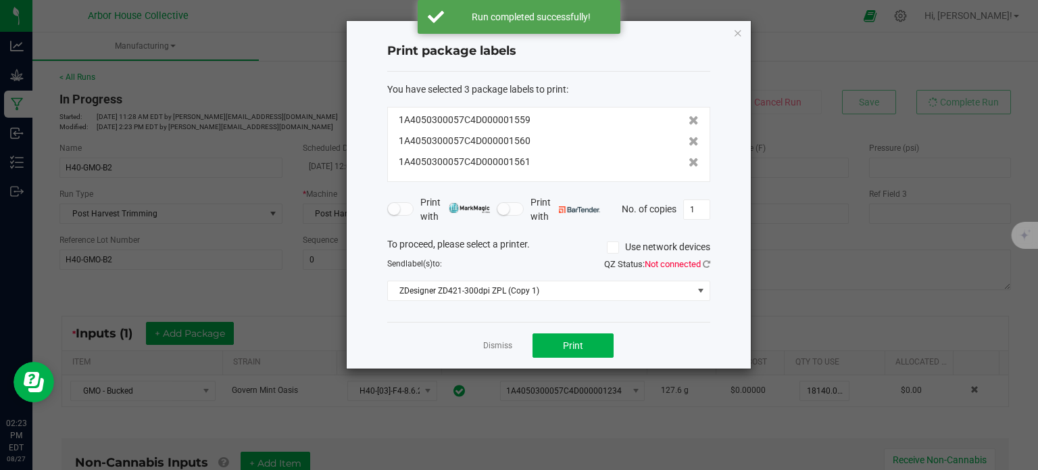
click at [489, 339] on app-cancel-button "Dismiss" at bounding box center [497, 346] width 29 height 14
click at [491, 345] on link "Dismiss" at bounding box center [497, 345] width 29 height 11
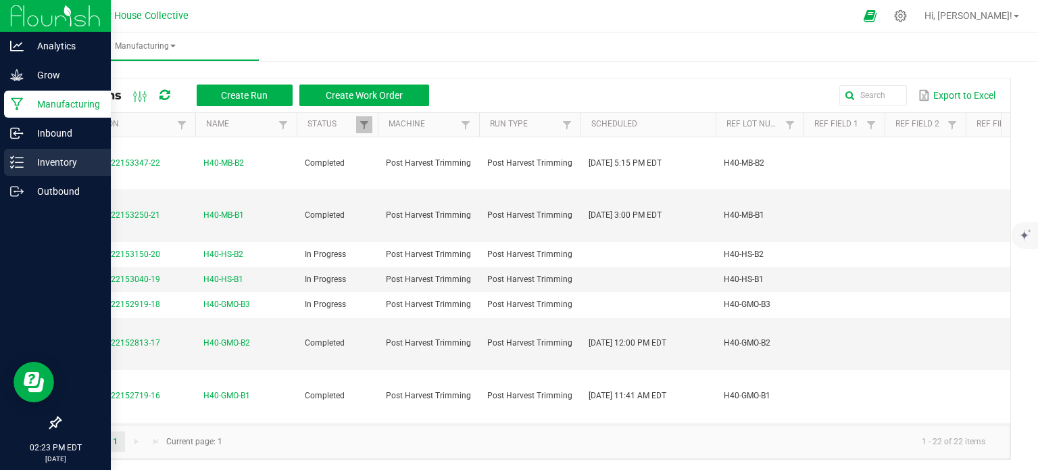
click at [68, 163] on p "Inventory" at bounding box center [64, 162] width 81 height 16
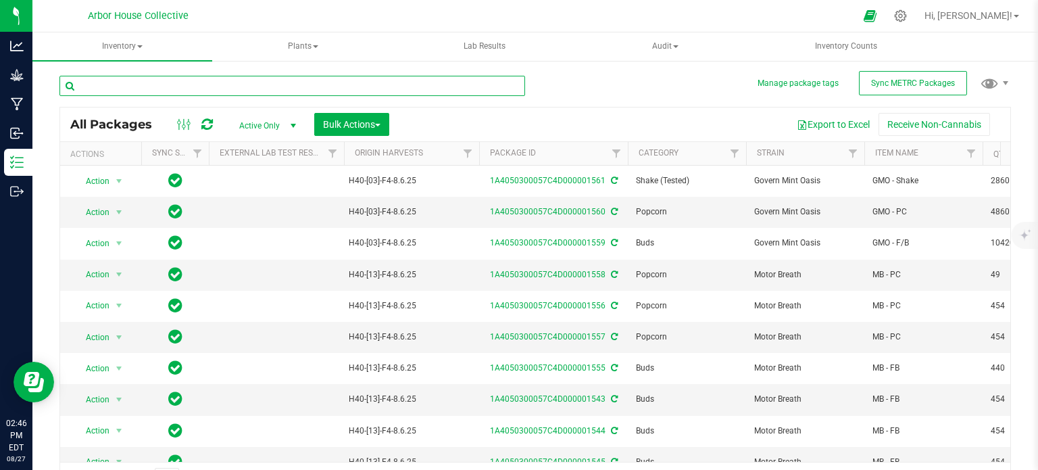
click at [97, 82] on input "text" at bounding box center [292, 86] width 466 height 20
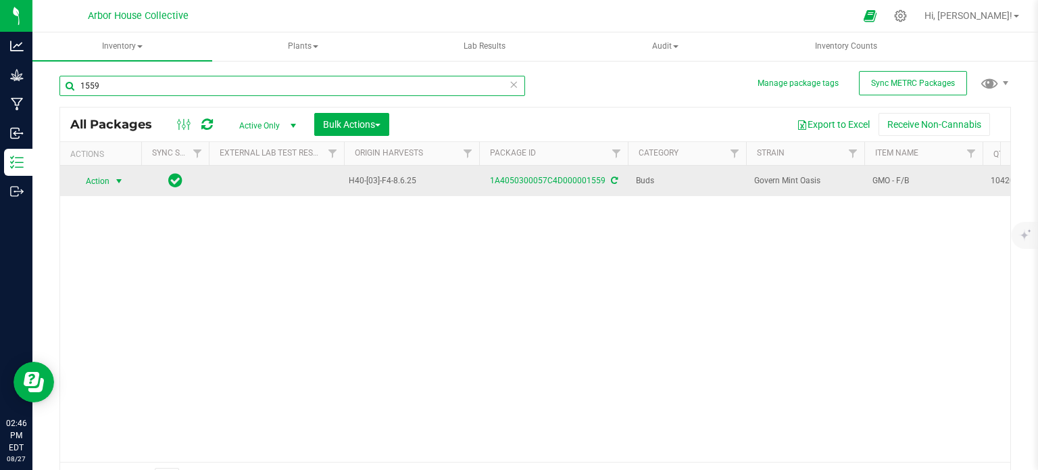
type input "1559"
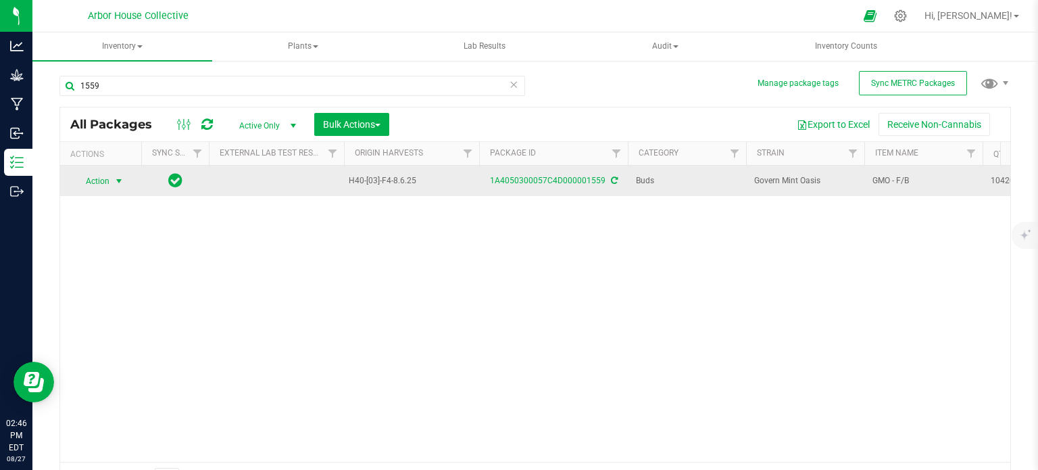
click at [117, 181] on span "select" at bounding box center [119, 181] width 11 height 11
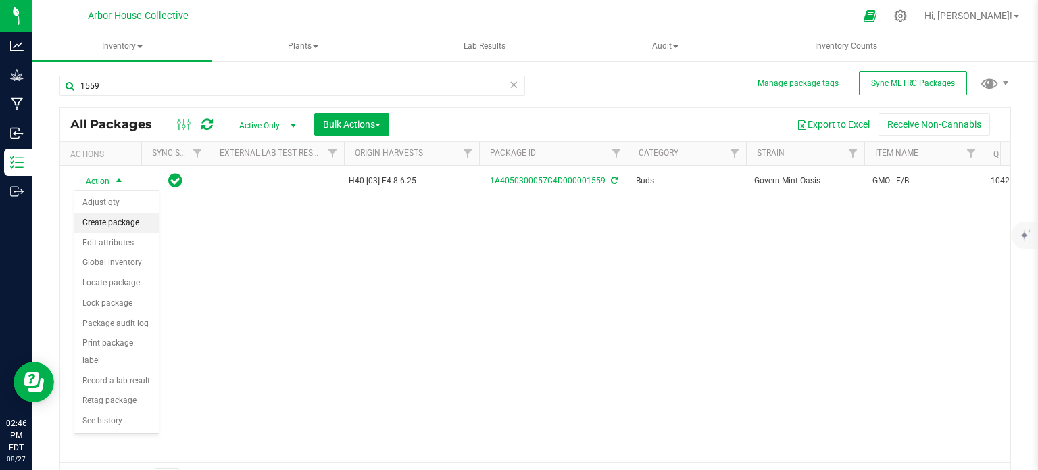
click at [117, 219] on li "Create package" at bounding box center [116, 223] width 84 height 20
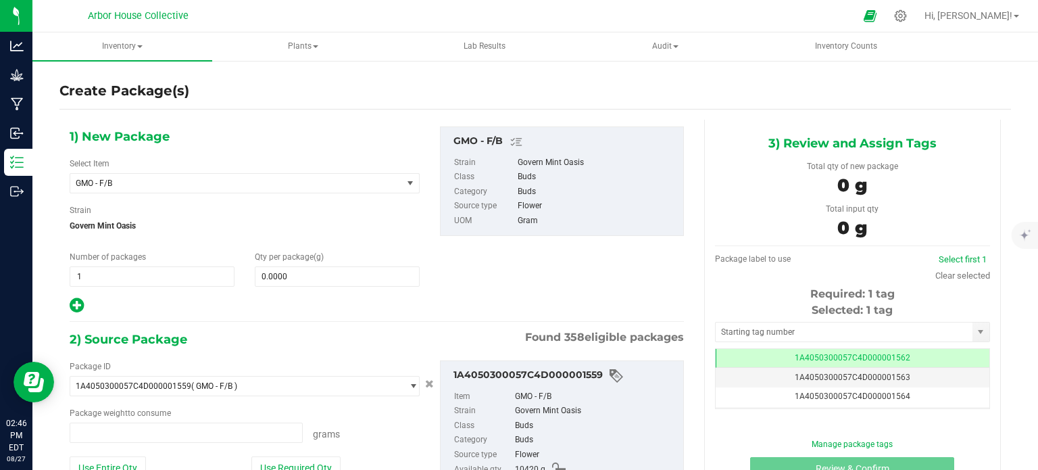
type input "0.0000 g"
click at [103, 279] on span "1 1" at bounding box center [152, 276] width 165 height 20
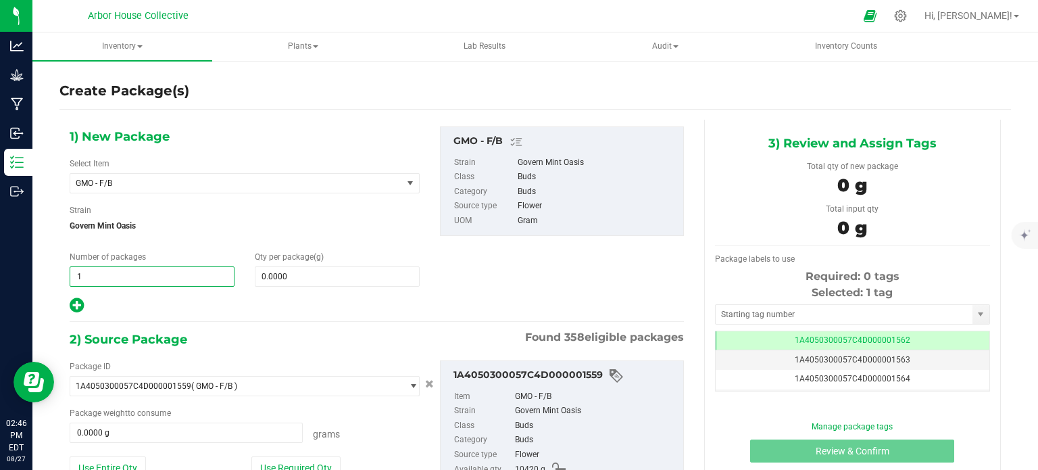
type input "12"
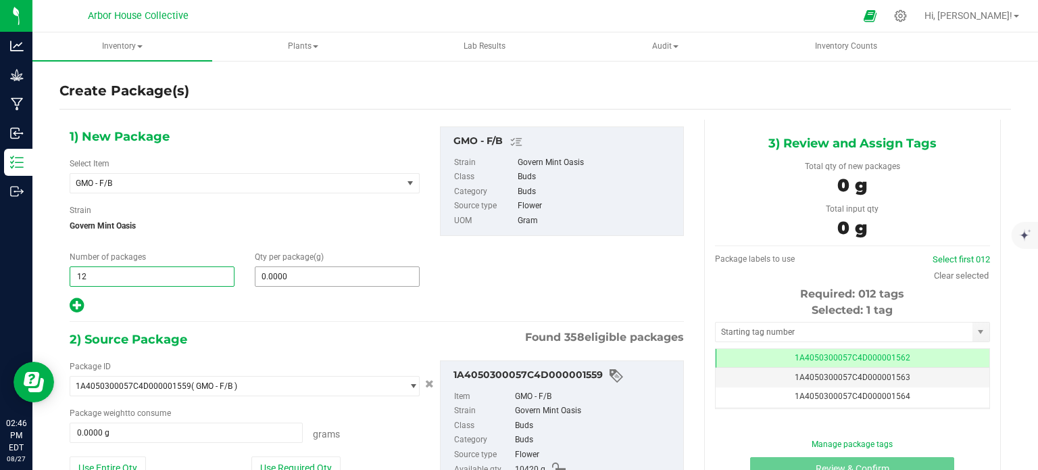
type input "12"
click at [281, 276] on span at bounding box center [337, 276] width 165 height 20
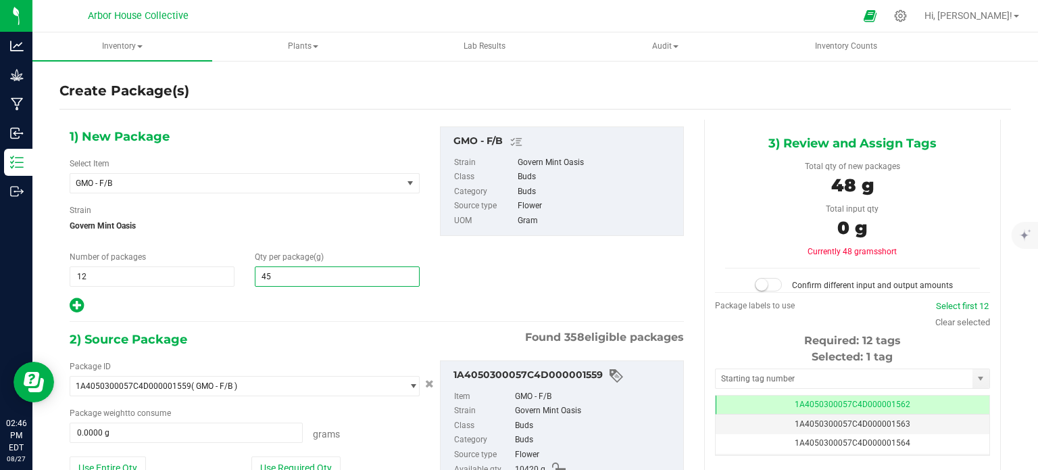
type input "454"
type input "454.0000"
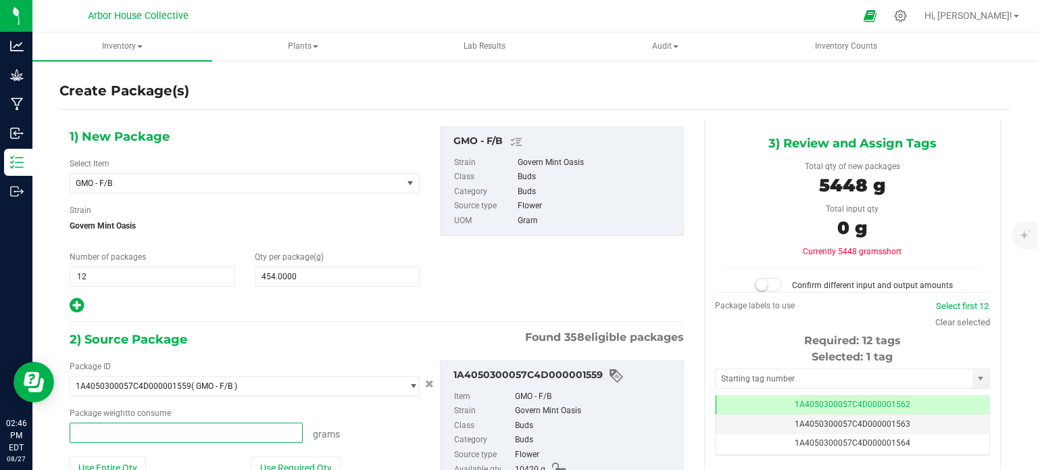
click at [122, 434] on span at bounding box center [186, 432] width 233 height 20
type input "5448"
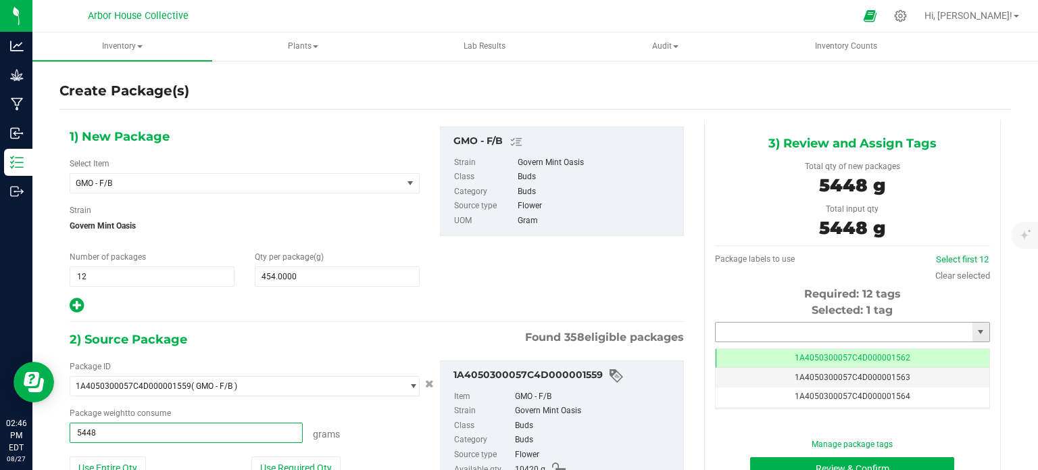
type input "5448.0000 g"
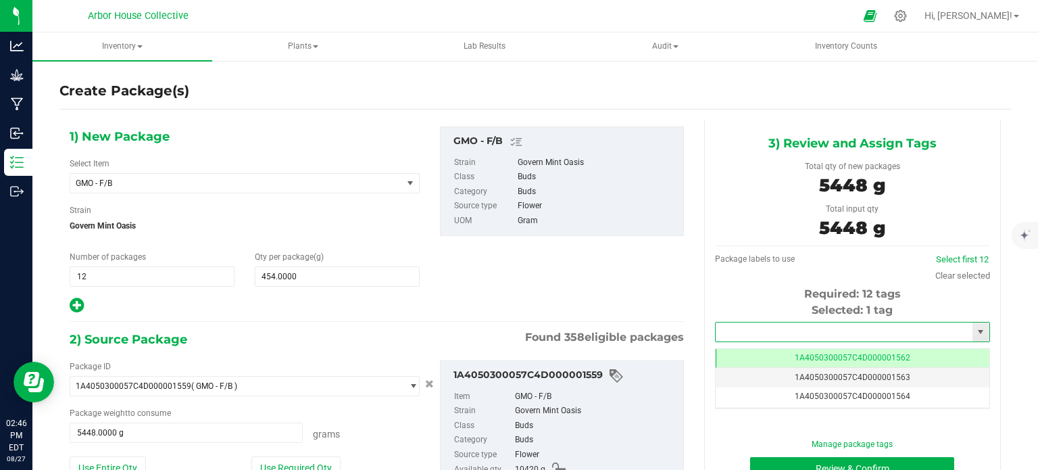
click at [740, 326] on input "text" at bounding box center [844, 331] width 257 height 19
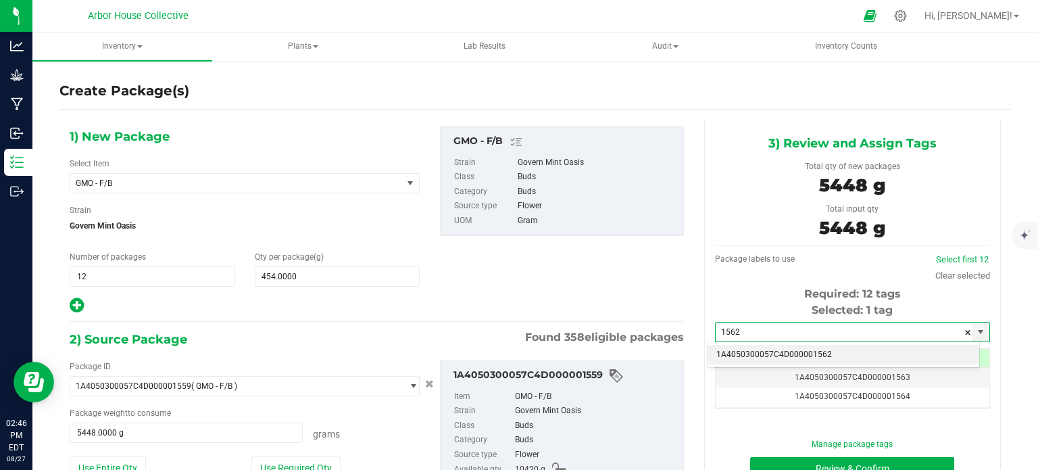
click at [792, 351] on li "1A4050300057C4D000001562" at bounding box center [843, 355] width 271 height 20
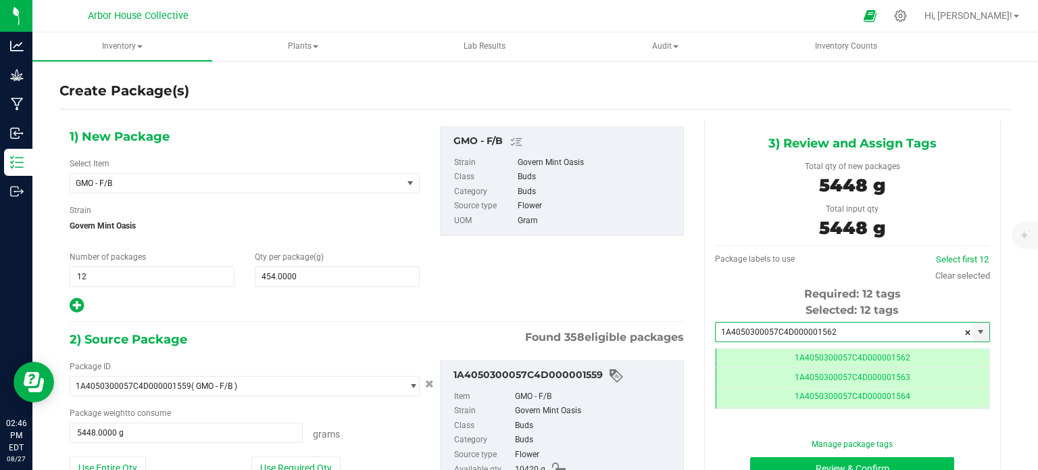
type input "1A4050300057C4D000001562"
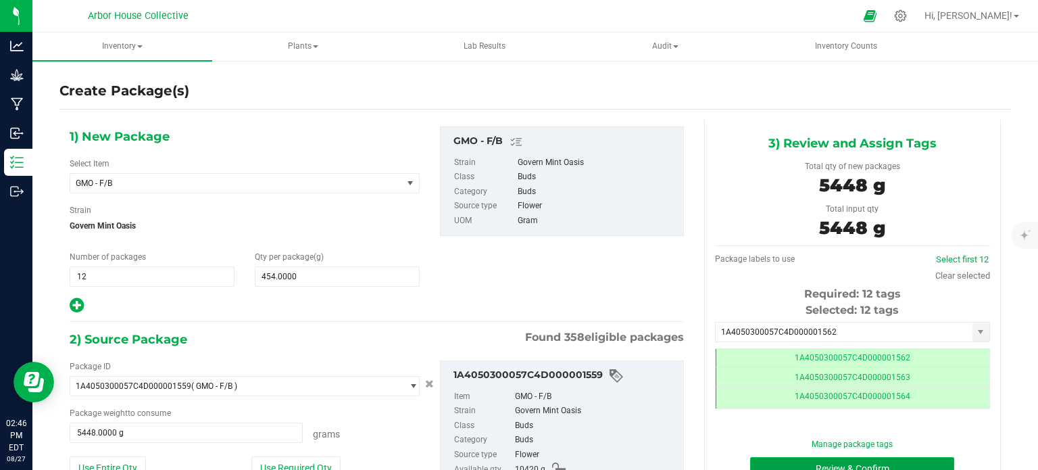
click at [800, 462] on button "Review & Confirm" at bounding box center [852, 468] width 204 height 23
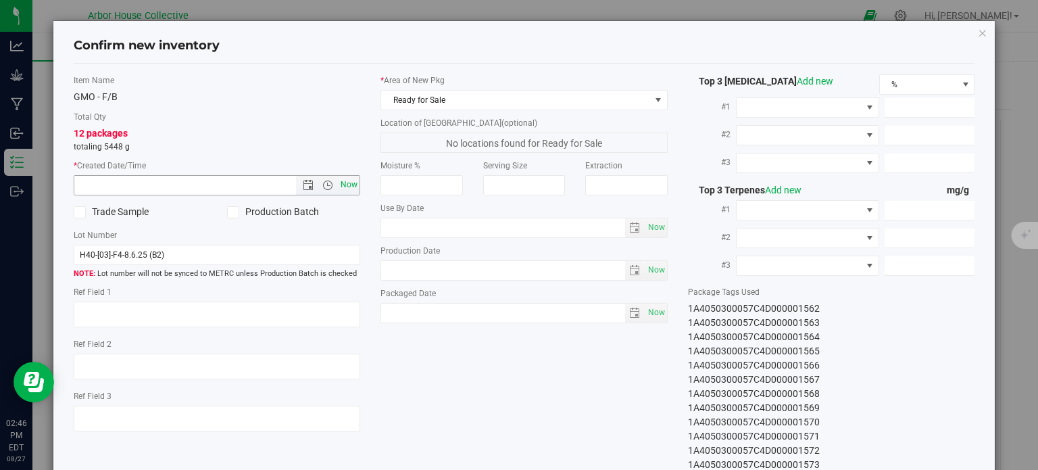
click at [347, 184] on span "Now" at bounding box center [349, 185] width 23 height 20
type input "[DATE] 2:46 PM"
click at [654, 311] on span "Now" at bounding box center [656, 313] width 23 height 20
type input "[DATE]"
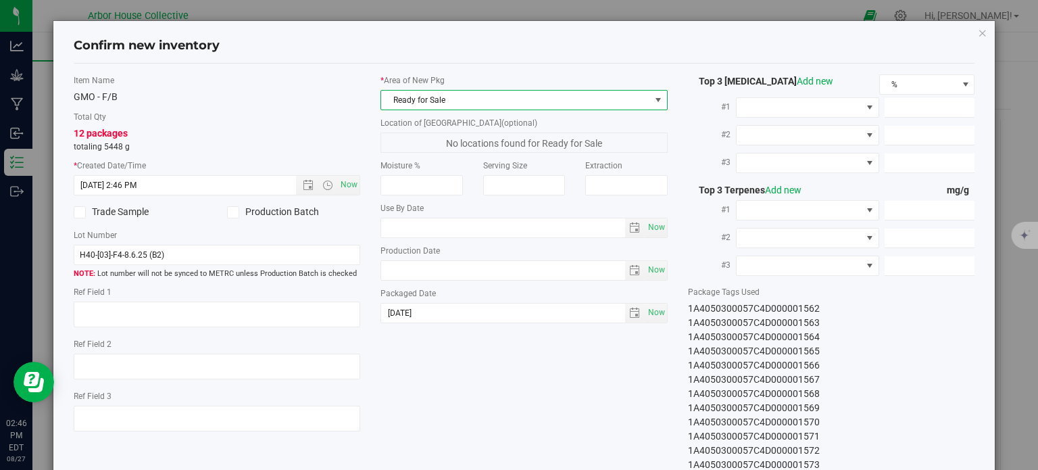
click at [583, 91] on span "Ready for Sale" at bounding box center [515, 100] width 269 height 19
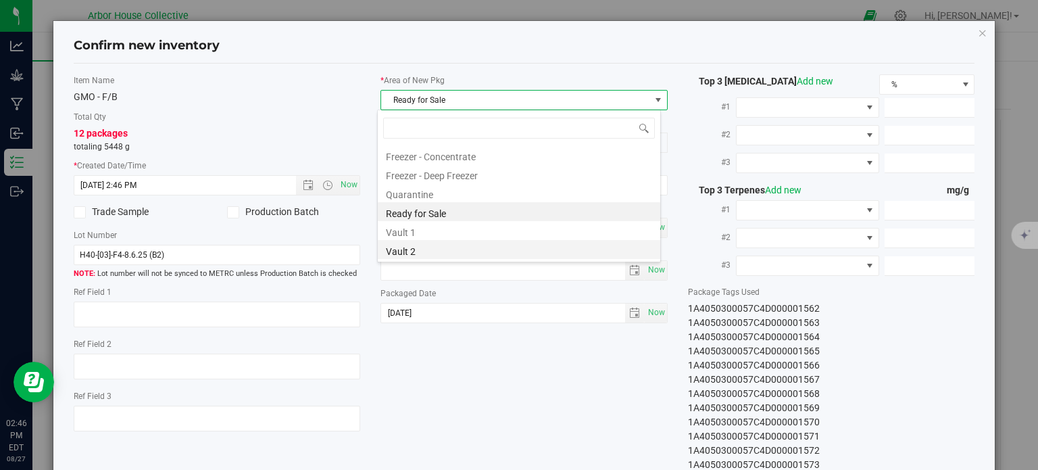
click at [476, 253] on li "Vault 2" at bounding box center [519, 249] width 282 height 19
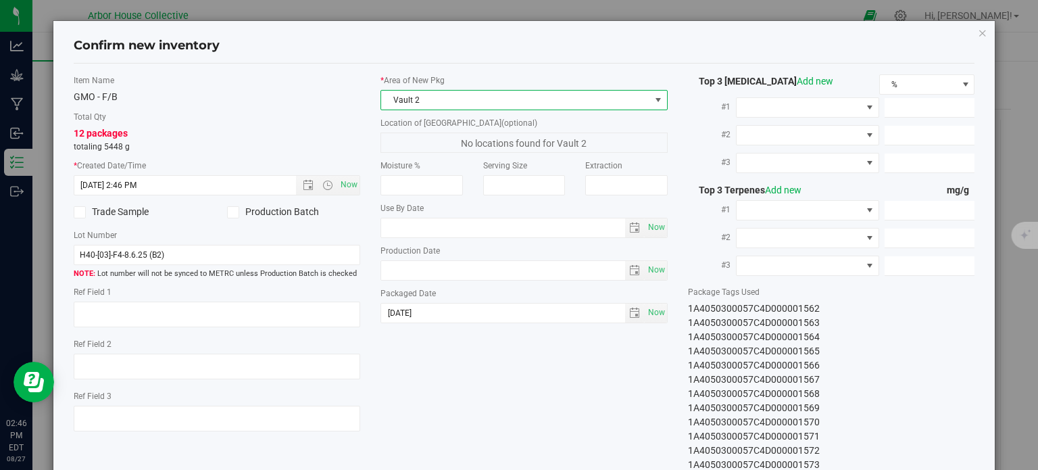
click at [491, 383] on div "Item Name GMO - F/B Total Qty 12 packages totaling 5448 g * Created Date/Time […" at bounding box center [525, 272] width 922 height 397
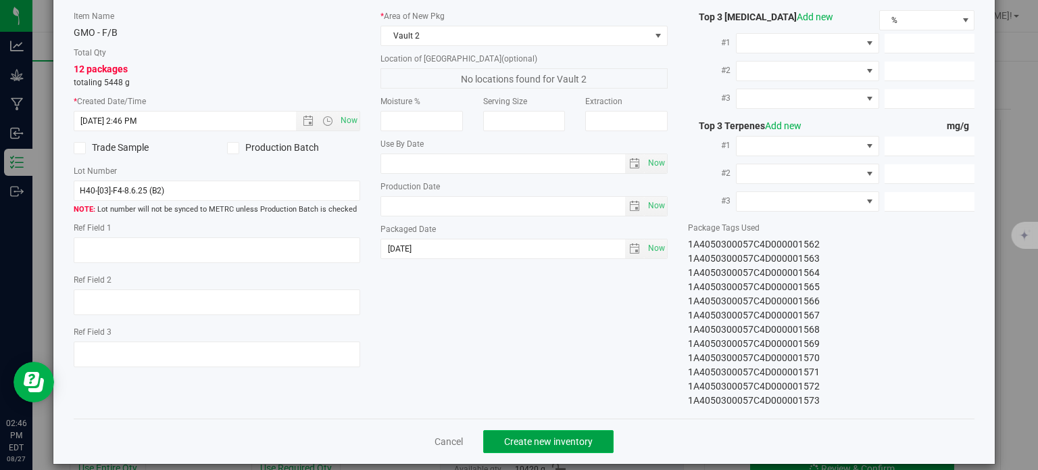
click at [526, 436] on span "Create new inventory" at bounding box center [548, 441] width 89 height 11
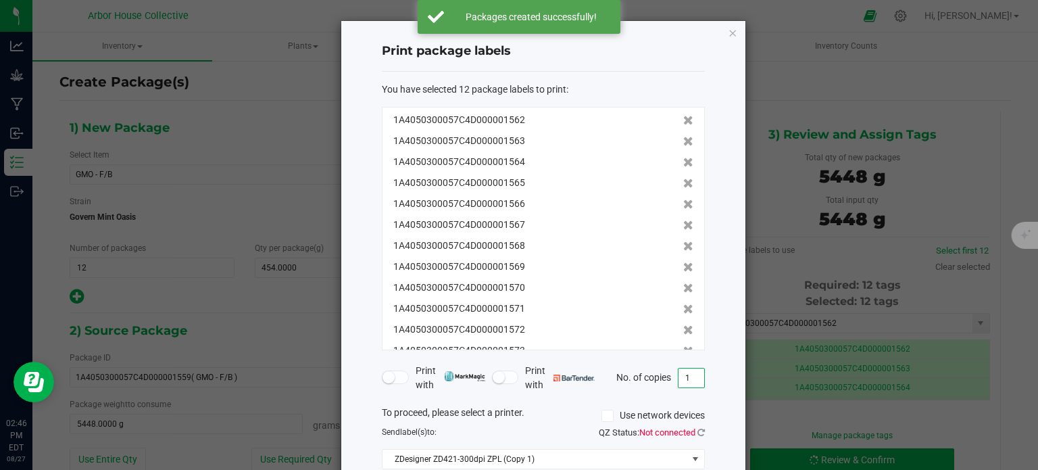
click at [693, 377] on input "1" at bounding box center [691, 377] width 26 height 19
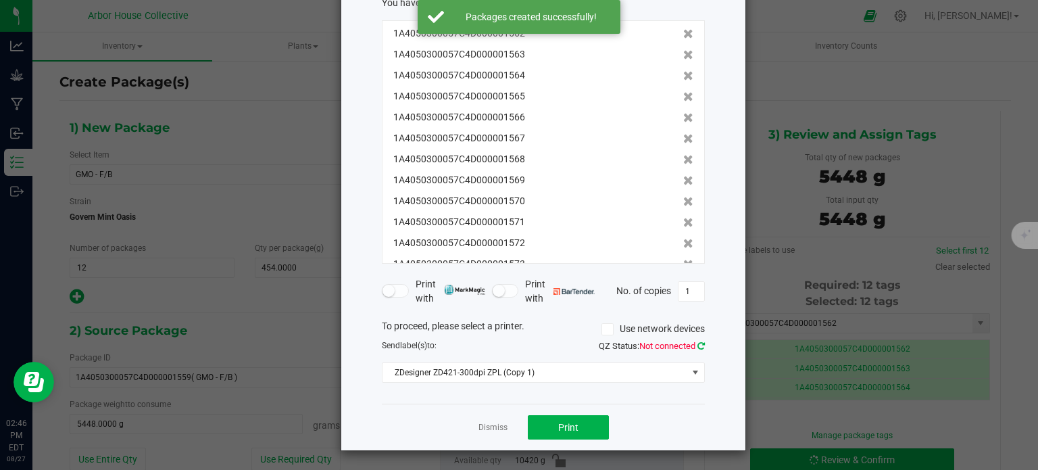
click at [700, 348] on icon at bounding box center [700, 345] width 7 height 9
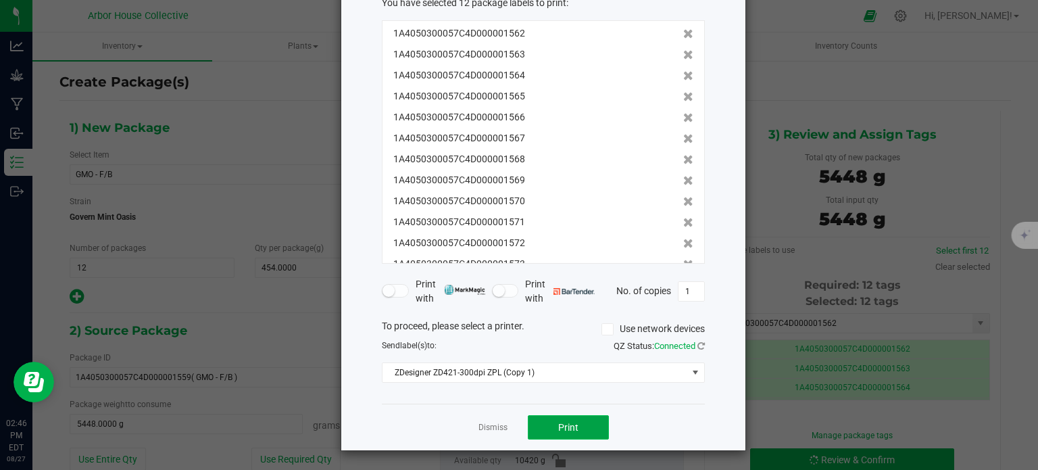
click at [601, 420] on button "Print" at bounding box center [568, 427] width 81 height 24
click at [493, 424] on link "Dismiss" at bounding box center [492, 427] width 29 height 11
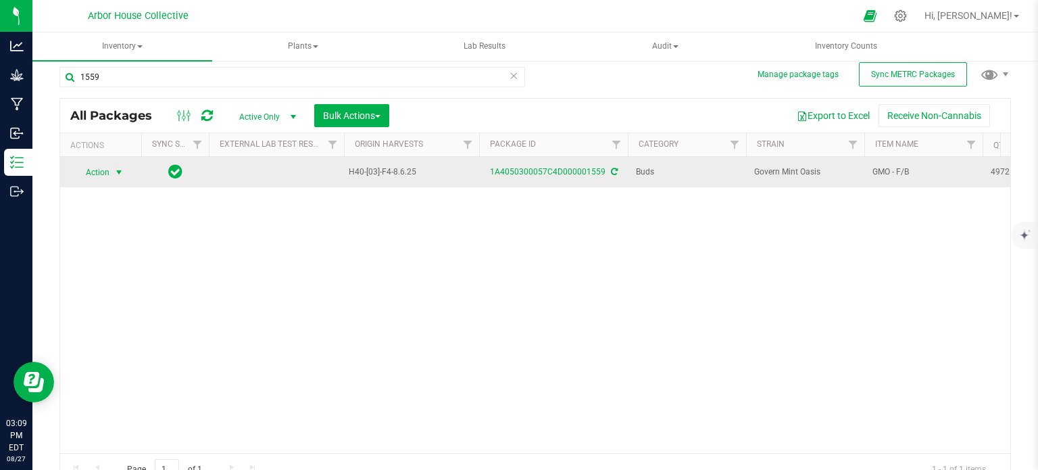
click at [118, 169] on span "select" at bounding box center [119, 172] width 11 height 11
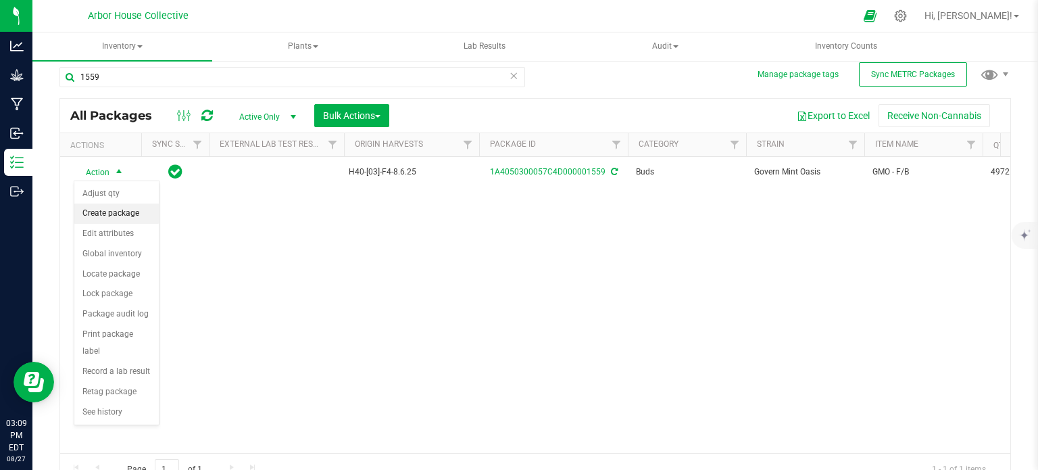
click at [119, 213] on li "Create package" at bounding box center [116, 213] width 84 height 20
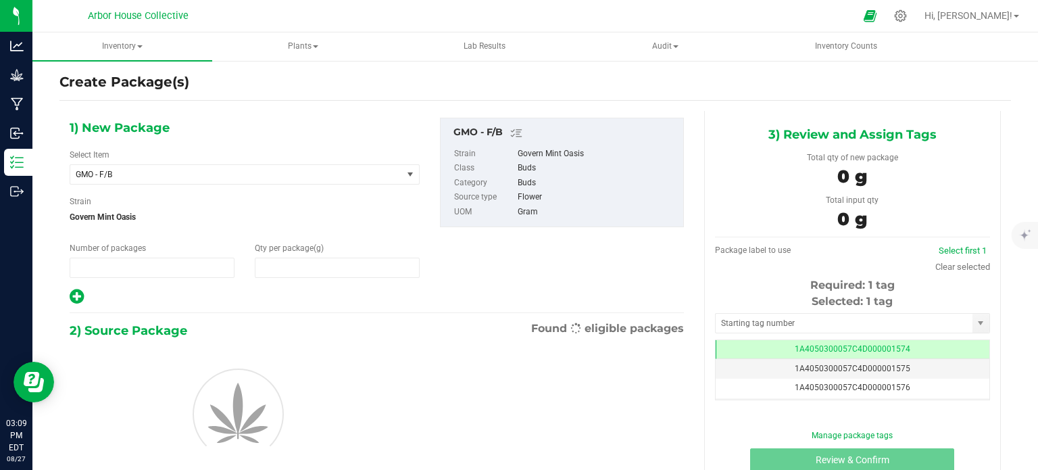
type input "1"
type input "0.0000"
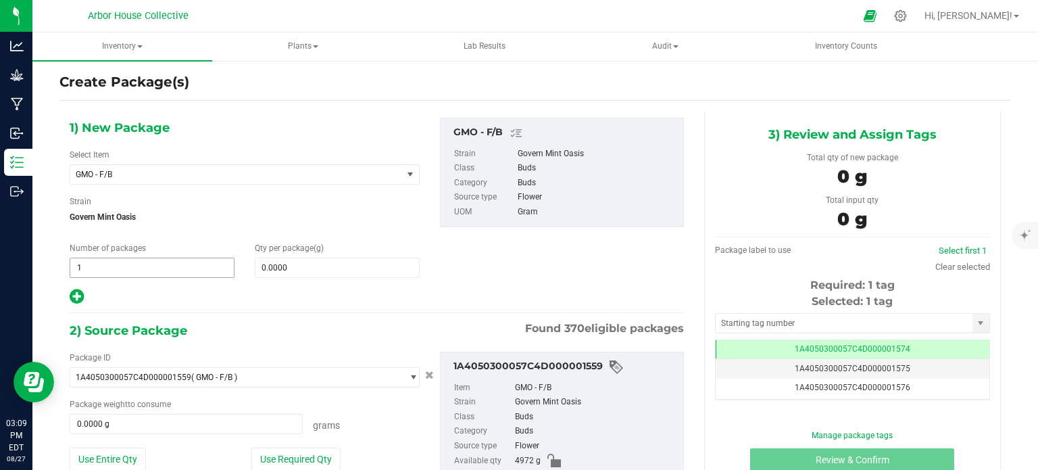
click at [151, 264] on span "1 1" at bounding box center [152, 267] width 165 height 20
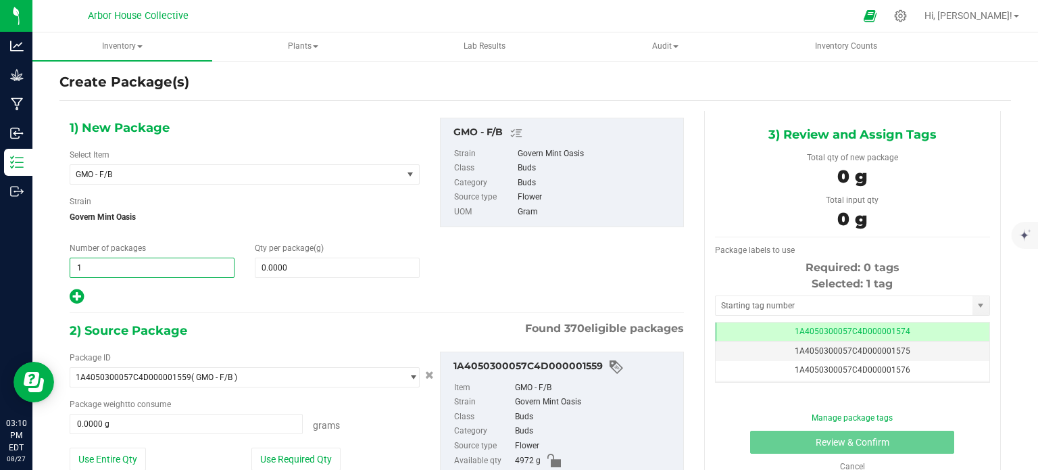
type input "10"
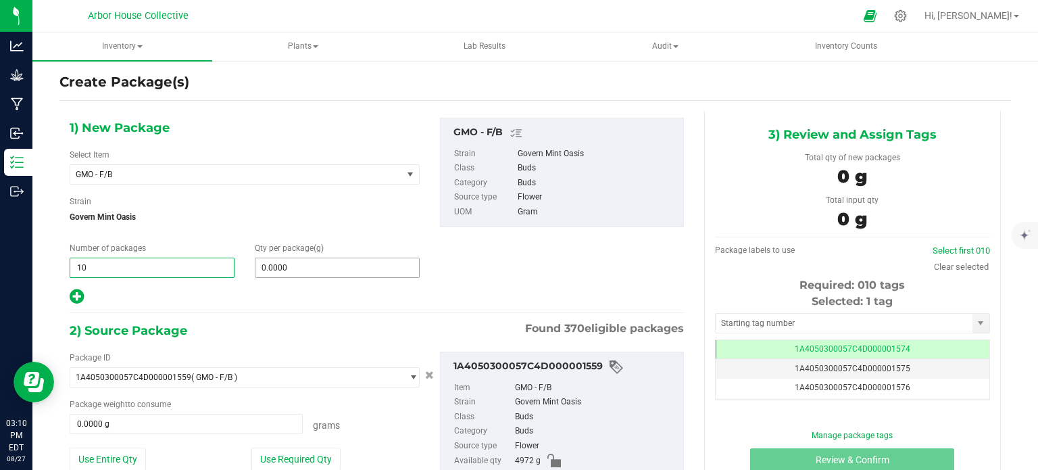
type input "10"
click at [280, 264] on span at bounding box center [337, 267] width 165 height 20
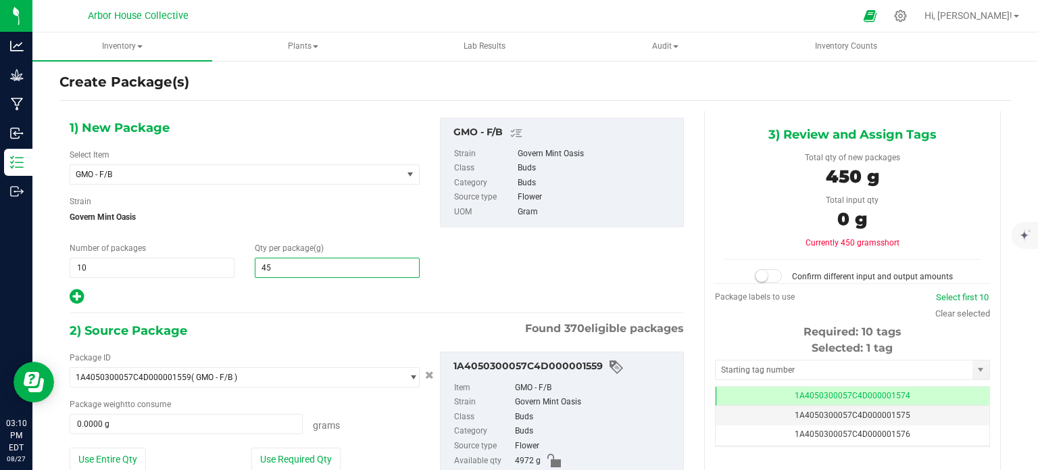
type input "454"
type input "454.0000"
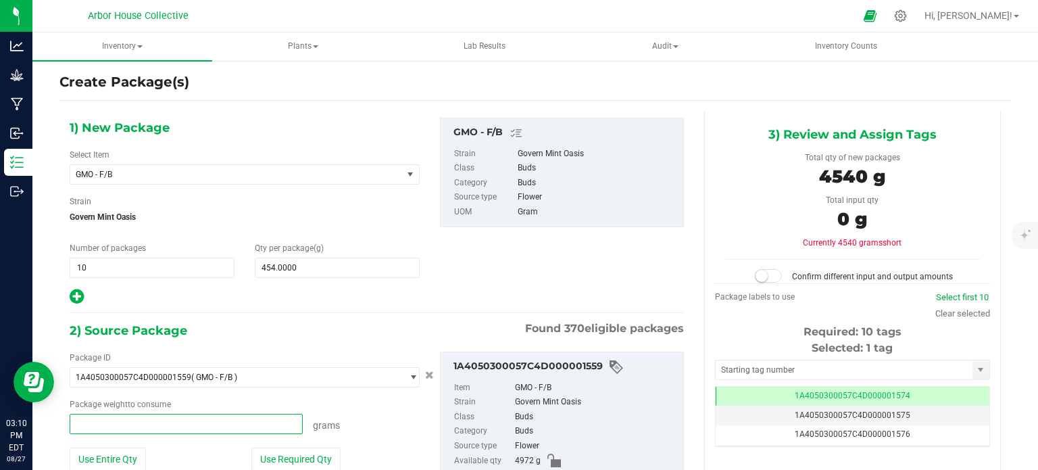
click at [107, 422] on span at bounding box center [186, 424] width 233 height 20
type input "4540"
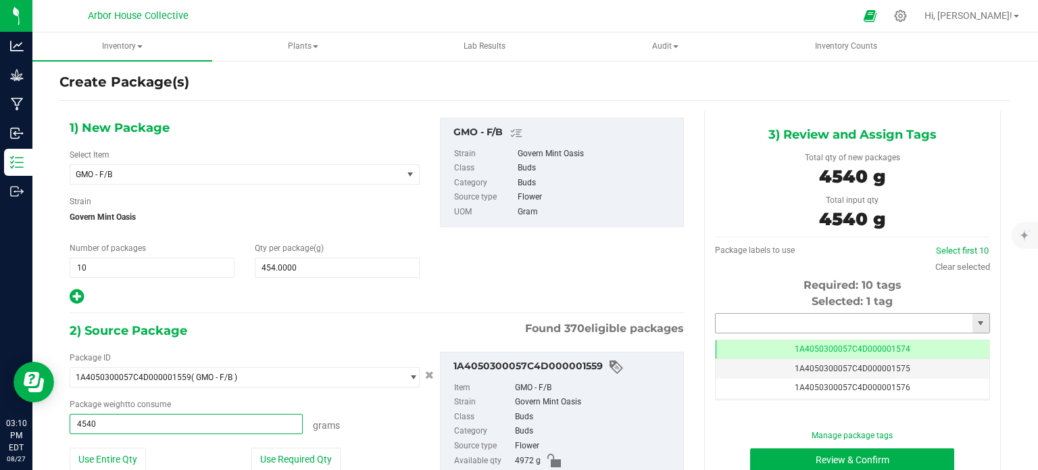
type input "4540.0000 g"
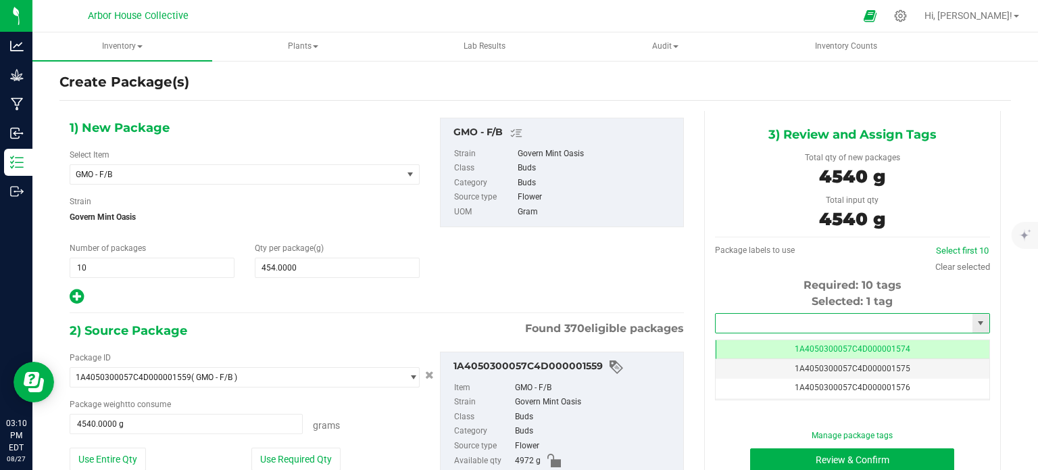
click at [784, 320] on input "text" at bounding box center [844, 323] width 257 height 19
click at [792, 345] on li "1A4050300057C4D000001574" at bounding box center [843, 345] width 271 height 20
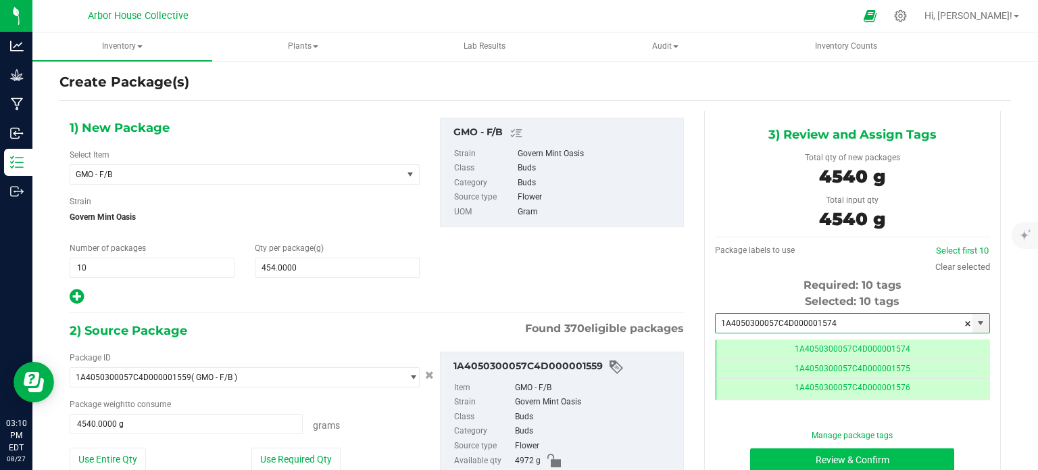
type input "1A4050300057C4D000001574"
click at [793, 454] on button "Review & Confirm" at bounding box center [852, 459] width 204 height 23
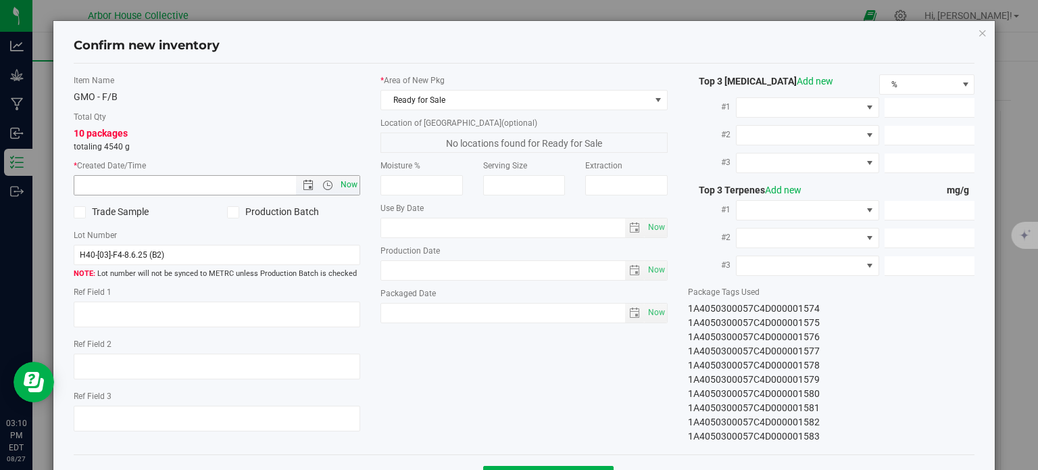
click at [347, 181] on span "Now" at bounding box center [349, 185] width 23 height 20
type input "[DATE] 3:10 PM"
click at [646, 312] on span "Now" at bounding box center [656, 313] width 23 height 20
type input "[DATE]"
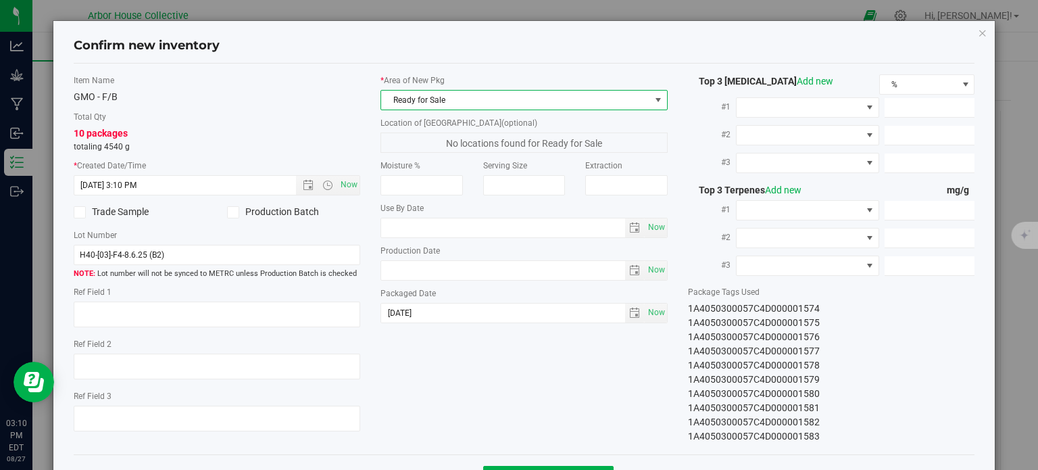
click at [563, 99] on span "Ready for Sale" at bounding box center [515, 100] width 269 height 19
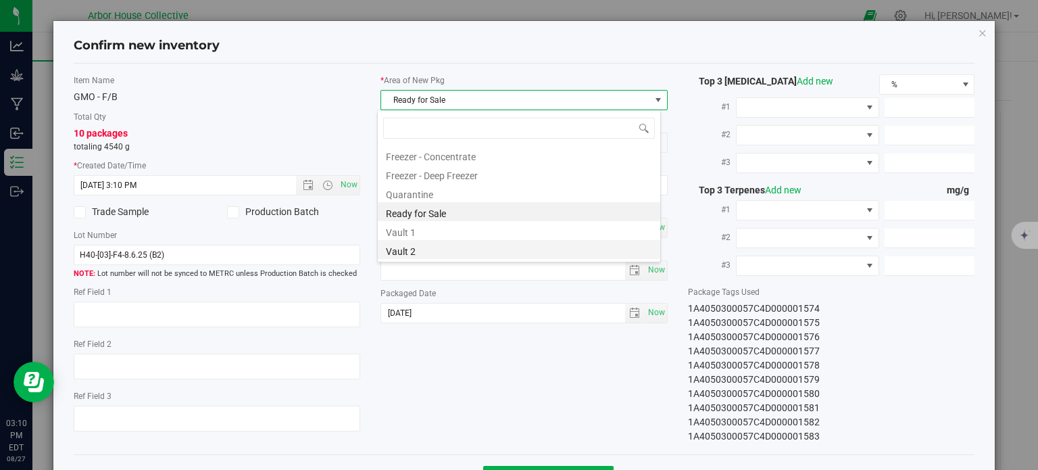
click at [535, 245] on li "Vault 2" at bounding box center [519, 249] width 282 height 19
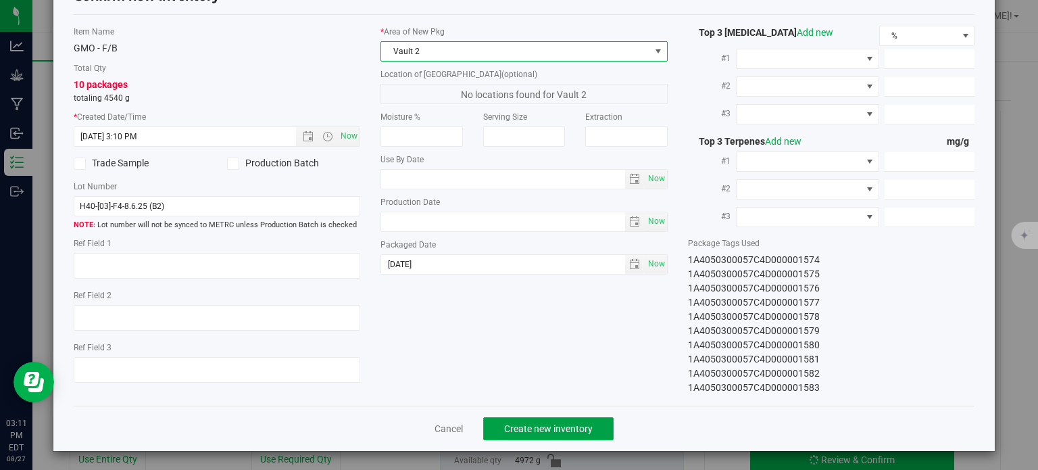
click at [555, 420] on button "Create new inventory" at bounding box center [548, 428] width 130 height 23
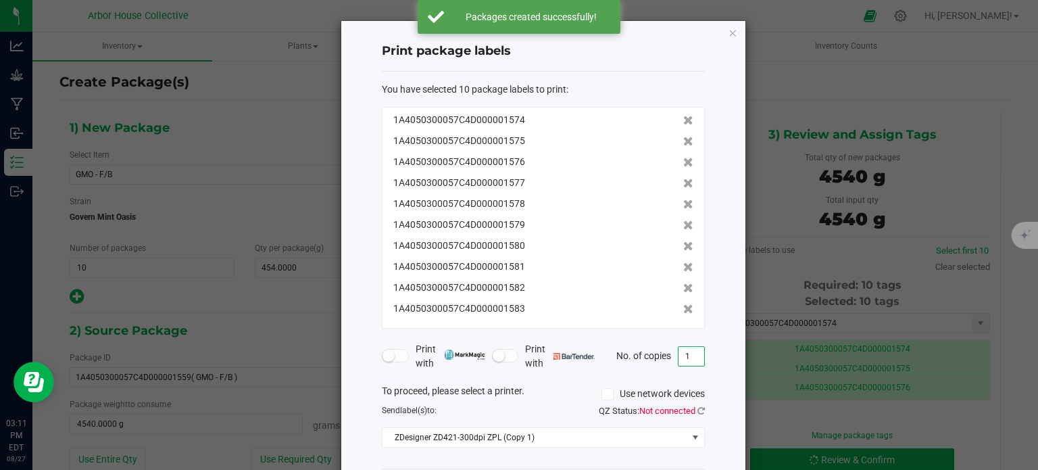
click at [687, 356] on input "1" at bounding box center [691, 356] width 26 height 19
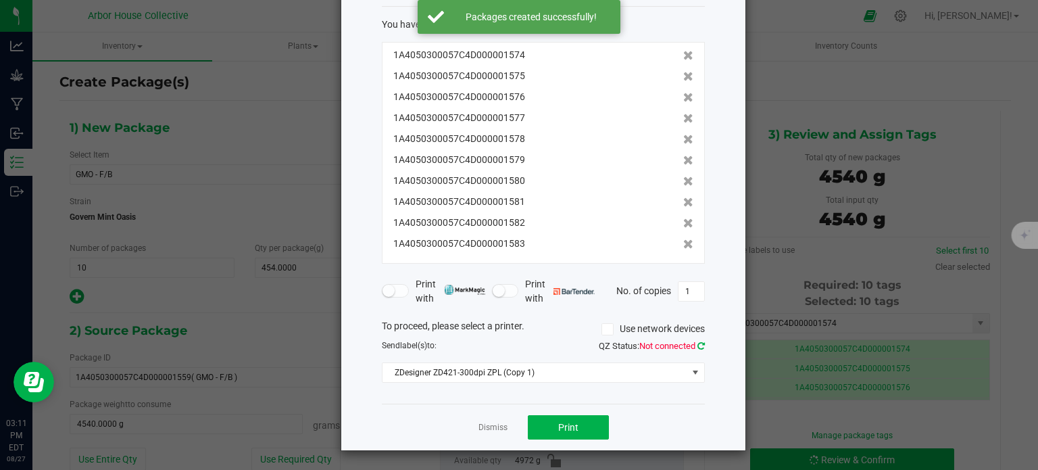
click at [704, 345] on icon at bounding box center [700, 345] width 7 height 9
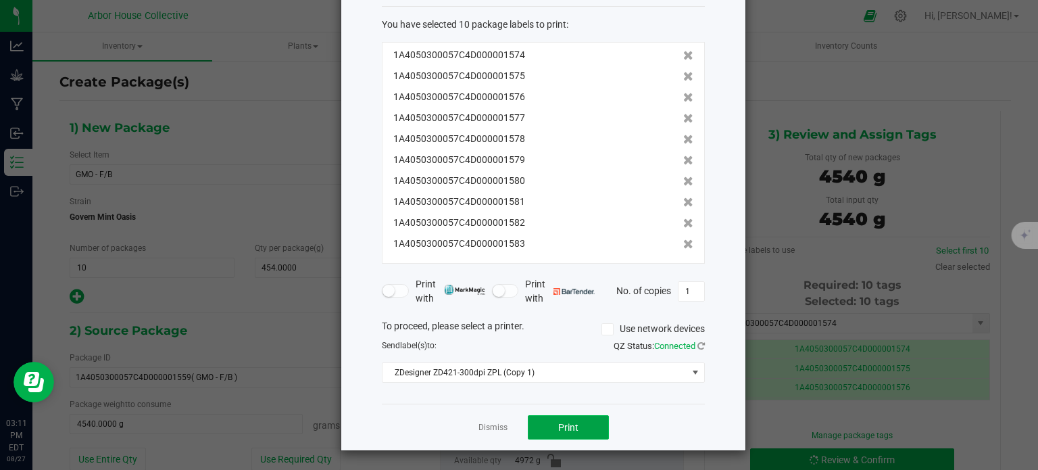
click at [576, 428] on span "Print" at bounding box center [568, 427] width 20 height 11
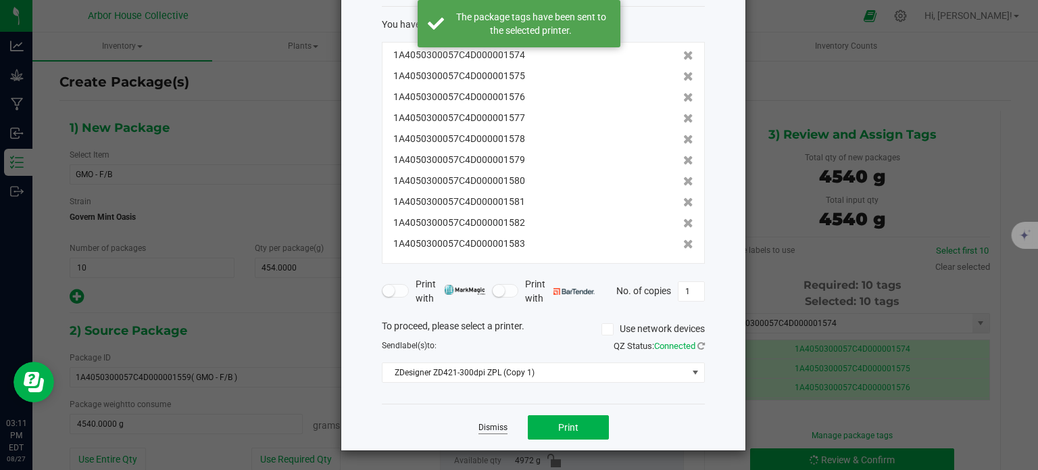
click at [499, 424] on link "Dismiss" at bounding box center [492, 427] width 29 height 11
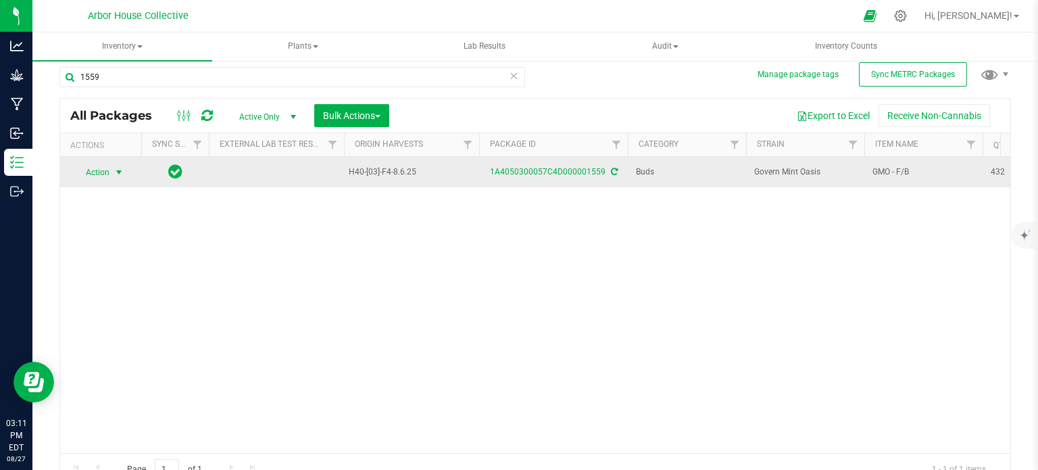
click at [123, 174] on span "select" at bounding box center [119, 172] width 11 height 11
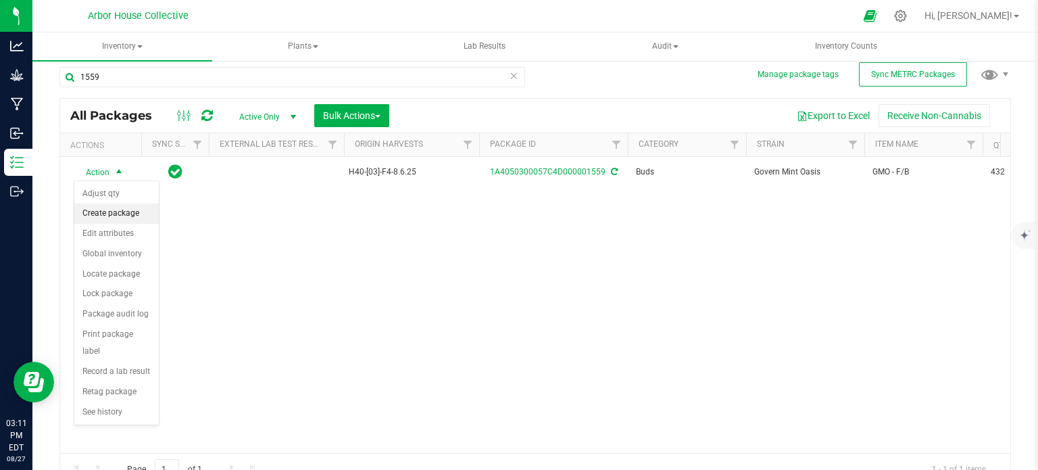
click at [124, 214] on li "Create package" at bounding box center [116, 213] width 84 height 20
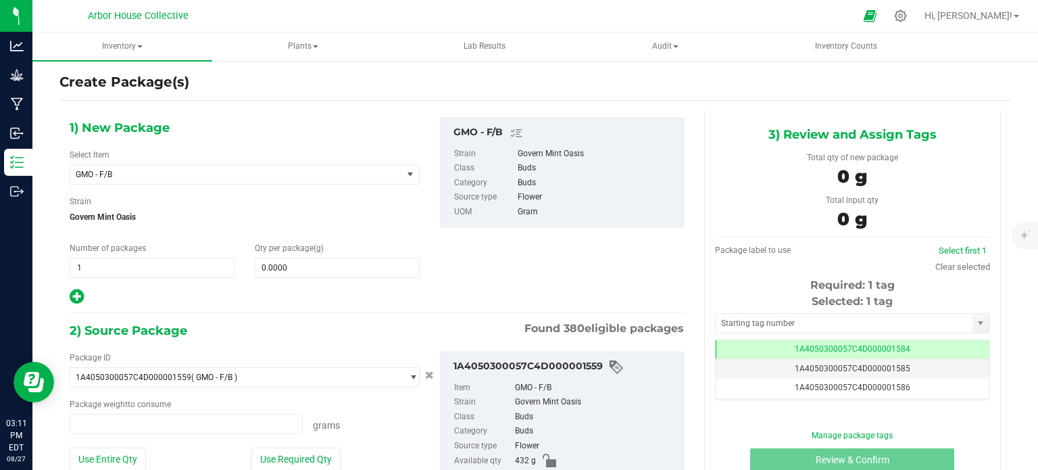
type input "0.0000 g"
click at [131, 262] on span "1 1" at bounding box center [152, 267] width 165 height 20
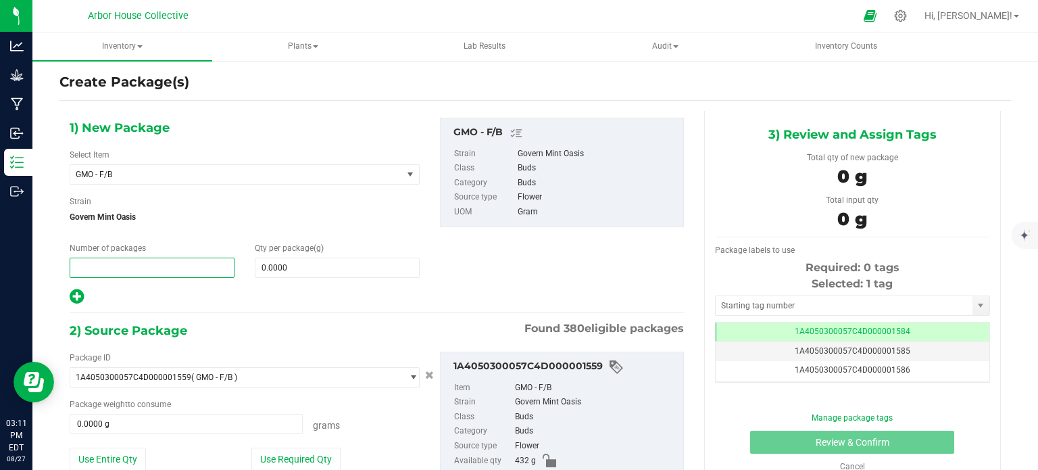
type input "1"
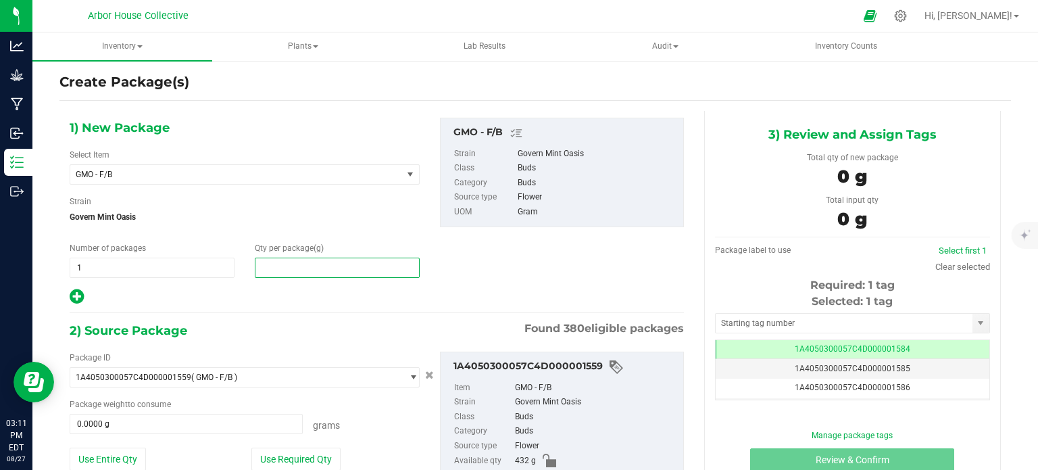
click at [266, 264] on span at bounding box center [337, 267] width 165 height 20
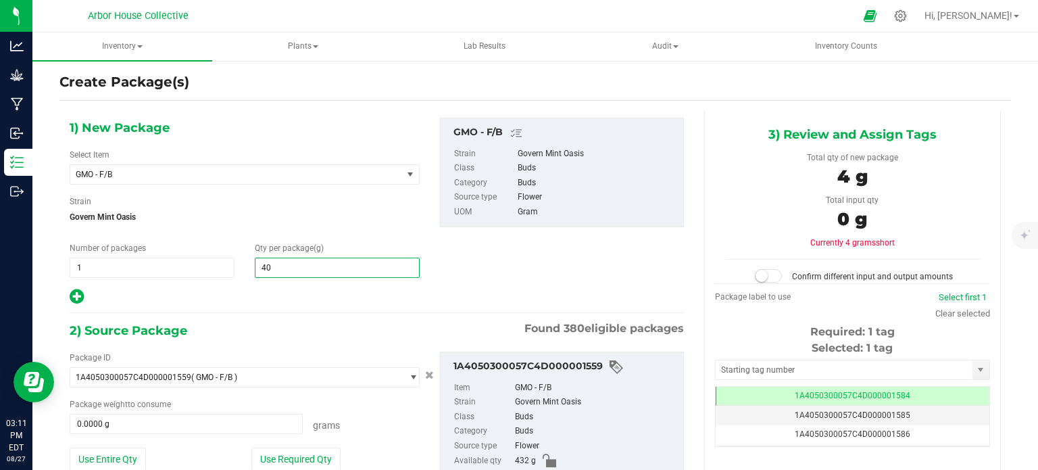
type input "400"
type input "400.0000"
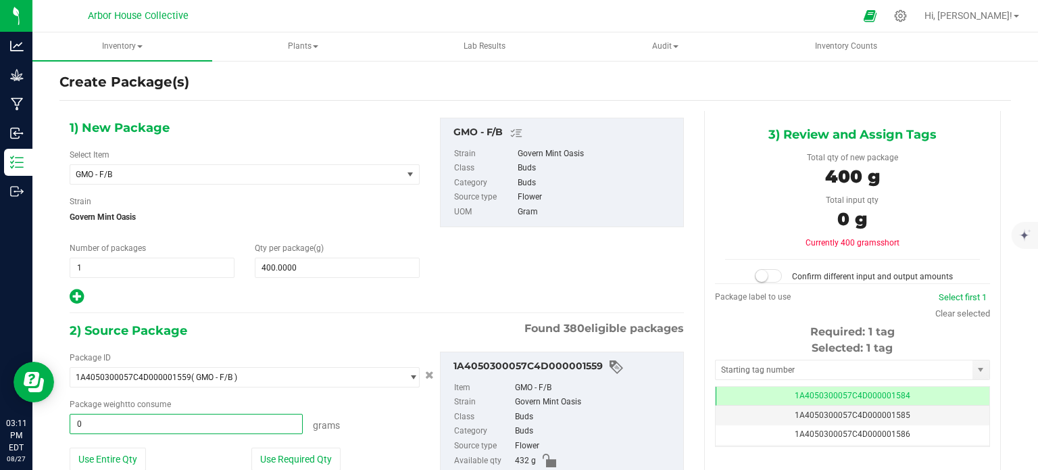
click at [124, 426] on span "0.0000 g 0" at bounding box center [186, 424] width 233 height 20
type input "400"
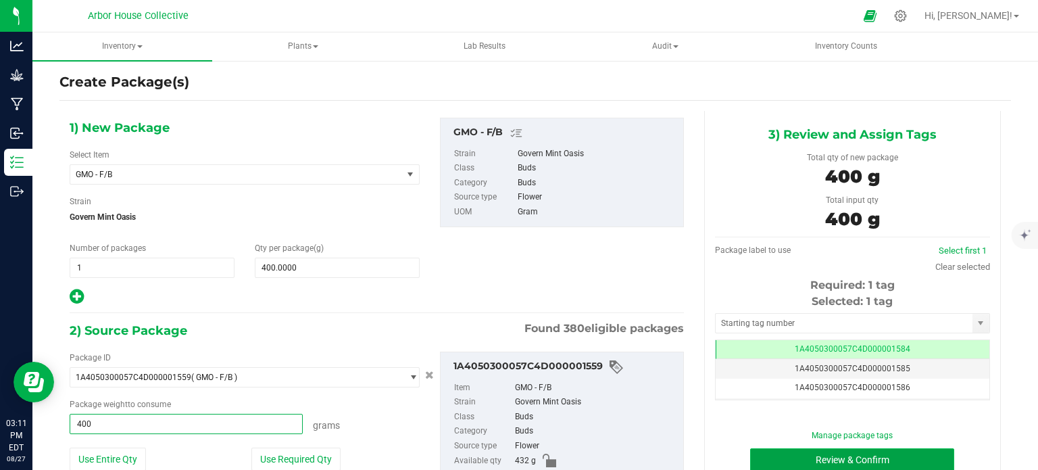
type input "400.0000 g"
click at [786, 453] on button "Review & Confirm" at bounding box center [852, 459] width 204 height 23
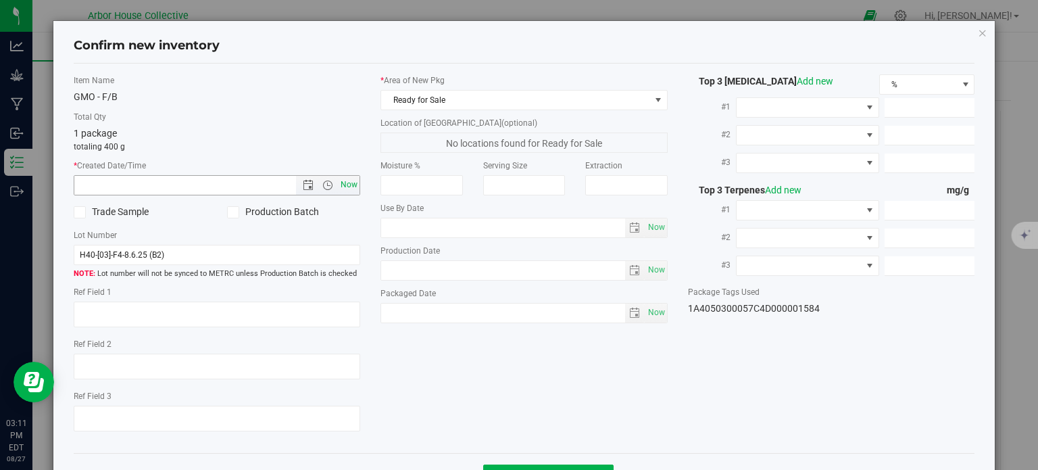
click at [352, 184] on span "Now" at bounding box center [349, 185] width 23 height 20
type input "[DATE] 3:11 PM"
click at [645, 316] on span "Now" at bounding box center [656, 313] width 23 height 20
type input "[DATE]"
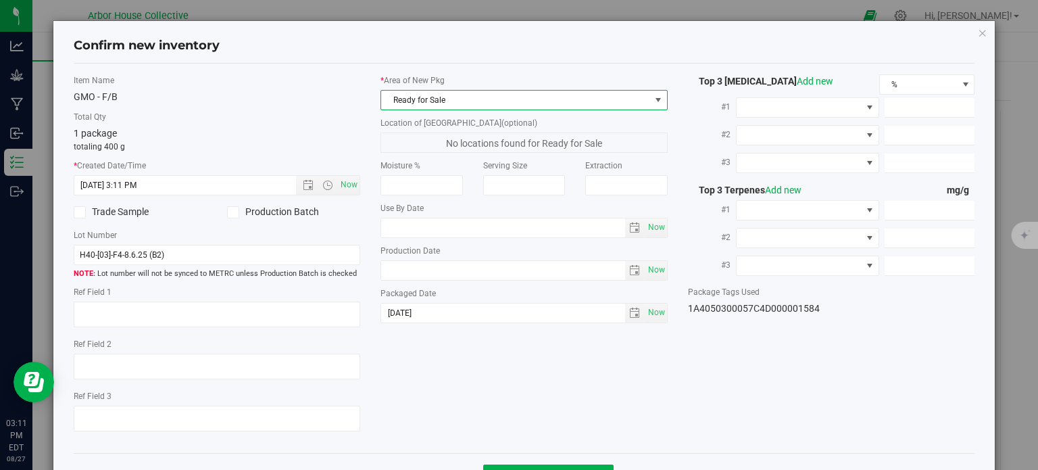
click at [653, 95] on span at bounding box center [658, 100] width 11 height 11
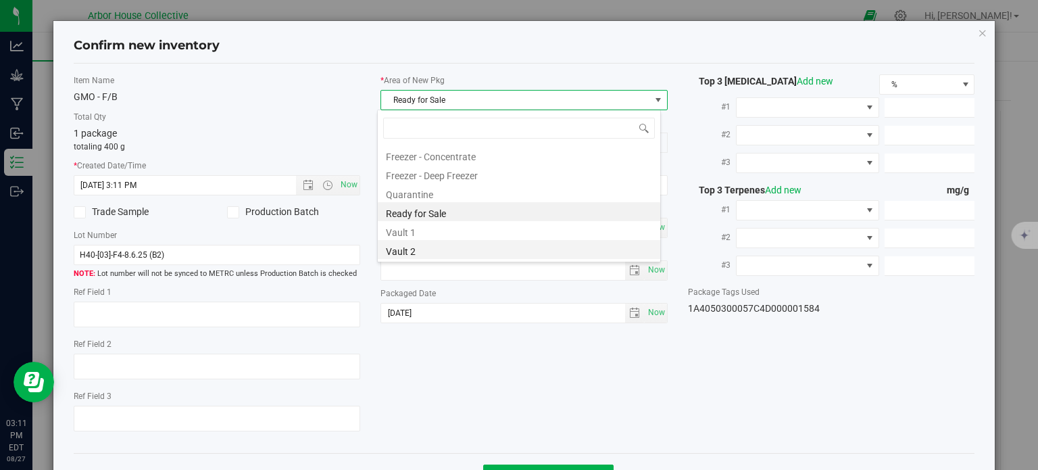
click at [504, 243] on li "Vault 2" at bounding box center [519, 249] width 282 height 19
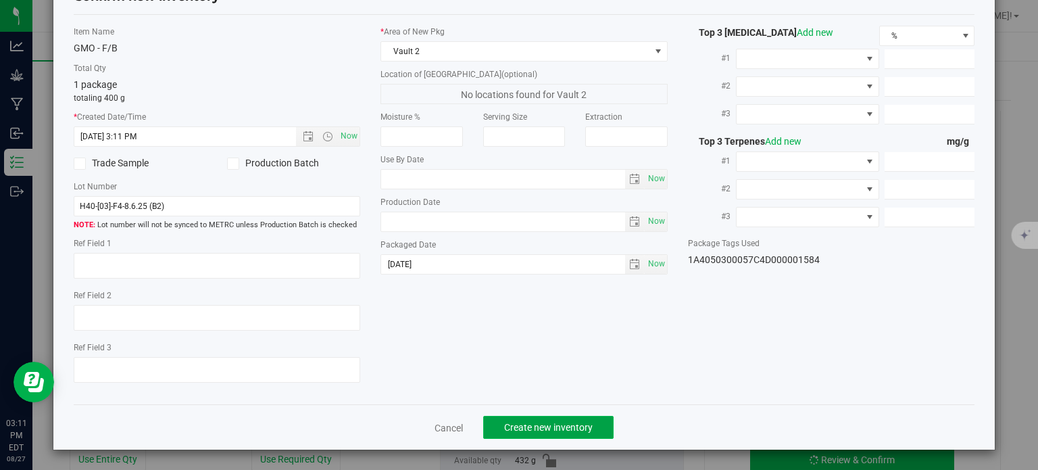
click at [550, 431] on span "Create new inventory" at bounding box center [548, 427] width 89 height 11
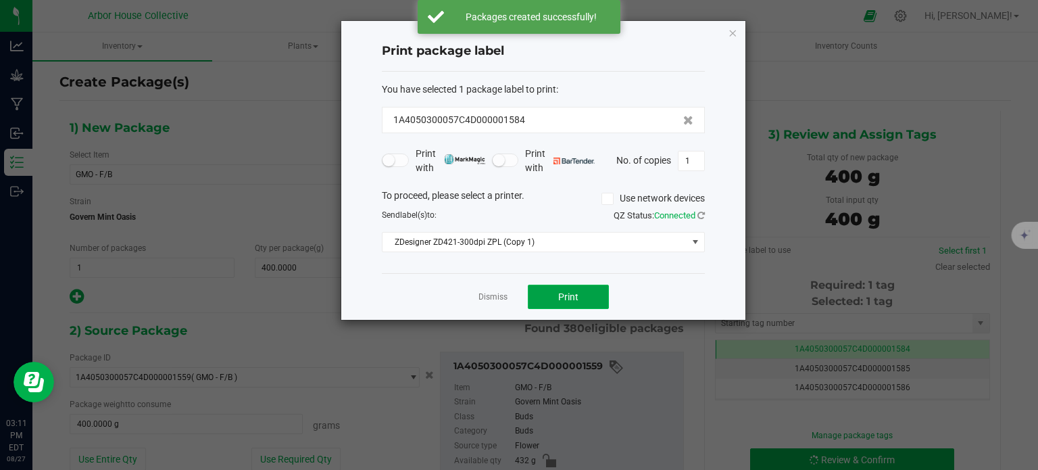
click at [564, 296] on span "Print" at bounding box center [568, 296] width 20 height 11
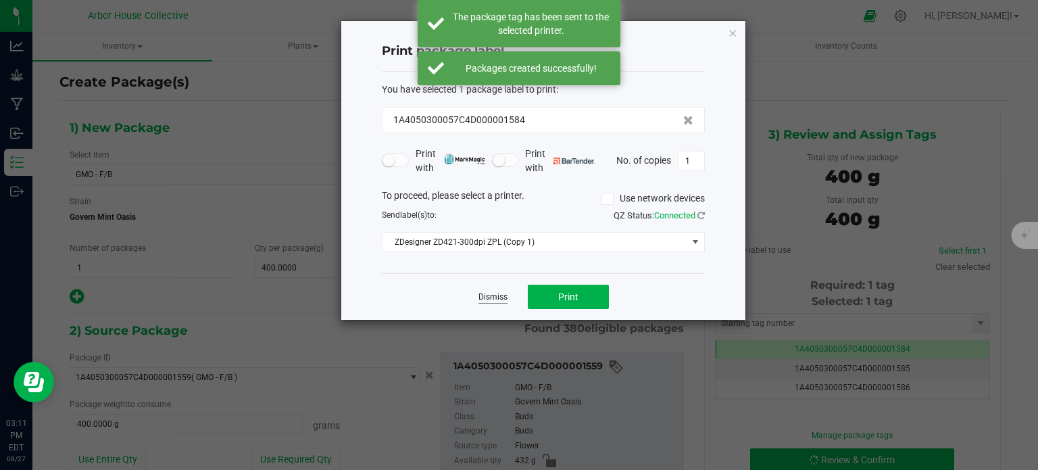
click at [488, 294] on link "Dismiss" at bounding box center [492, 296] width 29 height 11
